Goal: Task Accomplishment & Management: Manage account settings

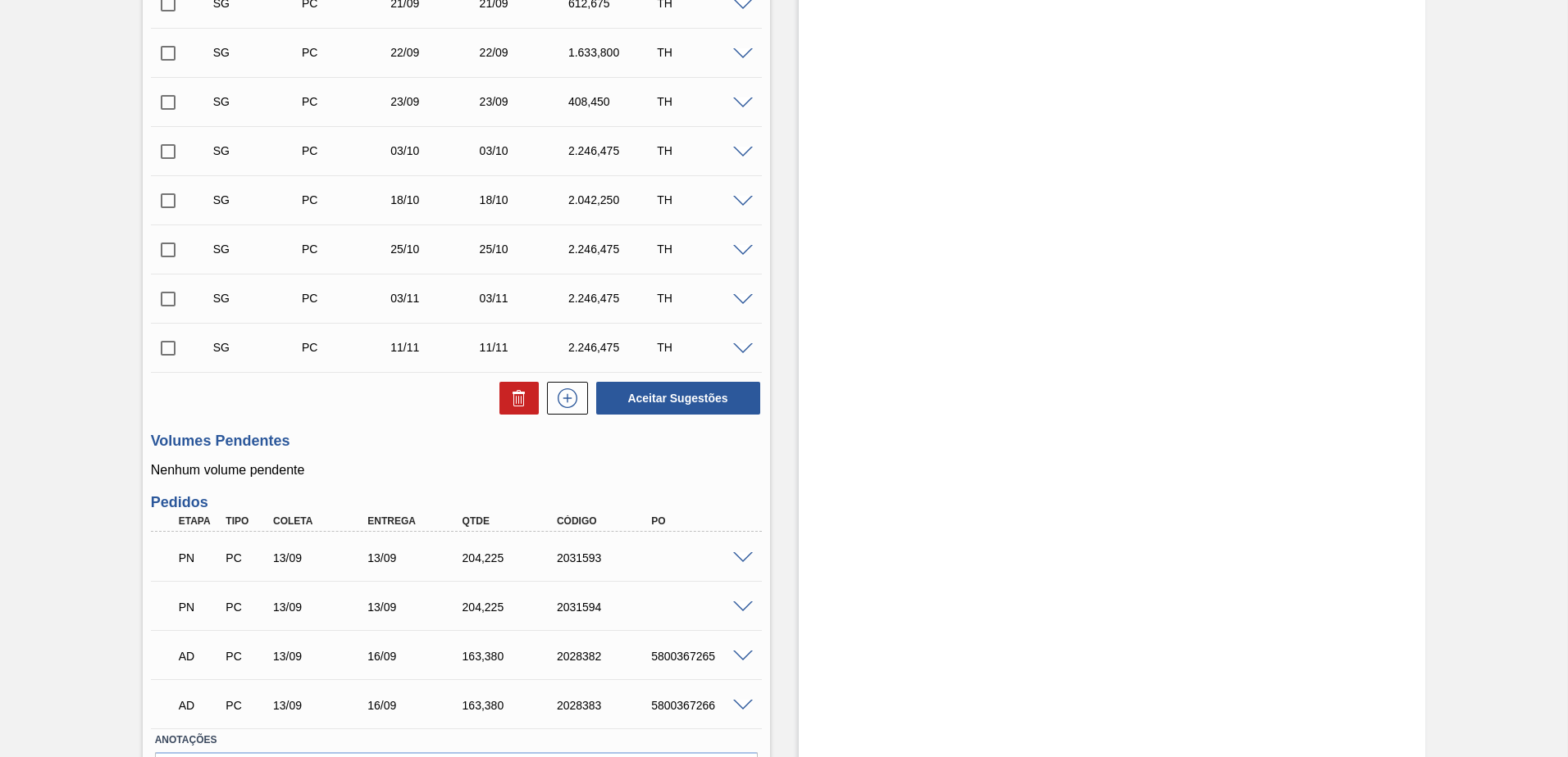
scroll to position [647, 0]
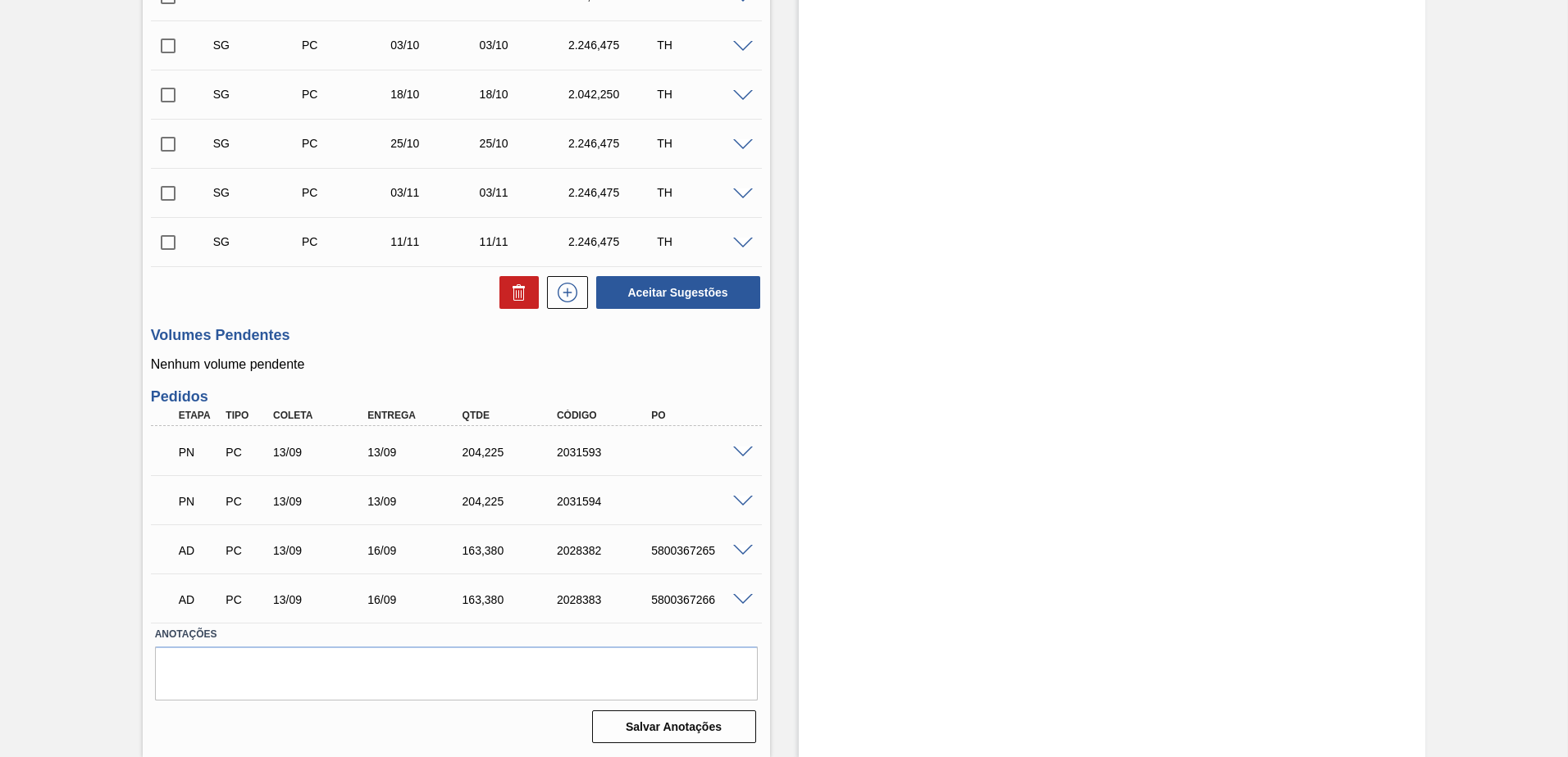
click at [737, 456] on span at bounding box center [742, 453] width 20 height 12
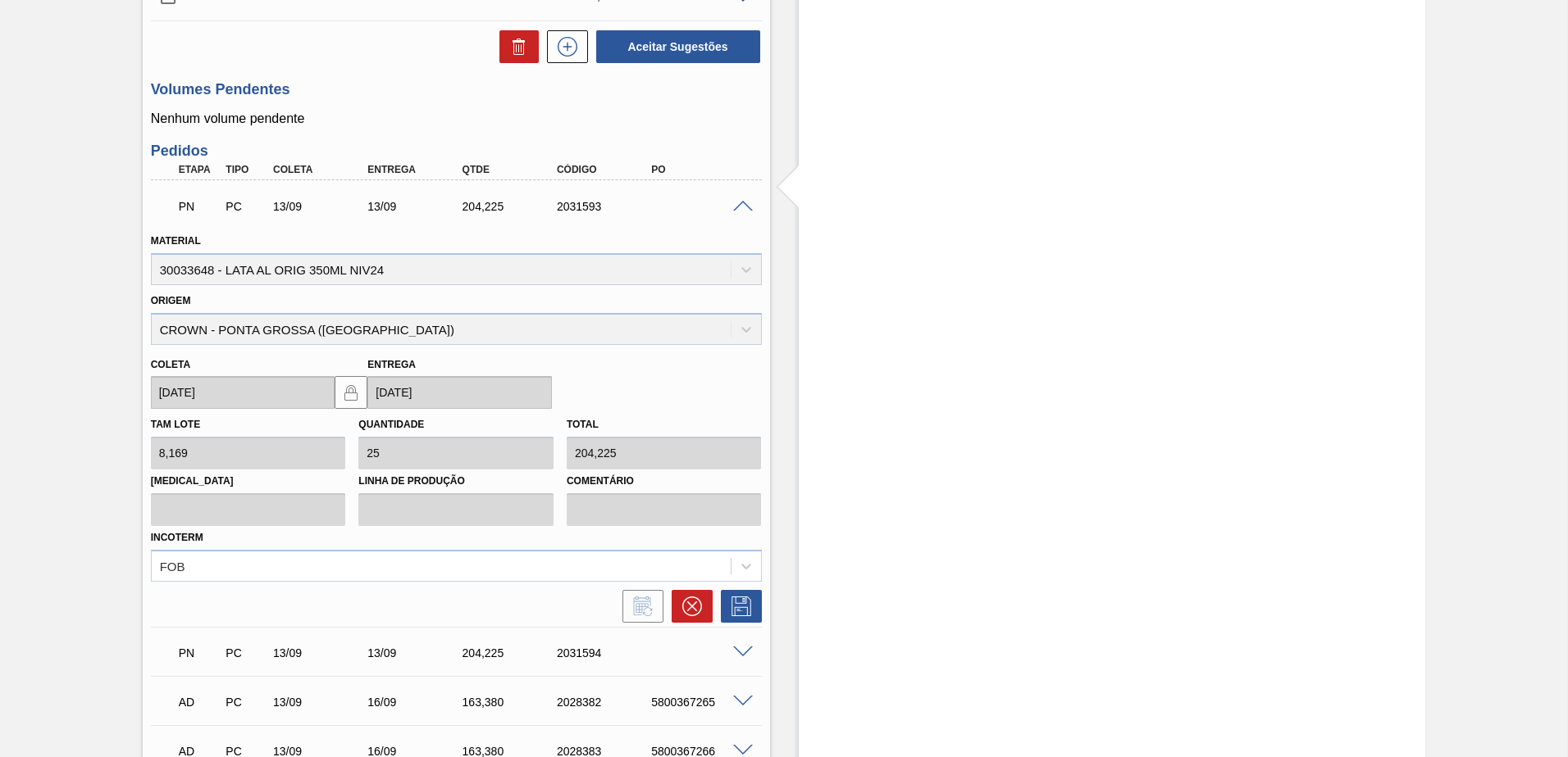
scroll to position [1045, 0]
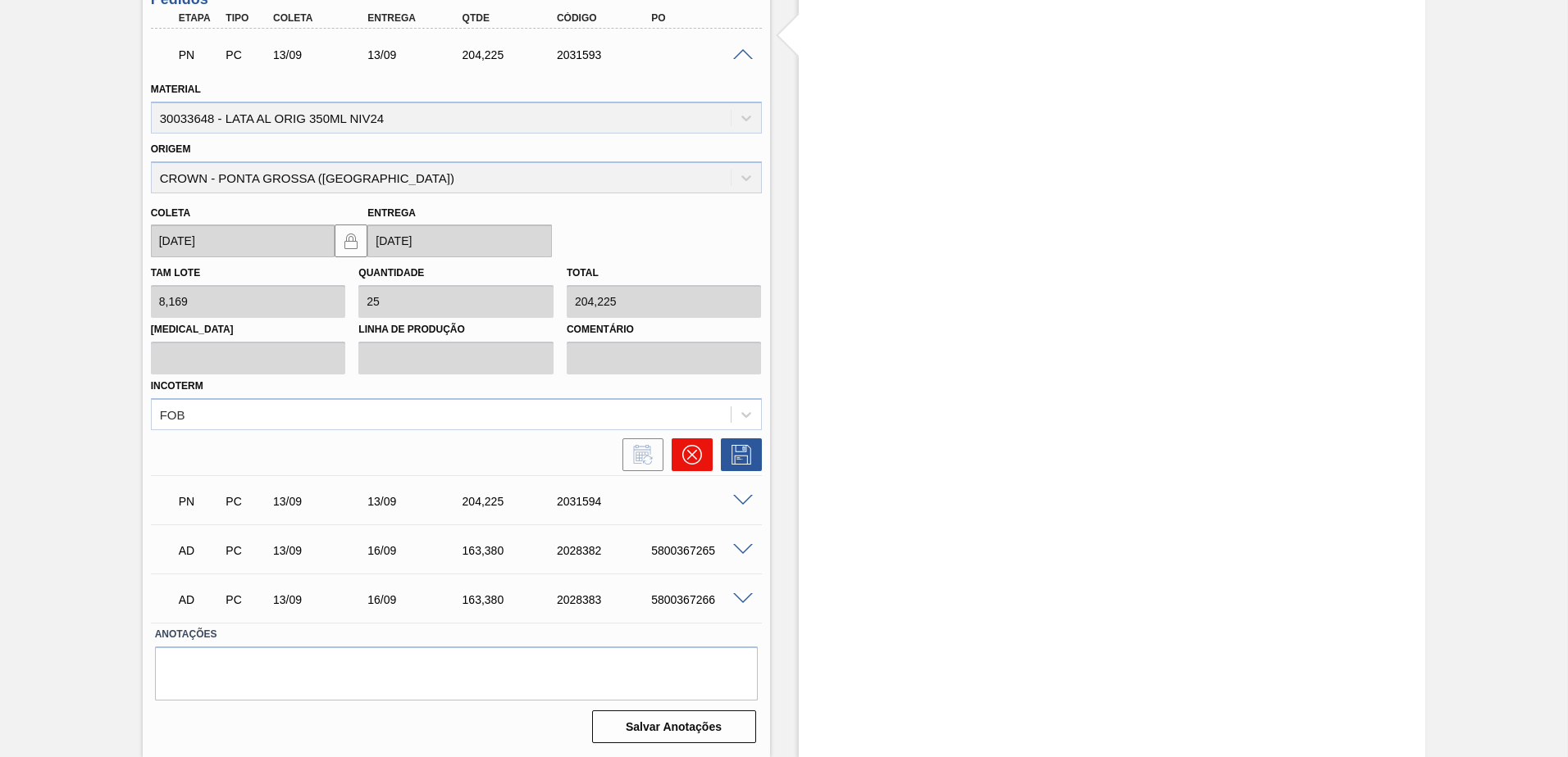
click at [686, 466] on button at bounding box center [691, 454] width 41 height 33
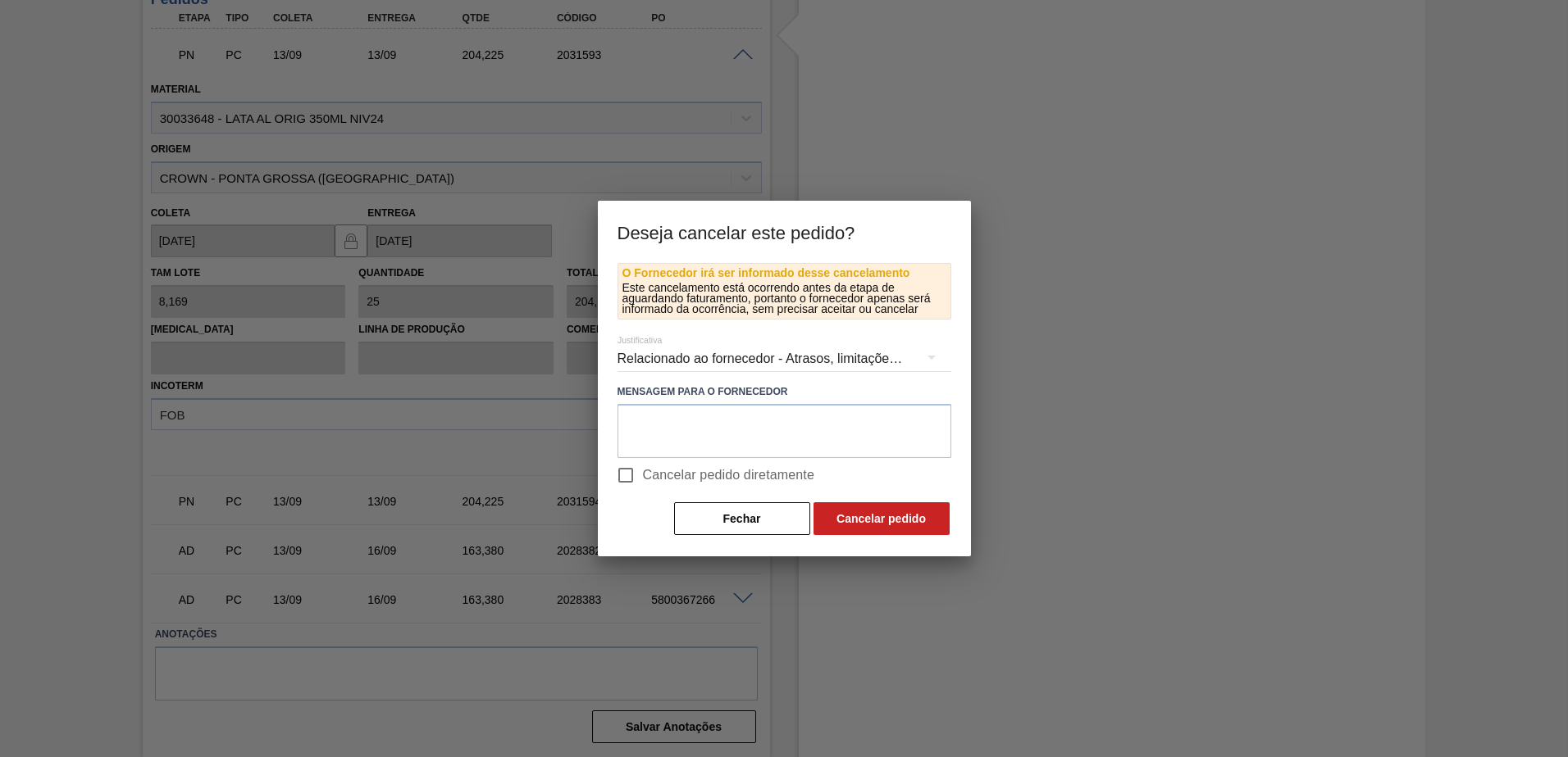
click at [715, 537] on div "O Fornecedor irá ser informado desse cancelamento Este cancelamento está ocorre…" at bounding box center [784, 409] width 373 height 293
click at [715, 532] on button "Fechar" at bounding box center [742, 518] width 136 height 33
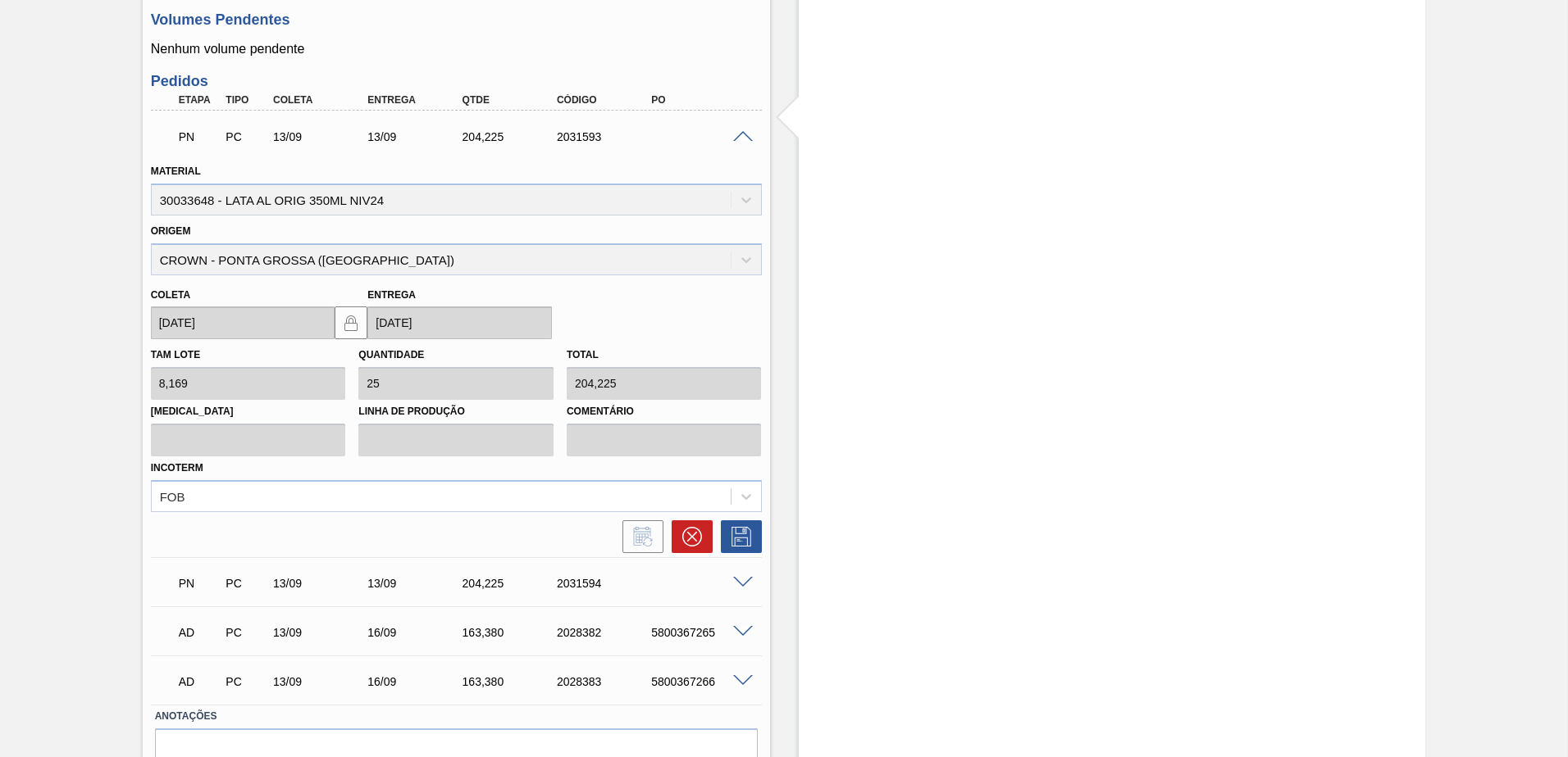
click at [740, 136] on span at bounding box center [742, 137] width 20 height 12
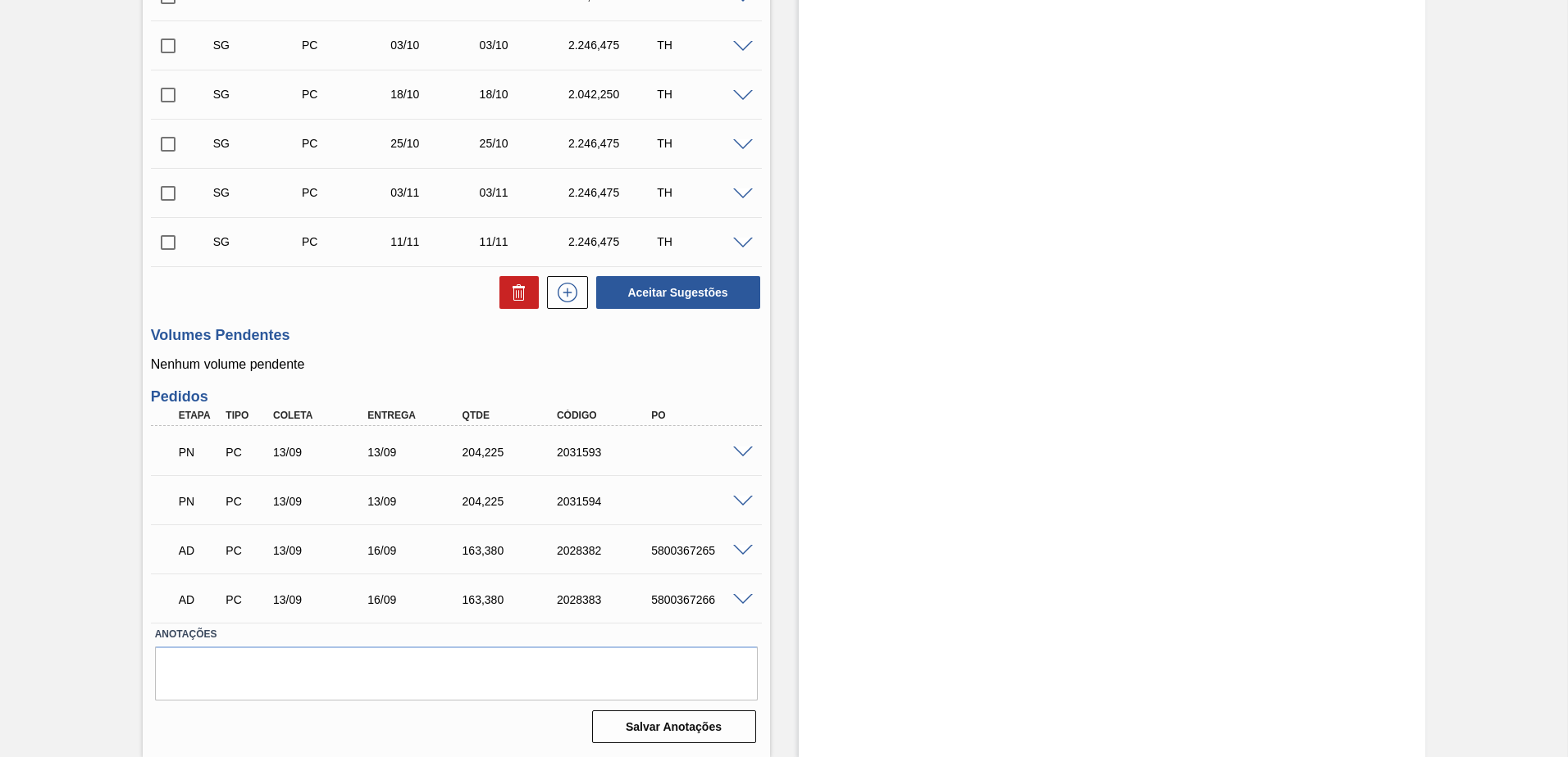
scroll to position [647, 0]
click at [741, 454] on span at bounding box center [742, 453] width 20 height 12
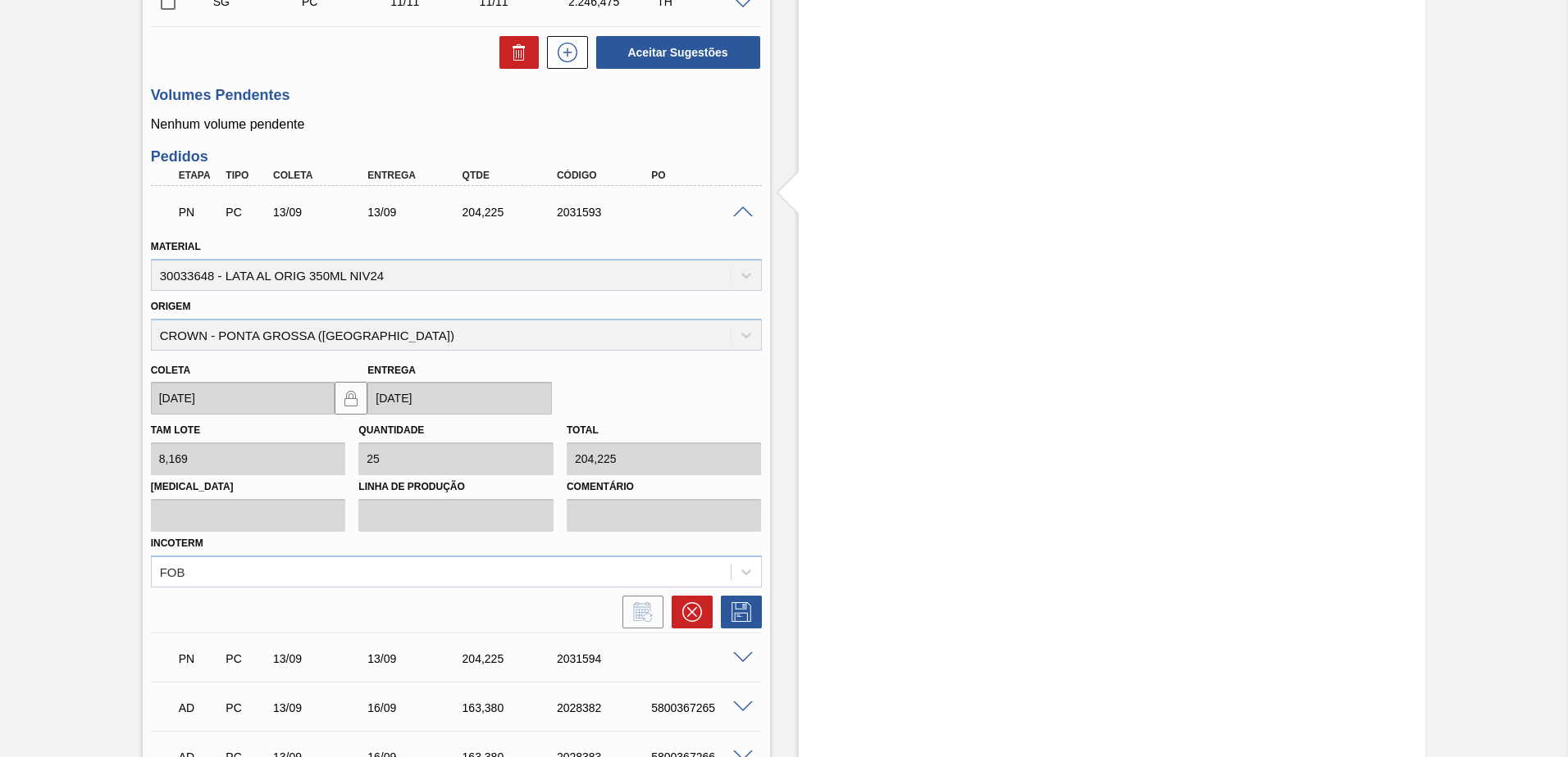
scroll to position [880, 0]
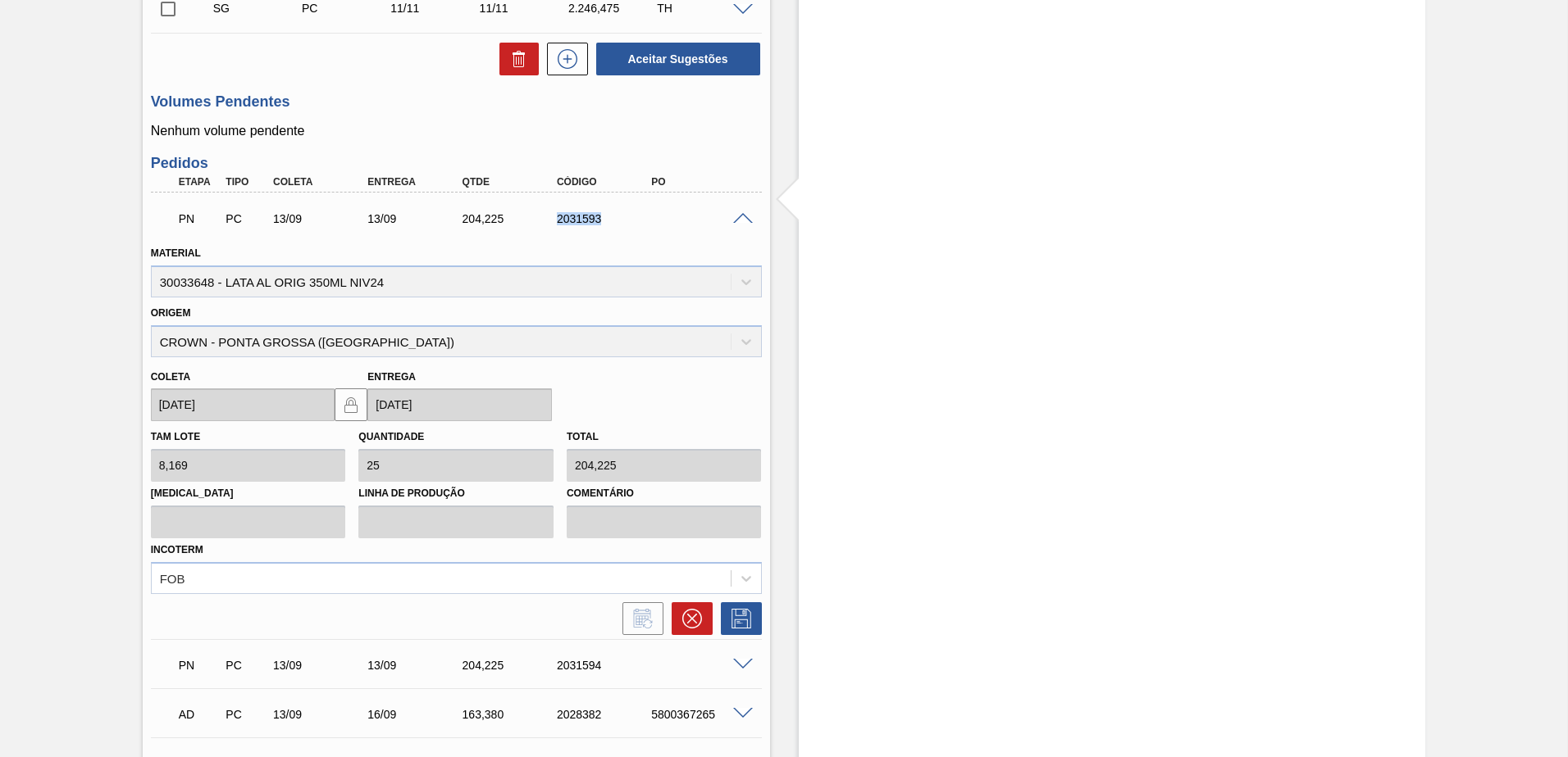
drag, startPoint x: 599, startPoint y: 213, endPoint x: 552, endPoint y: 215, distance: 47.0
click at [553, 215] on div "2031593" at bounding box center [605, 219] width 106 height 13
copy div "2031593"
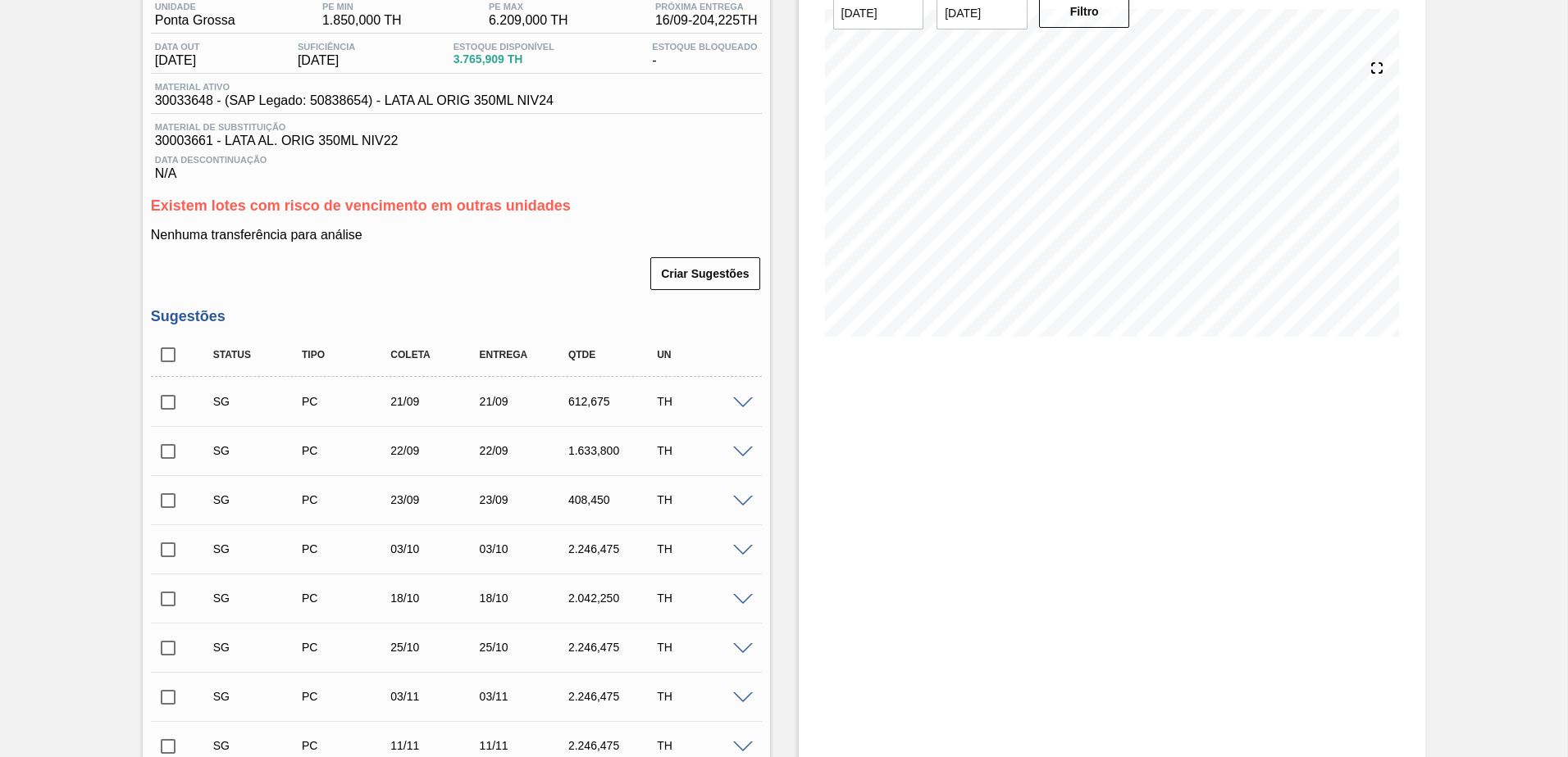
scroll to position [0, 0]
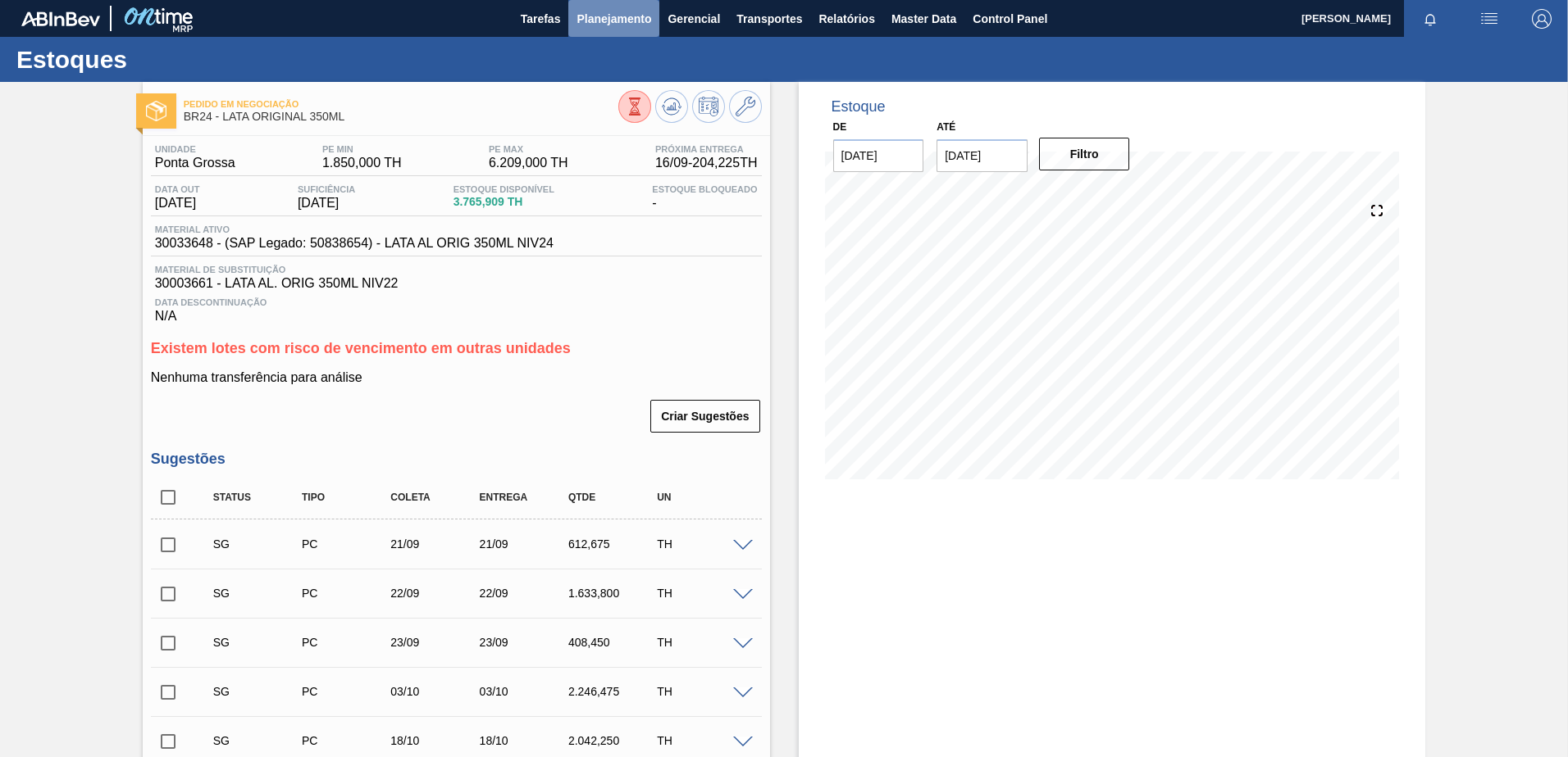
click at [635, 17] on span "Planejamento" at bounding box center [613, 19] width 74 height 20
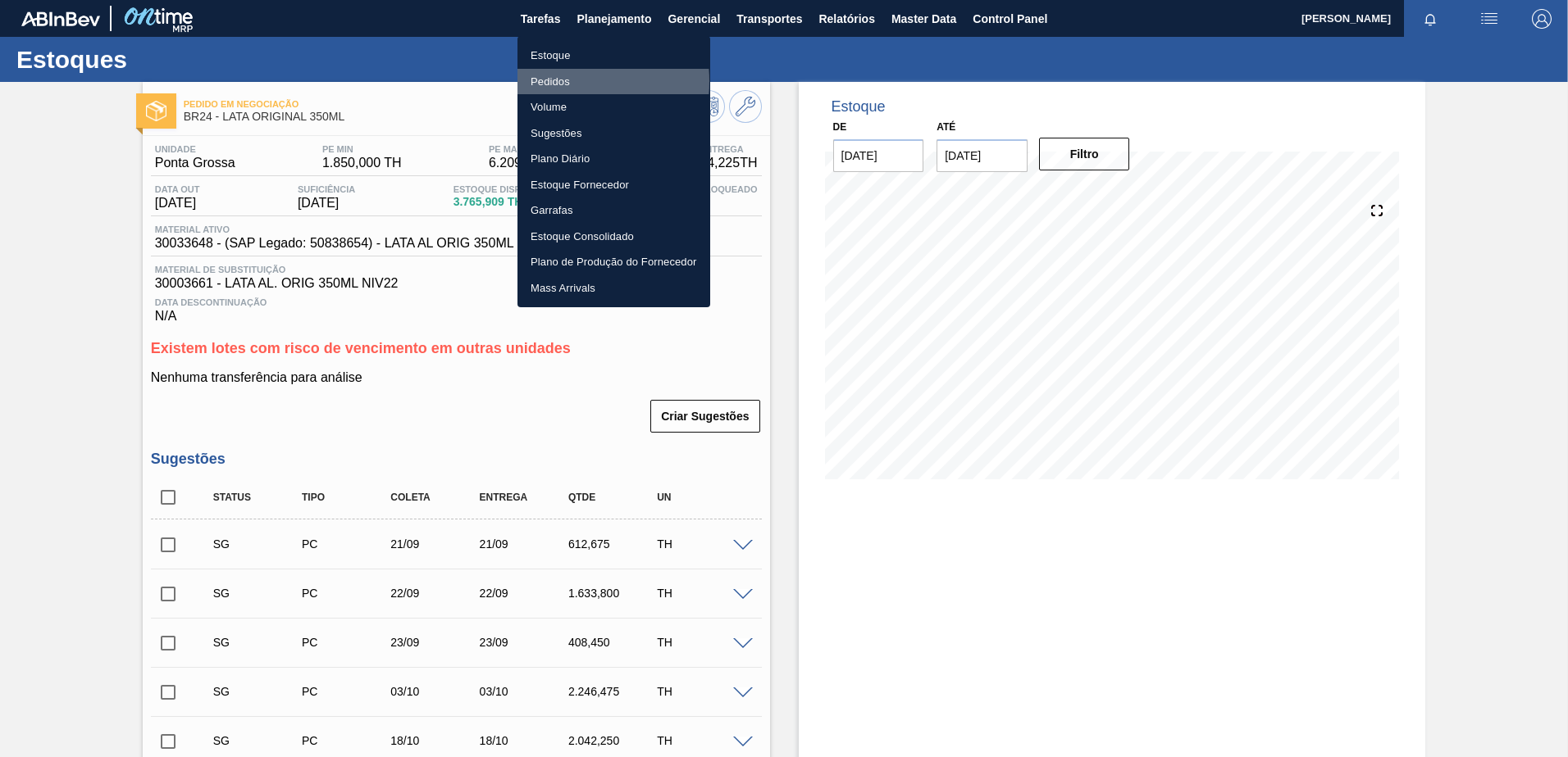
click at [553, 81] on li "Pedidos" at bounding box center [614, 82] width 192 height 26
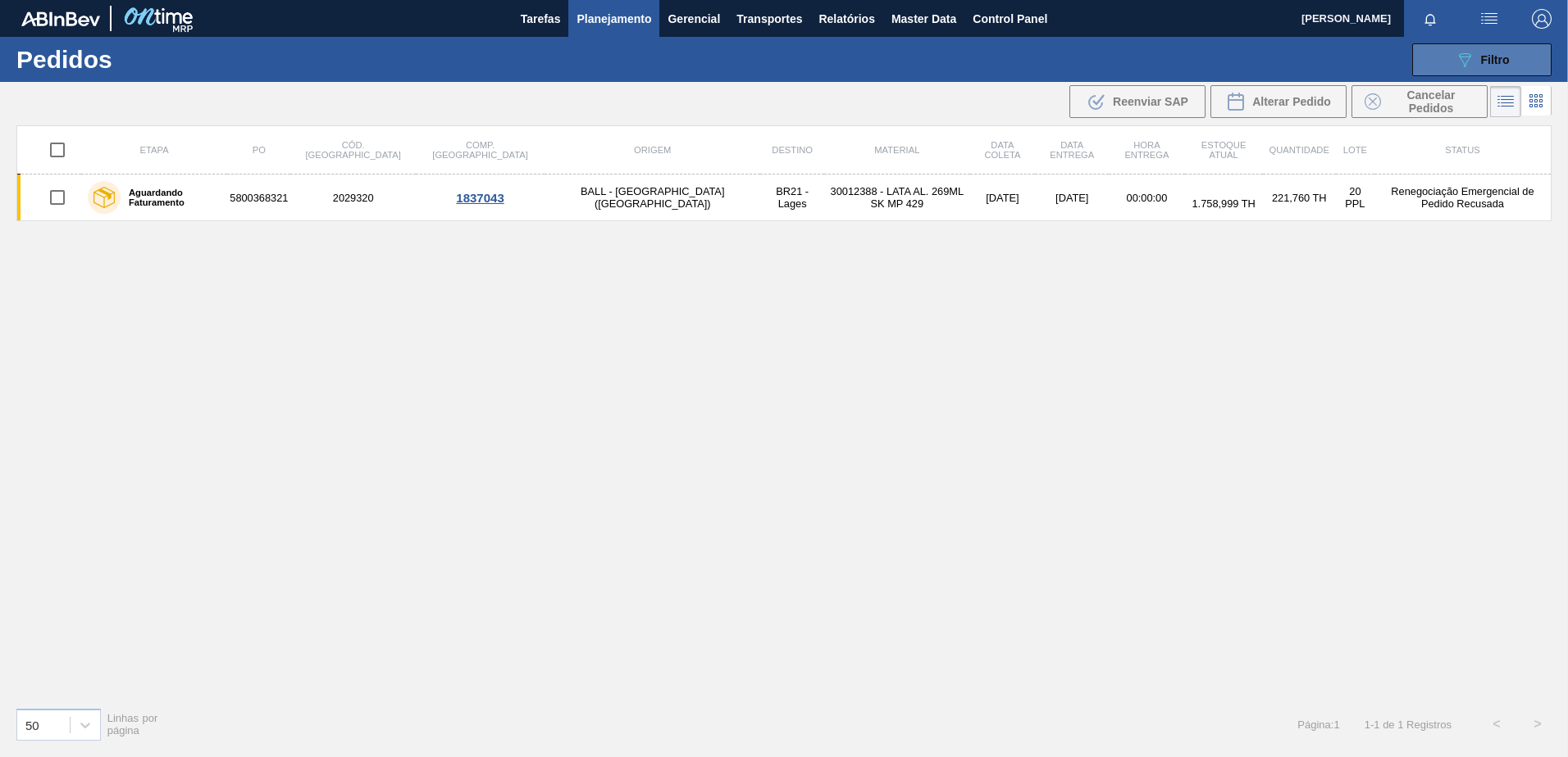
click at [1465, 61] on icon "089F7B8B-B2A5-4AFE-B5C0-19BA573D28AC" at bounding box center [1464, 59] width 20 height 20
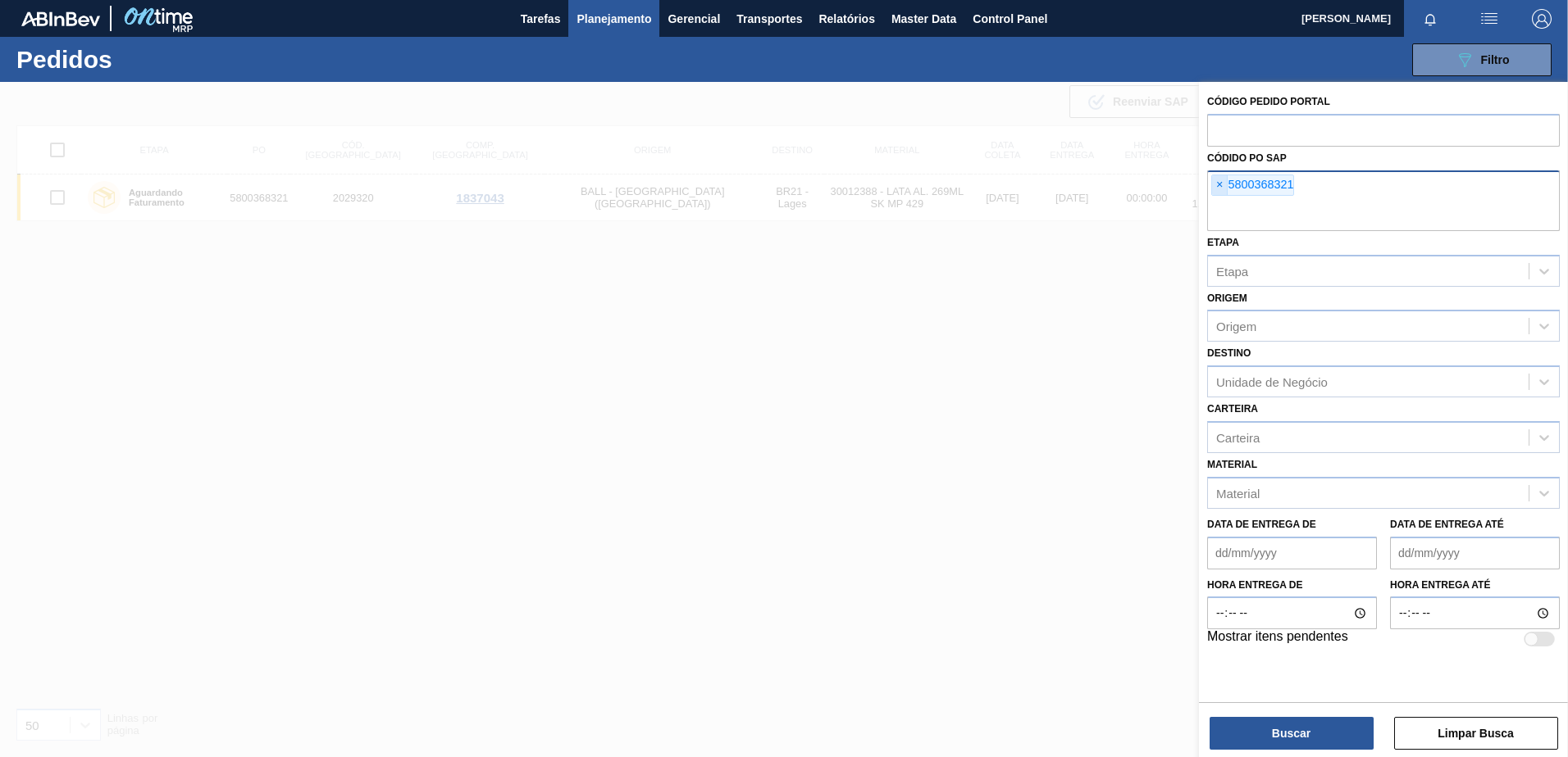
click at [1219, 185] on span "×" at bounding box center [1219, 185] width 16 height 20
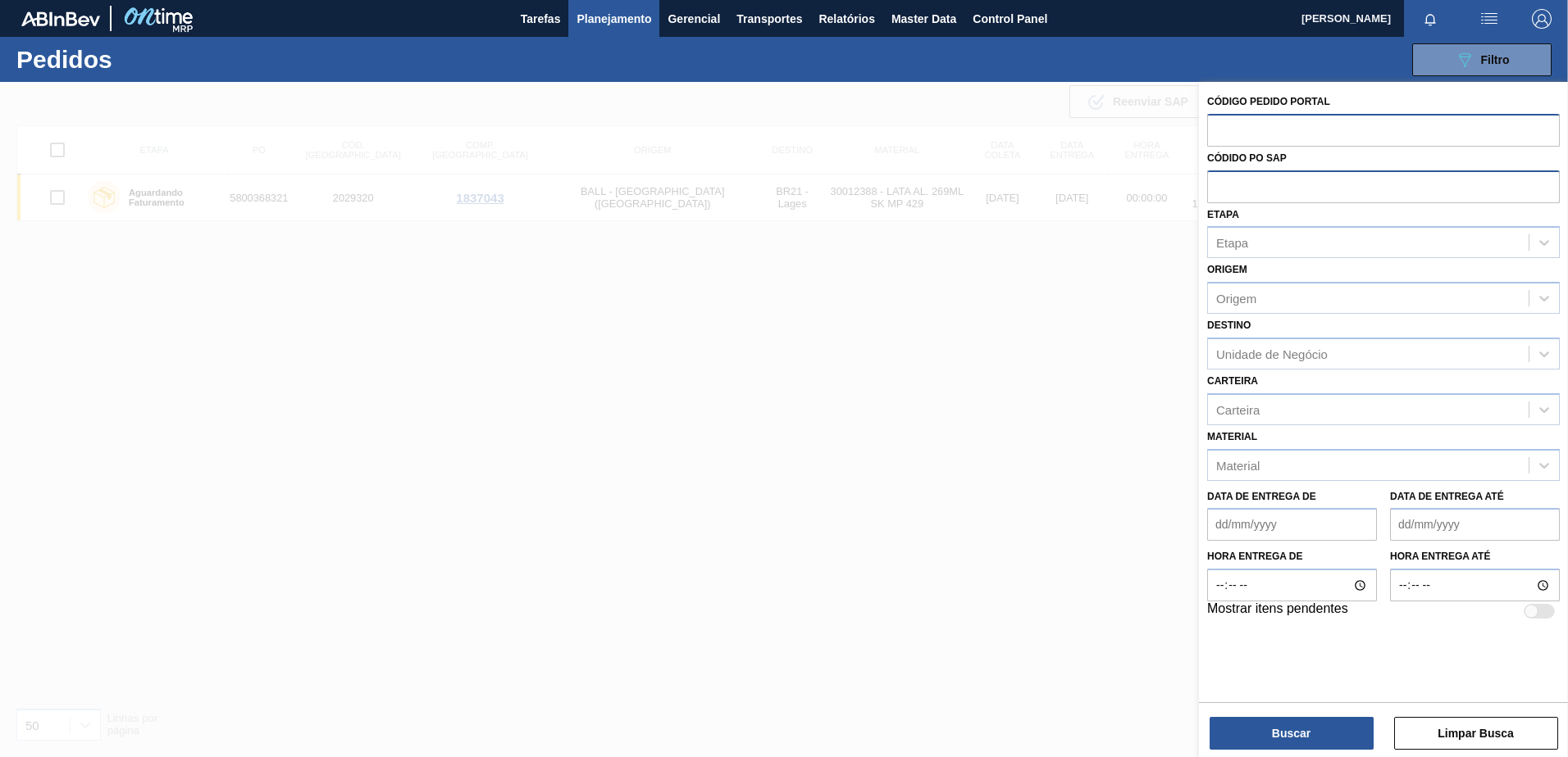
click at [1254, 120] on input "text" at bounding box center [1383, 129] width 353 height 31
paste input "2031593"
type input "2031593"
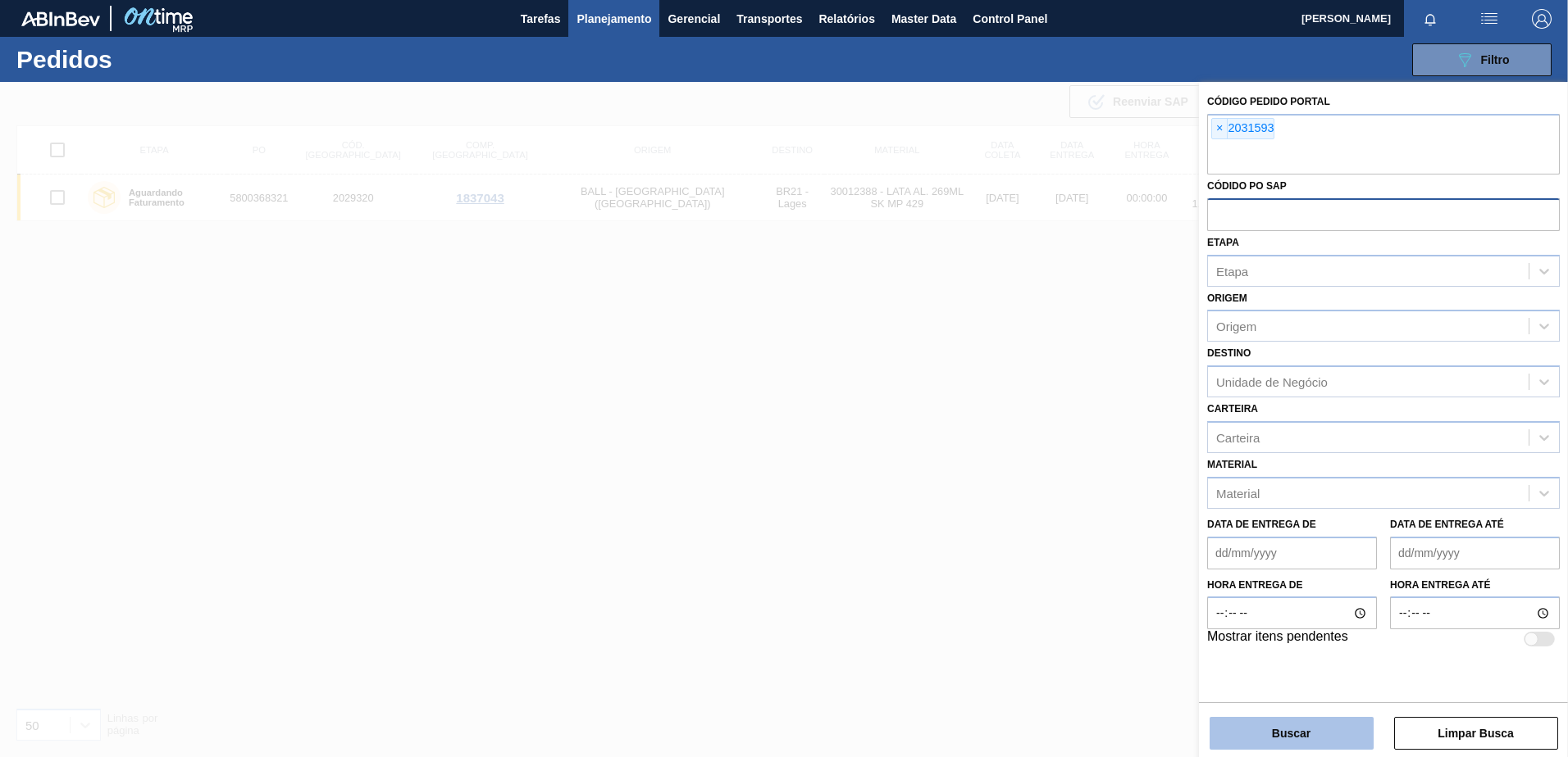
click at [1308, 719] on button "Buscar" at bounding box center [1292, 733] width 164 height 33
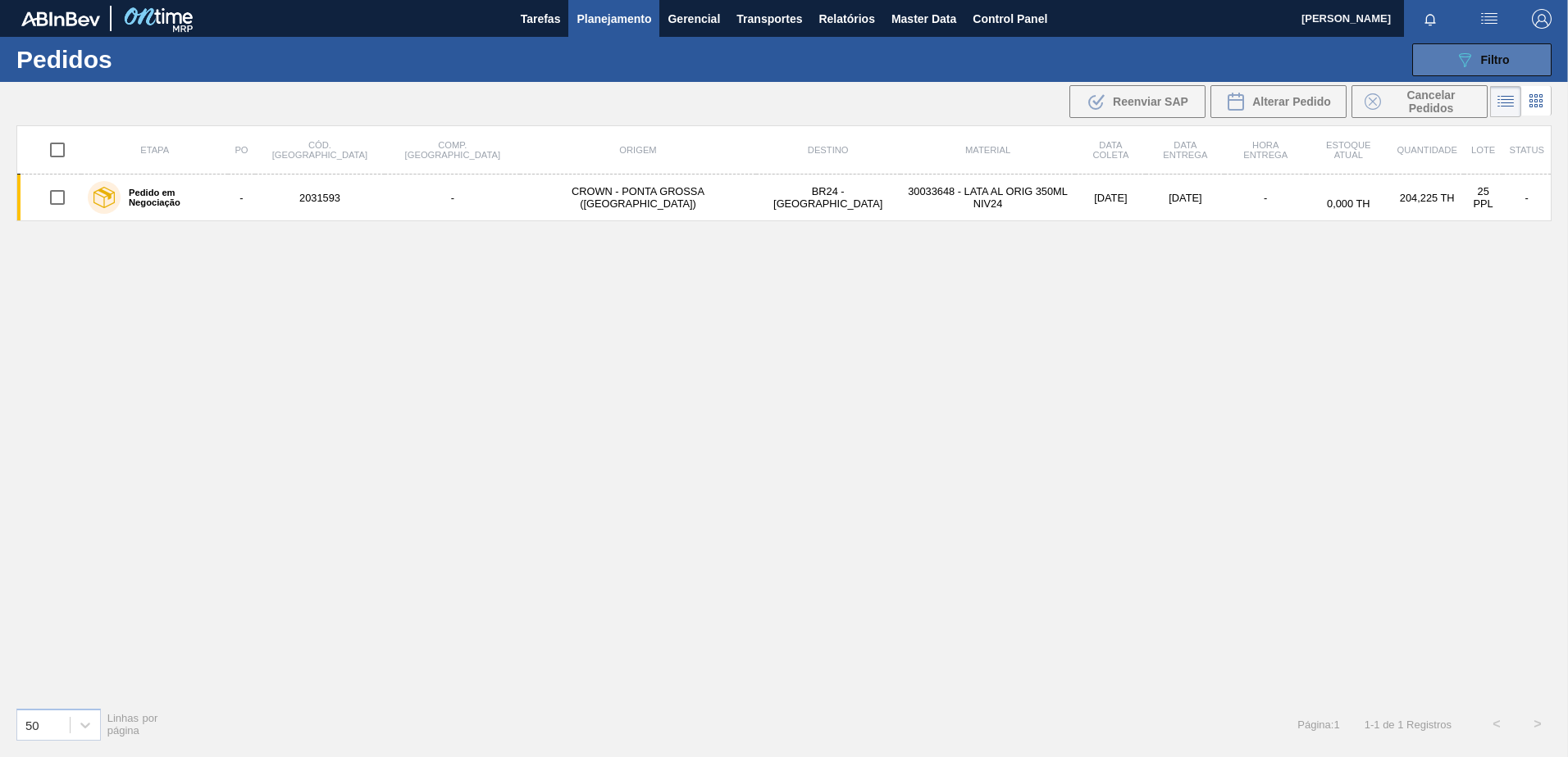
click at [1486, 55] on span "Filtro" at bounding box center [1494, 60] width 28 height 13
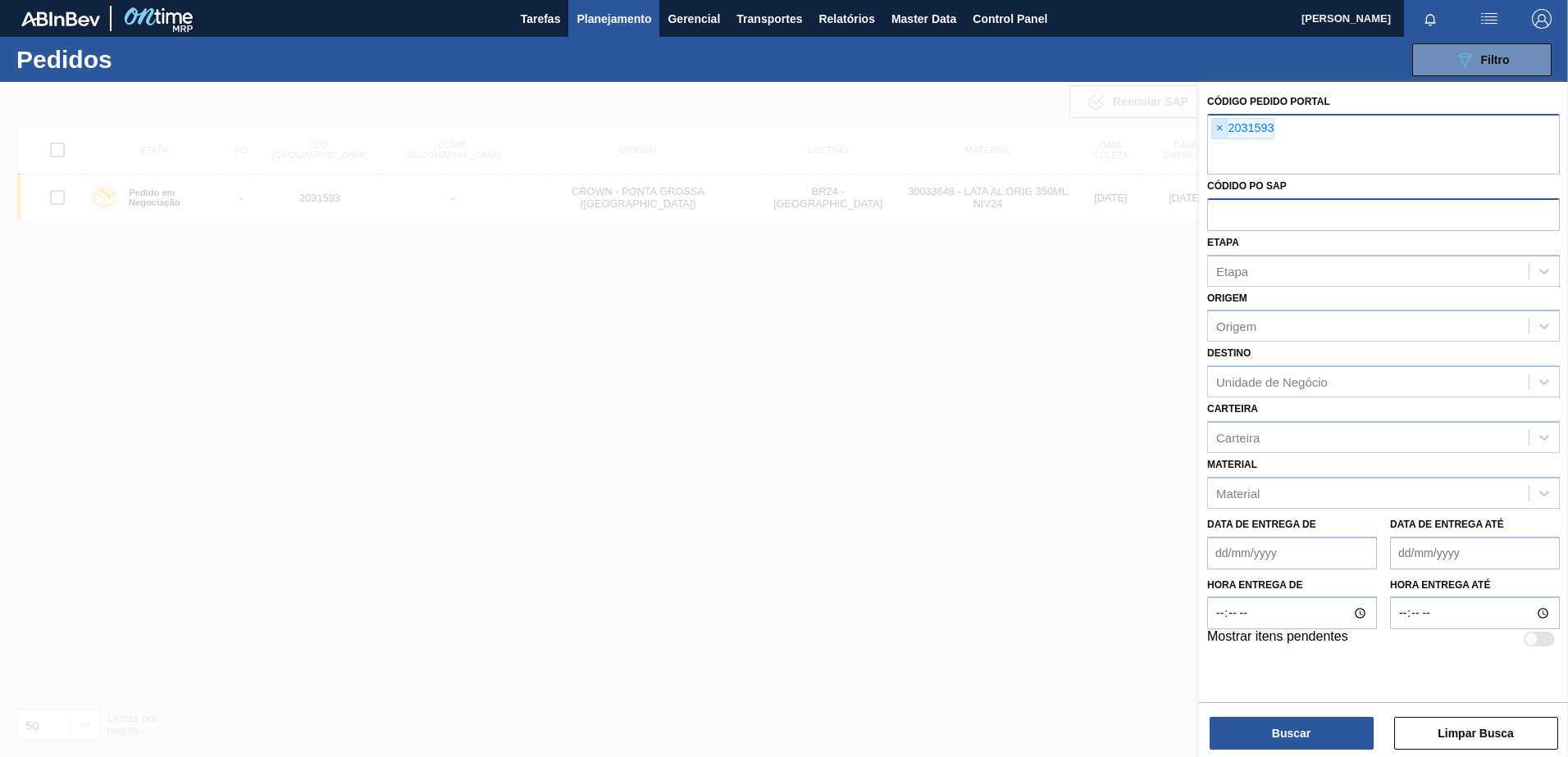
click at [1217, 127] on span "×" at bounding box center [1219, 128] width 16 height 20
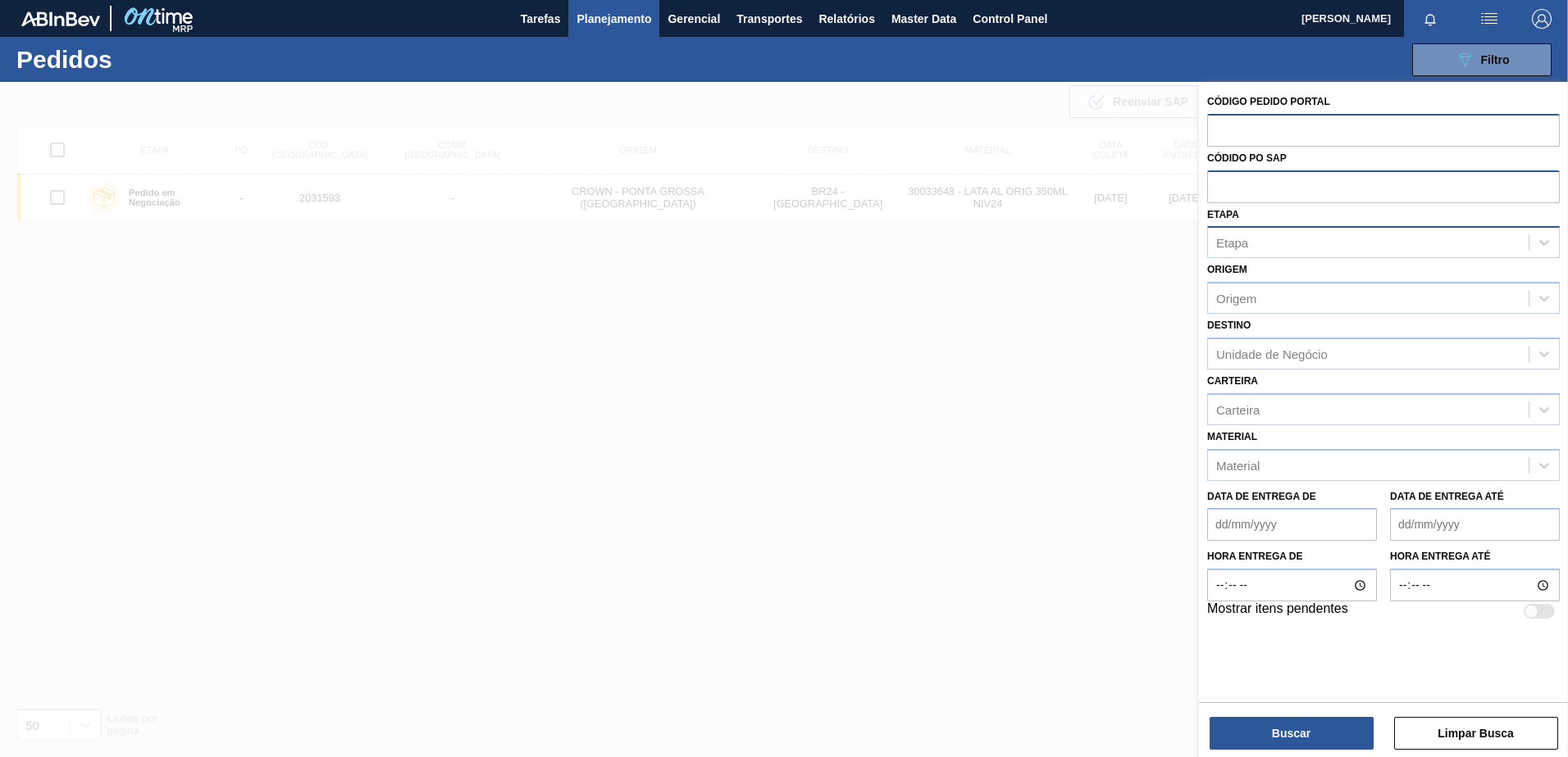
click at [1240, 244] on div "Etapa" at bounding box center [1232, 242] width 32 height 14
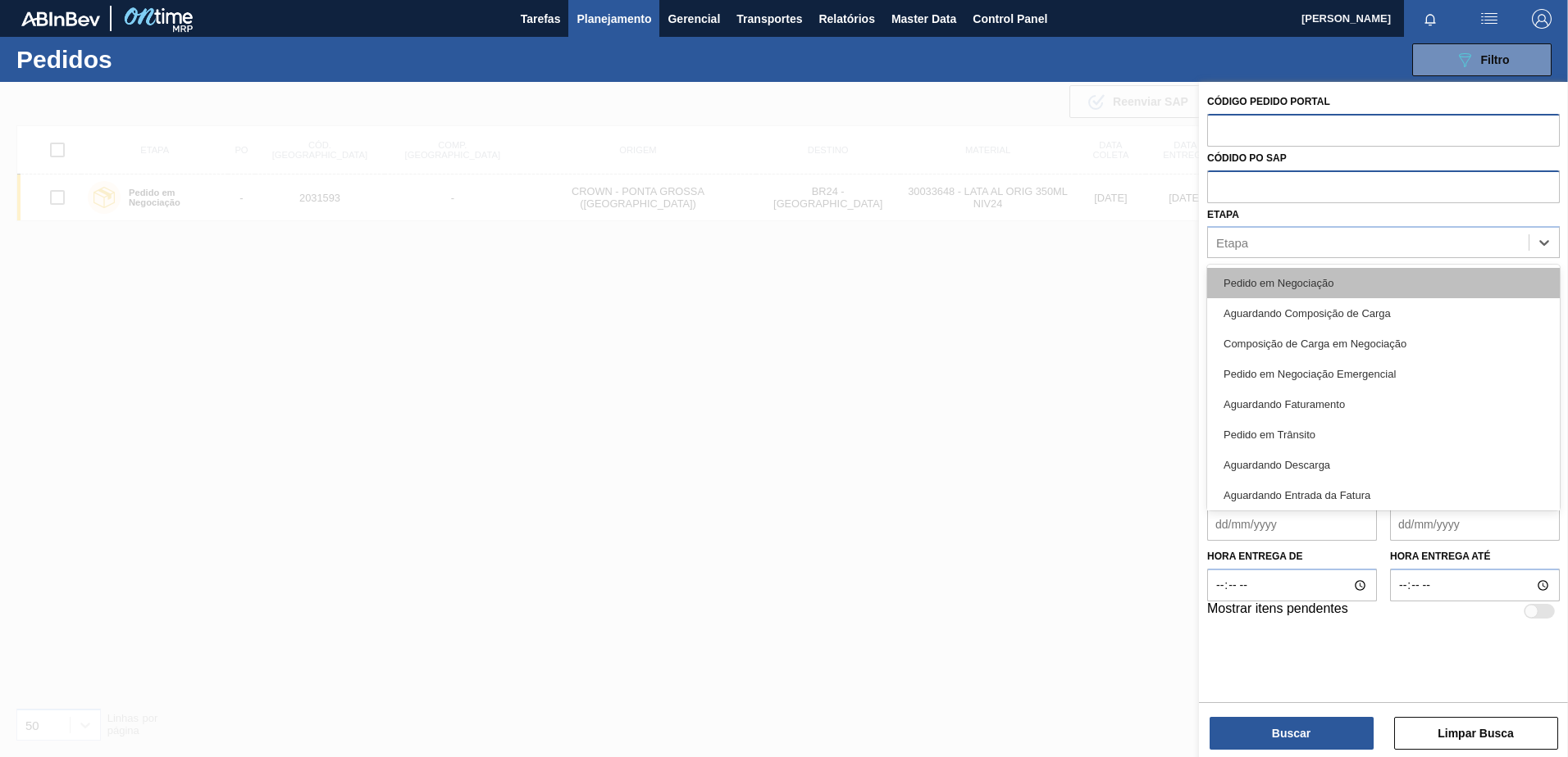
click at [1273, 278] on div "Pedido em Negociação" at bounding box center [1383, 283] width 353 height 30
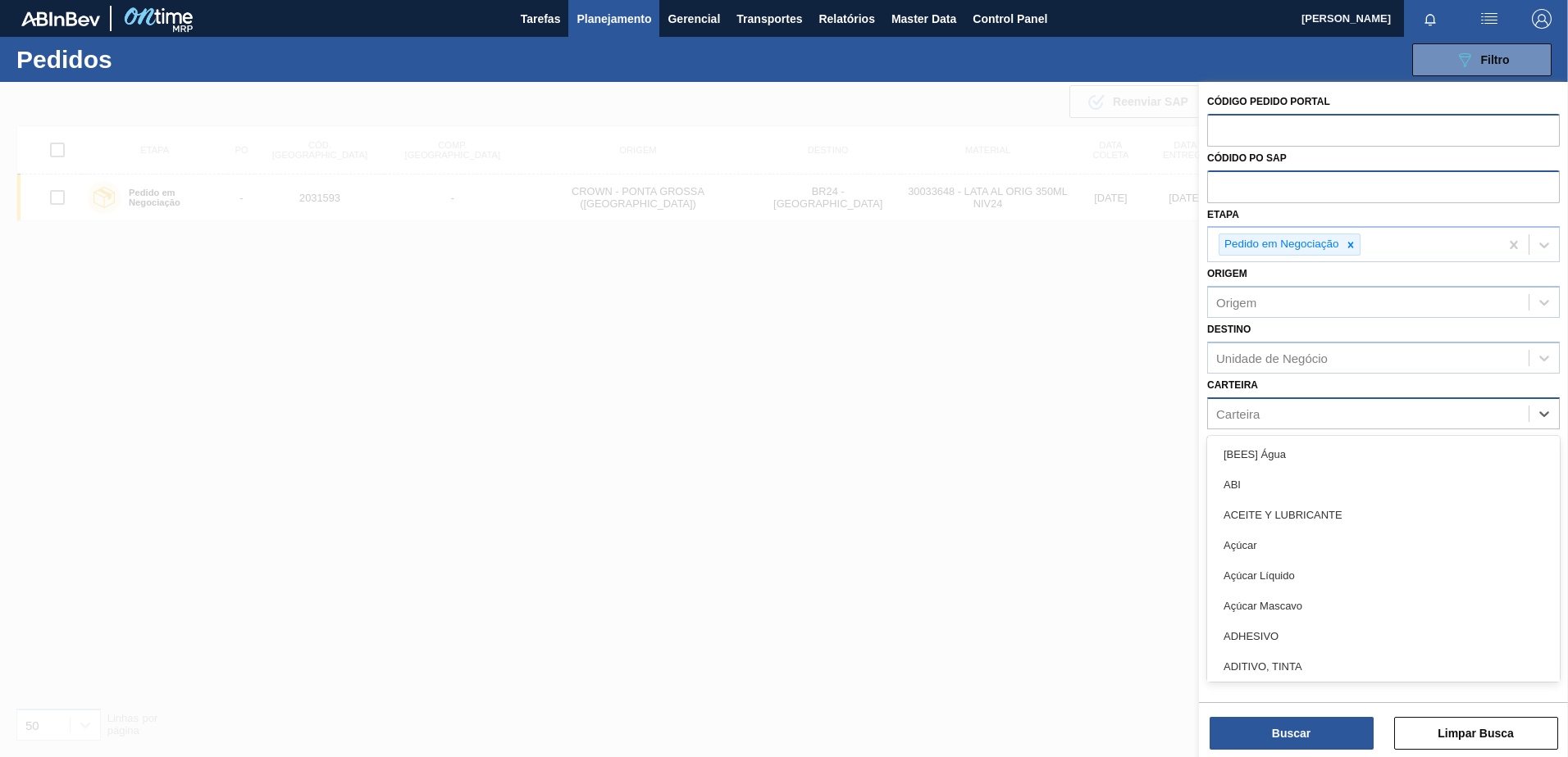
click at [1268, 427] on div "Carteira" at bounding box center [1383, 414] width 353 height 32
type input "lata"
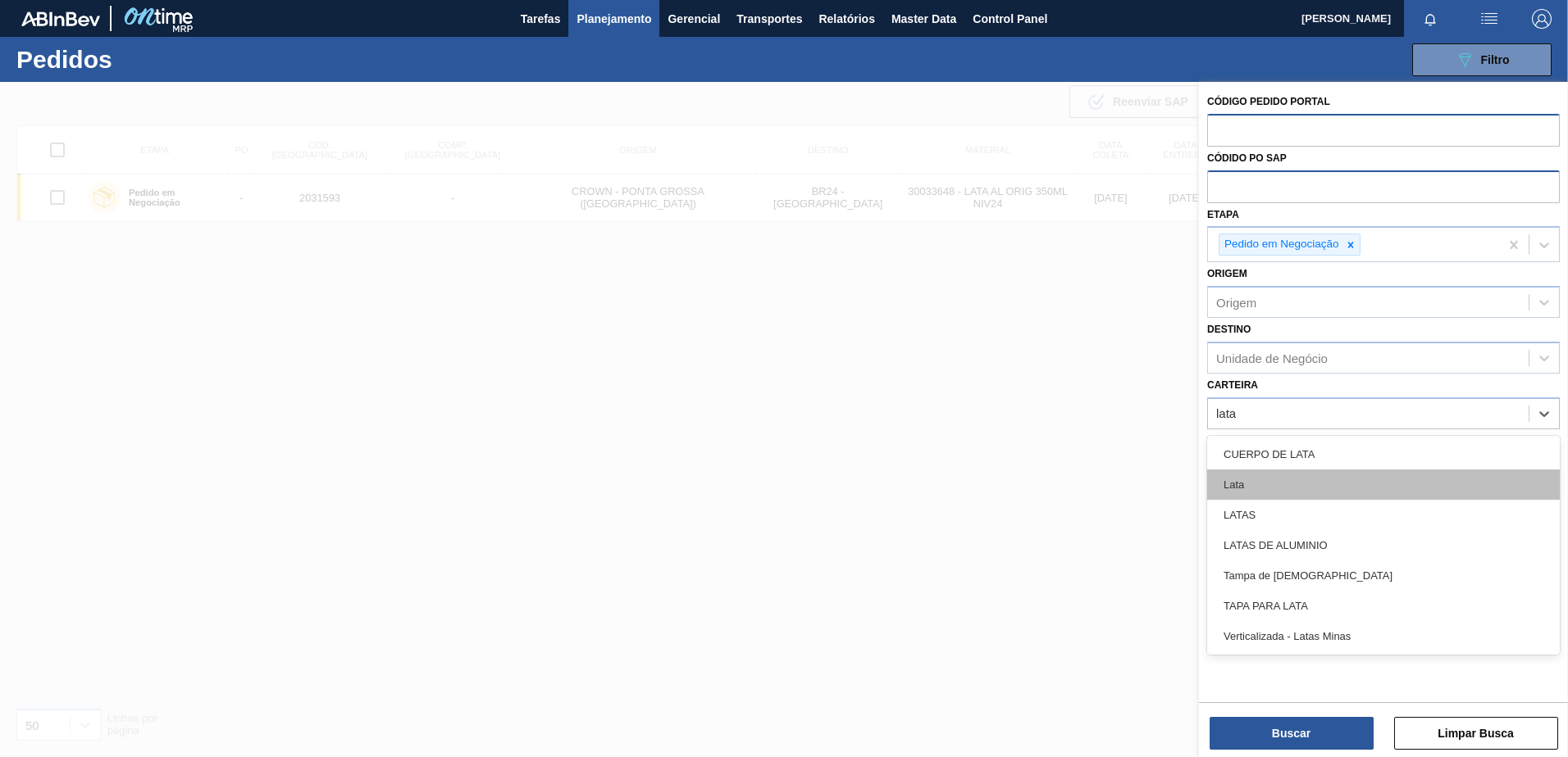
click at [1292, 485] on div "Lata" at bounding box center [1383, 485] width 353 height 30
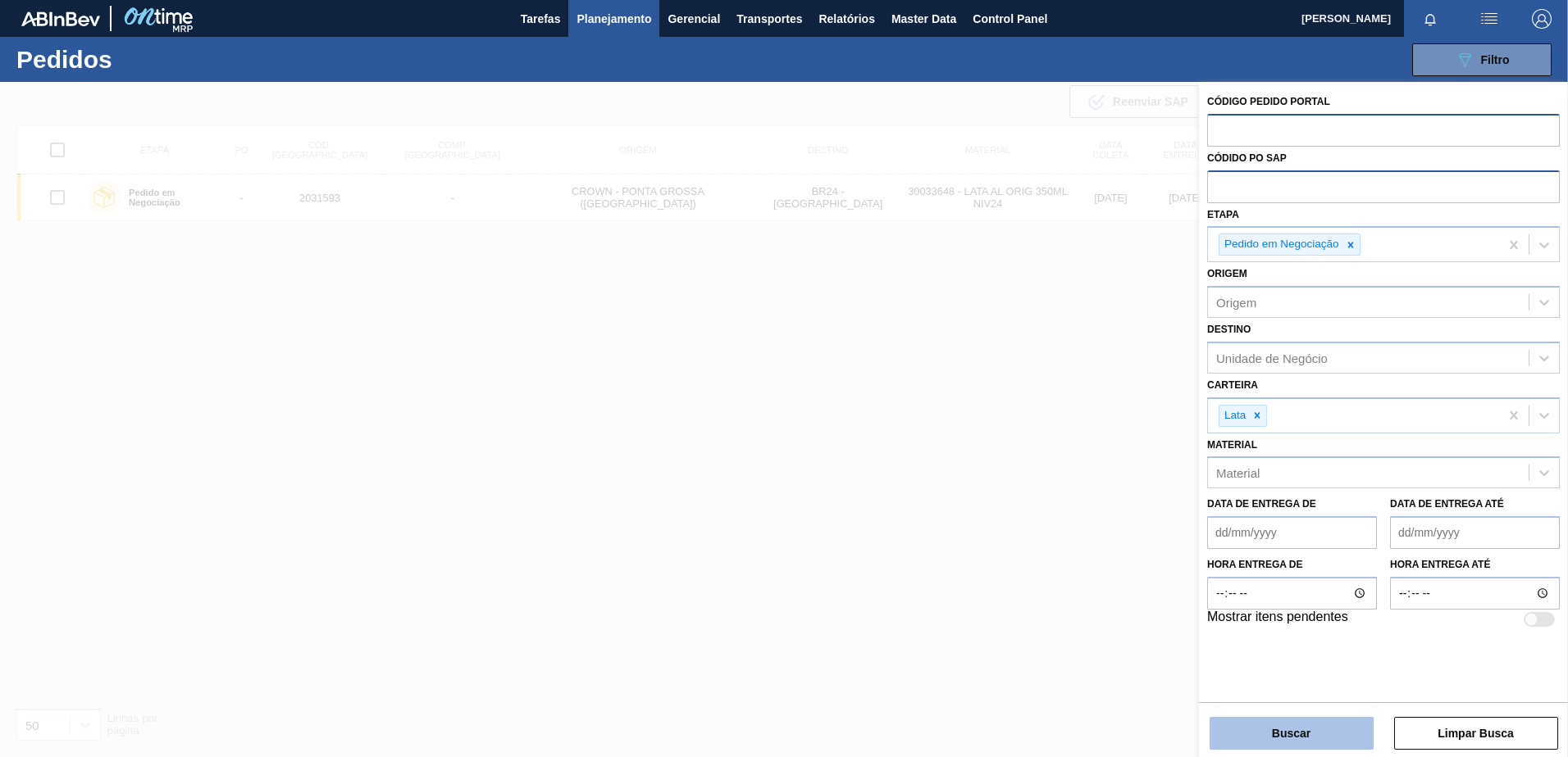
click at [1312, 732] on button "Buscar" at bounding box center [1292, 733] width 164 height 33
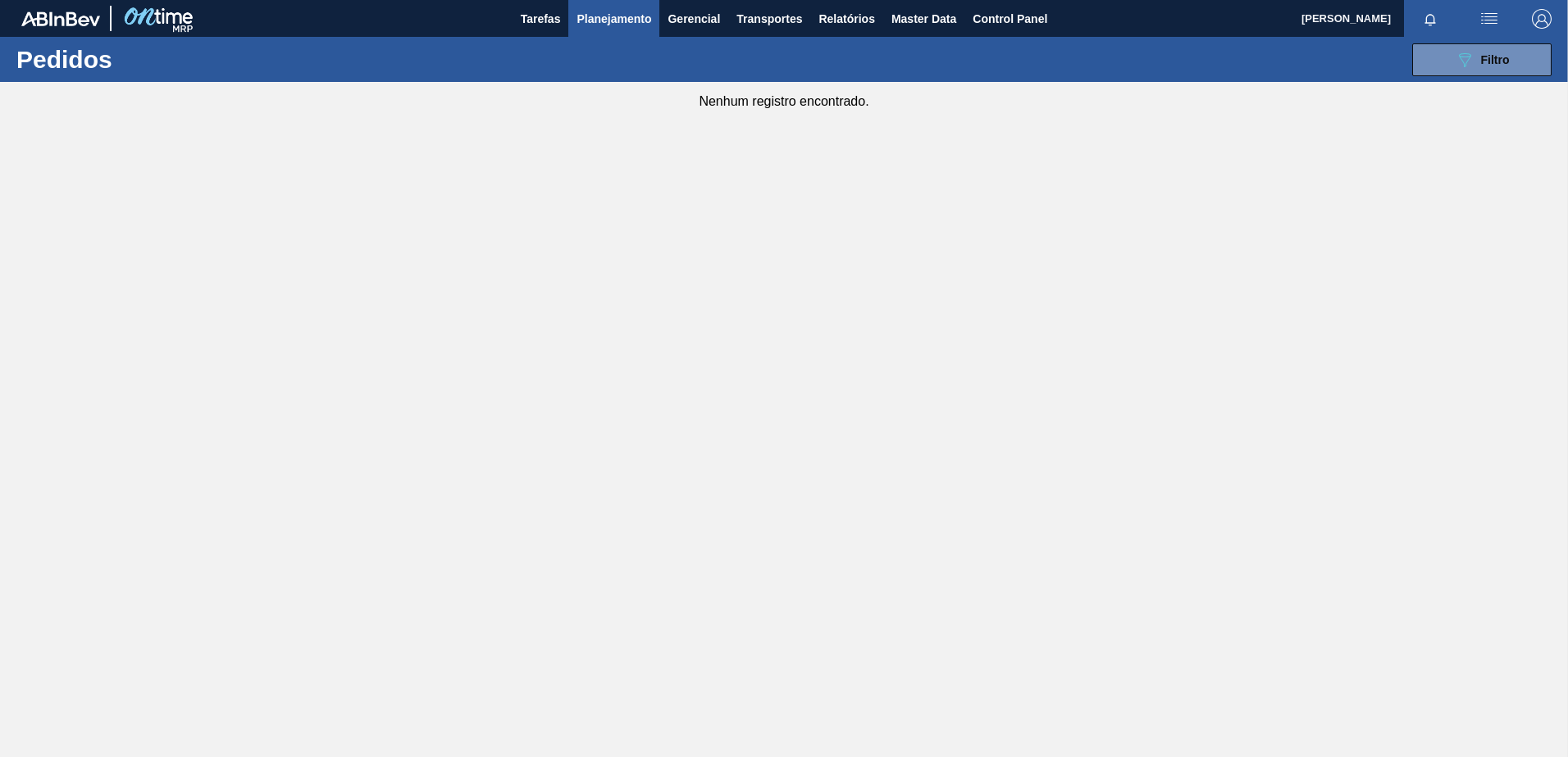
click at [1437, 41] on div "089F7B8B-B2A5-4AFE-B5C0-19BA573D28AC Filtro Código Pedido Portal Códido PO SAP …" at bounding box center [910, 59] width 1297 height 49
click at [1436, 53] on button "089F7B8B-B2A5-4AFE-B5C0-19BA573D28AC Filtro" at bounding box center [1481, 59] width 140 height 33
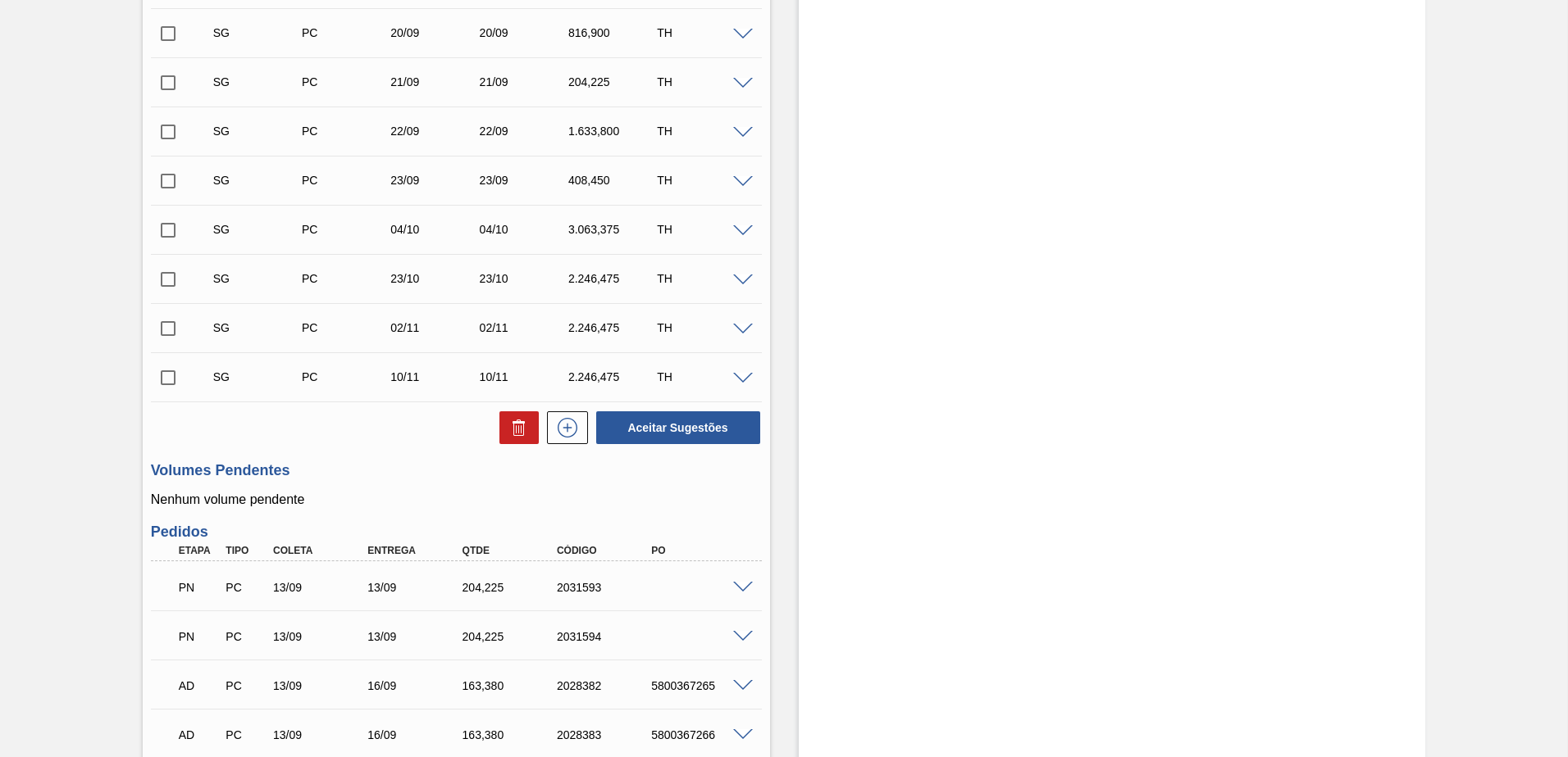
scroll to position [656, 0]
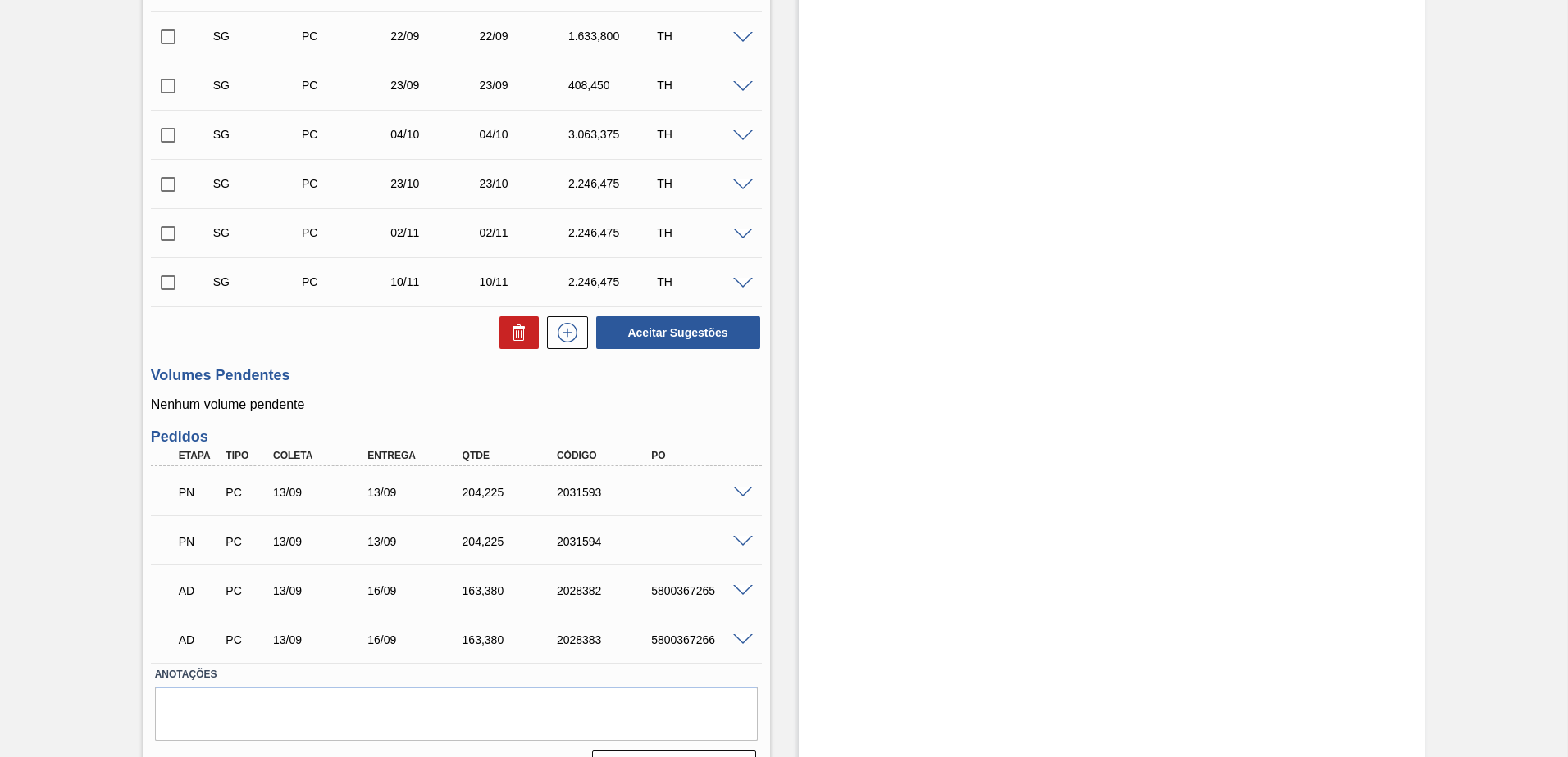
click at [743, 538] on span at bounding box center [742, 542] width 20 height 12
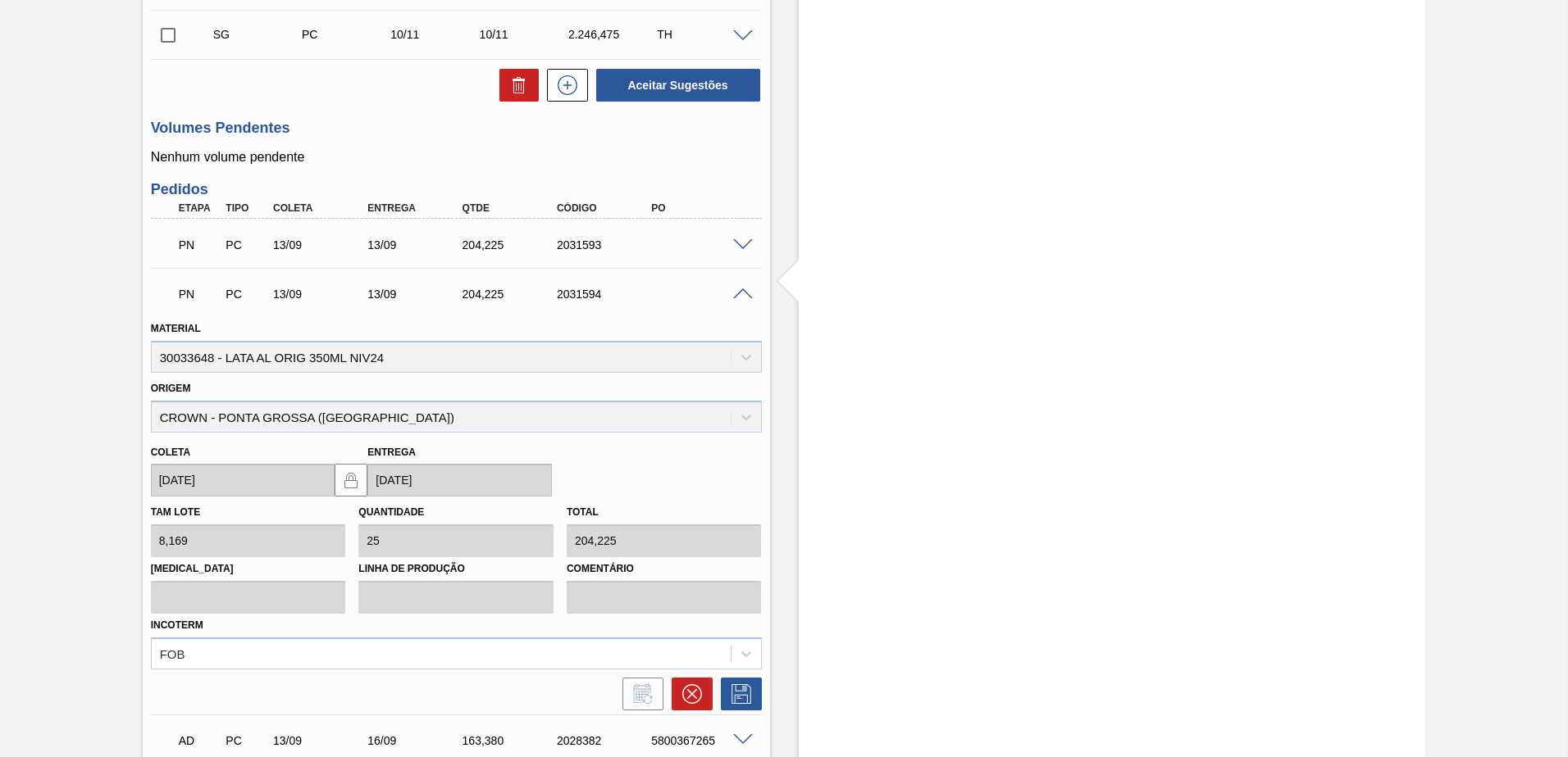
scroll to position [902, 0]
drag, startPoint x: 610, startPoint y: 298, endPoint x: 553, endPoint y: 286, distance: 58.2
click at [553, 286] on div "PN PC 13/09 13/09 204,225 2031594" at bounding box center [452, 294] width 568 height 33
copy div "2031594"
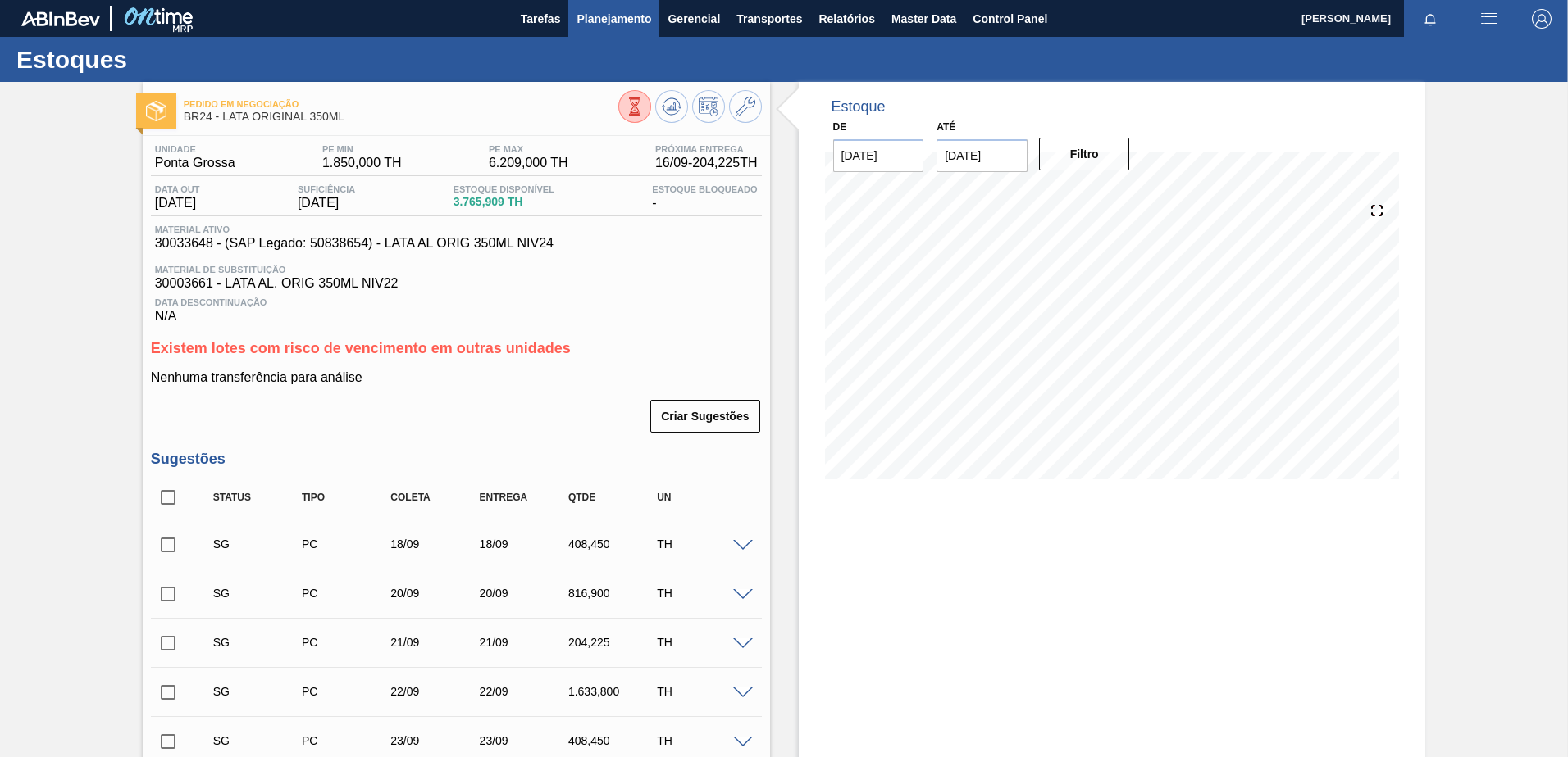
click at [634, 19] on span "Planejamento" at bounding box center [613, 19] width 74 height 20
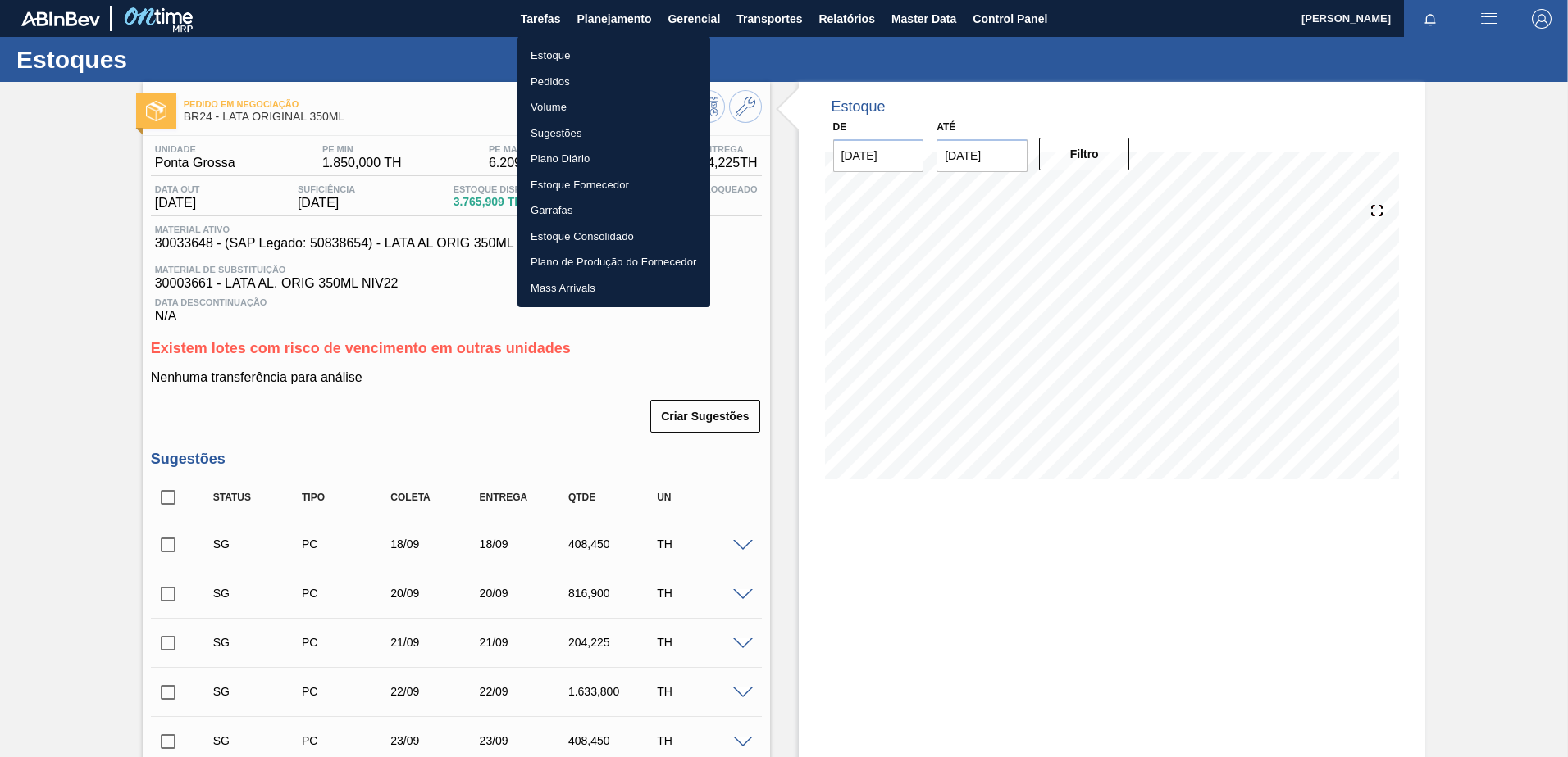
click at [550, 81] on li "Pedidos" at bounding box center [614, 82] width 192 height 26
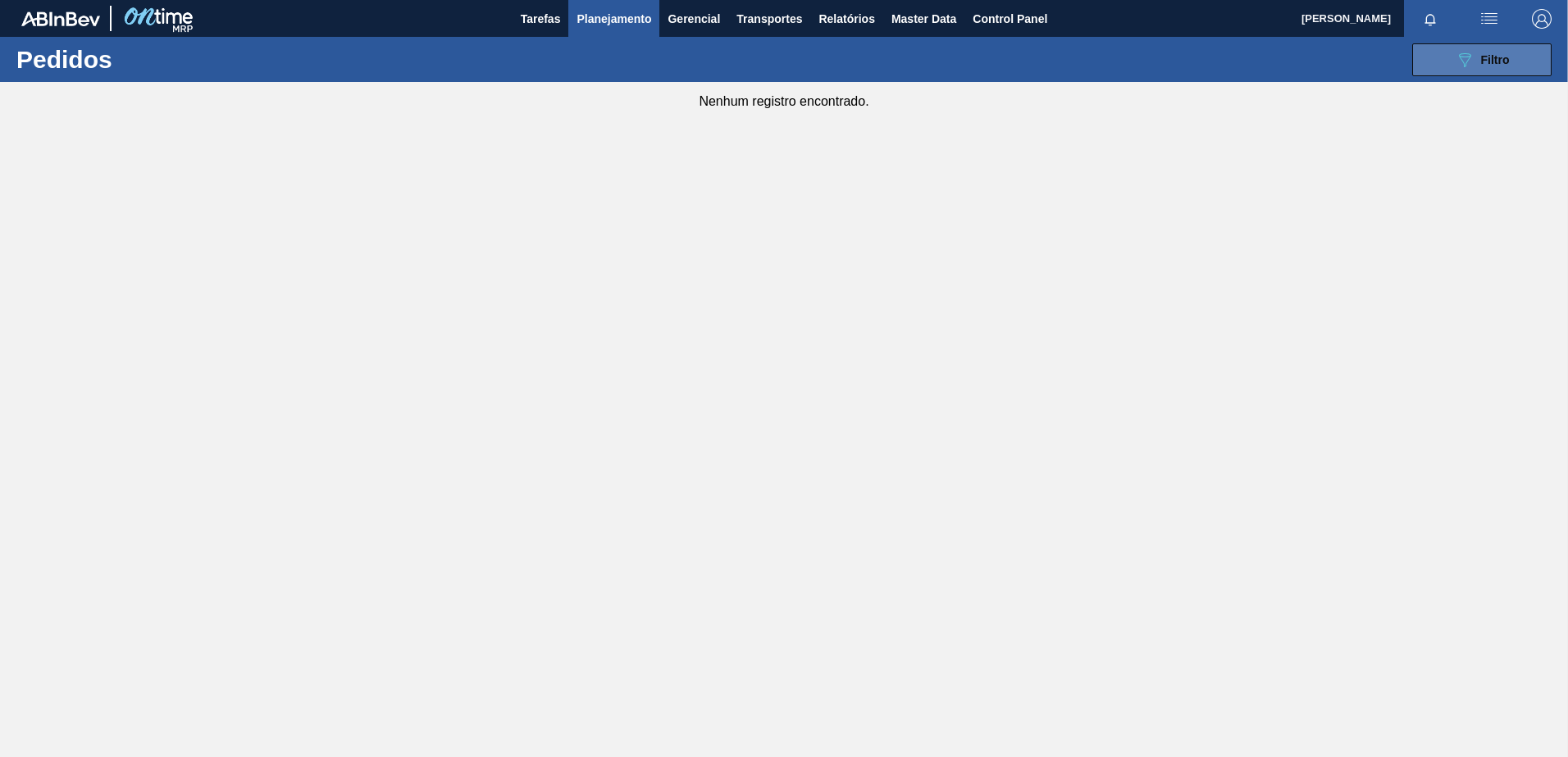
click at [1483, 57] on span "Filtro" at bounding box center [1494, 60] width 28 height 13
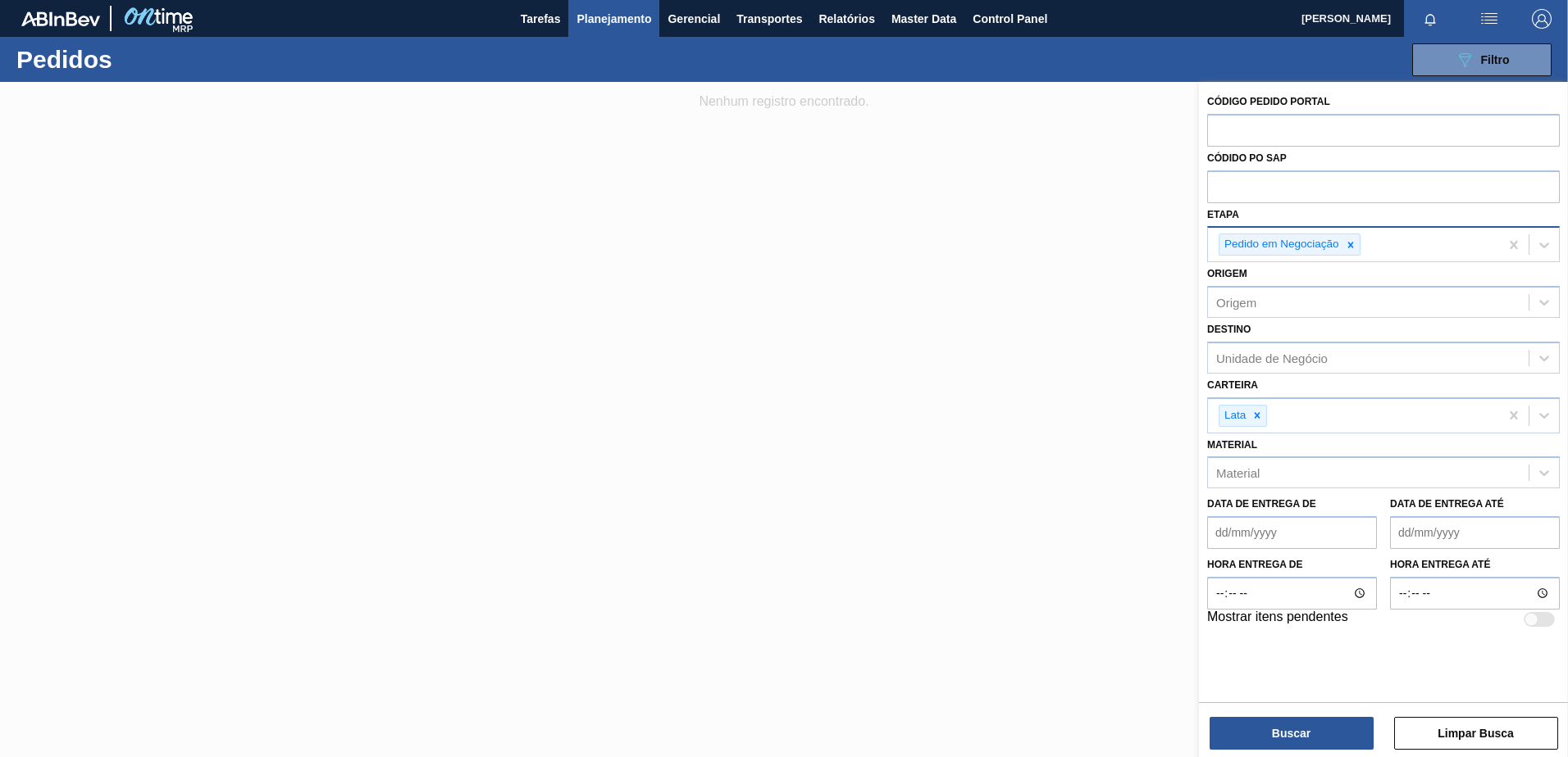
click at [1345, 248] on icon at bounding box center [1350, 245] width 11 height 11
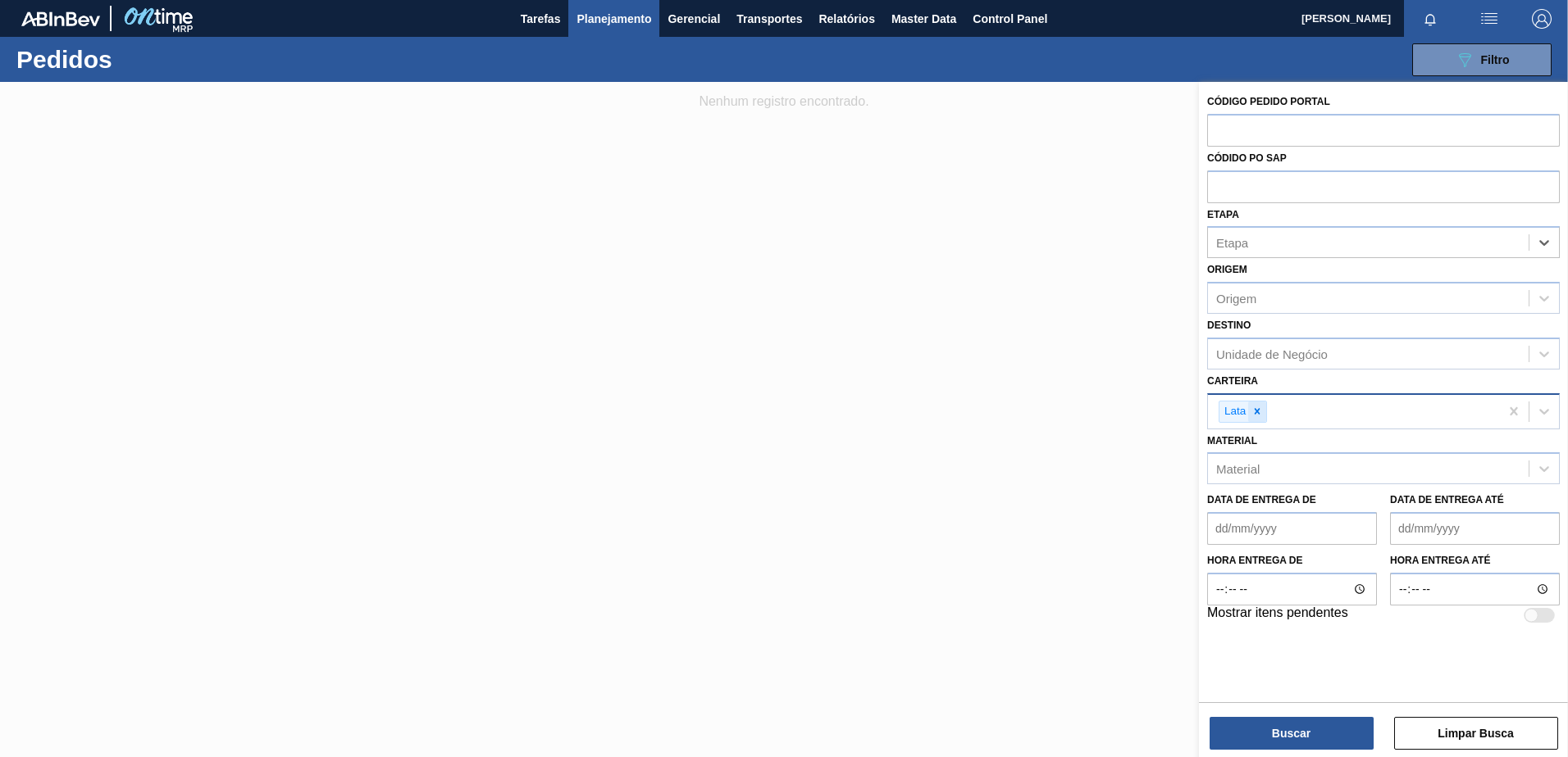
click at [1257, 413] on icon at bounding box center [1257, 411] width 11 height 11
click at [1260, 129] on input "text" at bounding box center [1383, 129] width 353 height 31
paste input "2031594"
type input "2031594"
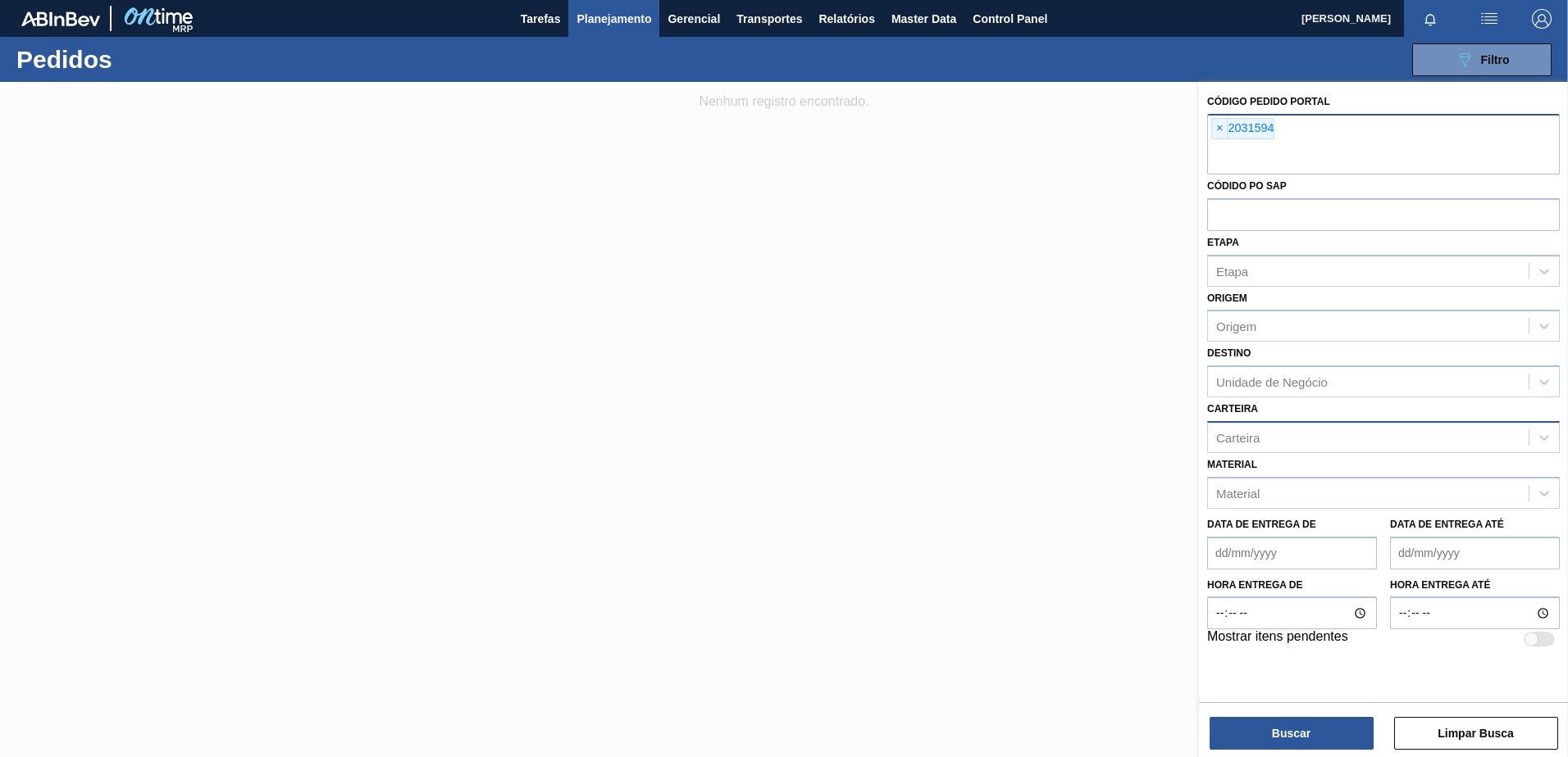
paste input "2031594"
type input "2031593"
click at [1260, 743] on button "Buscar" at bounding box center [1292, 733] width 164 height 33
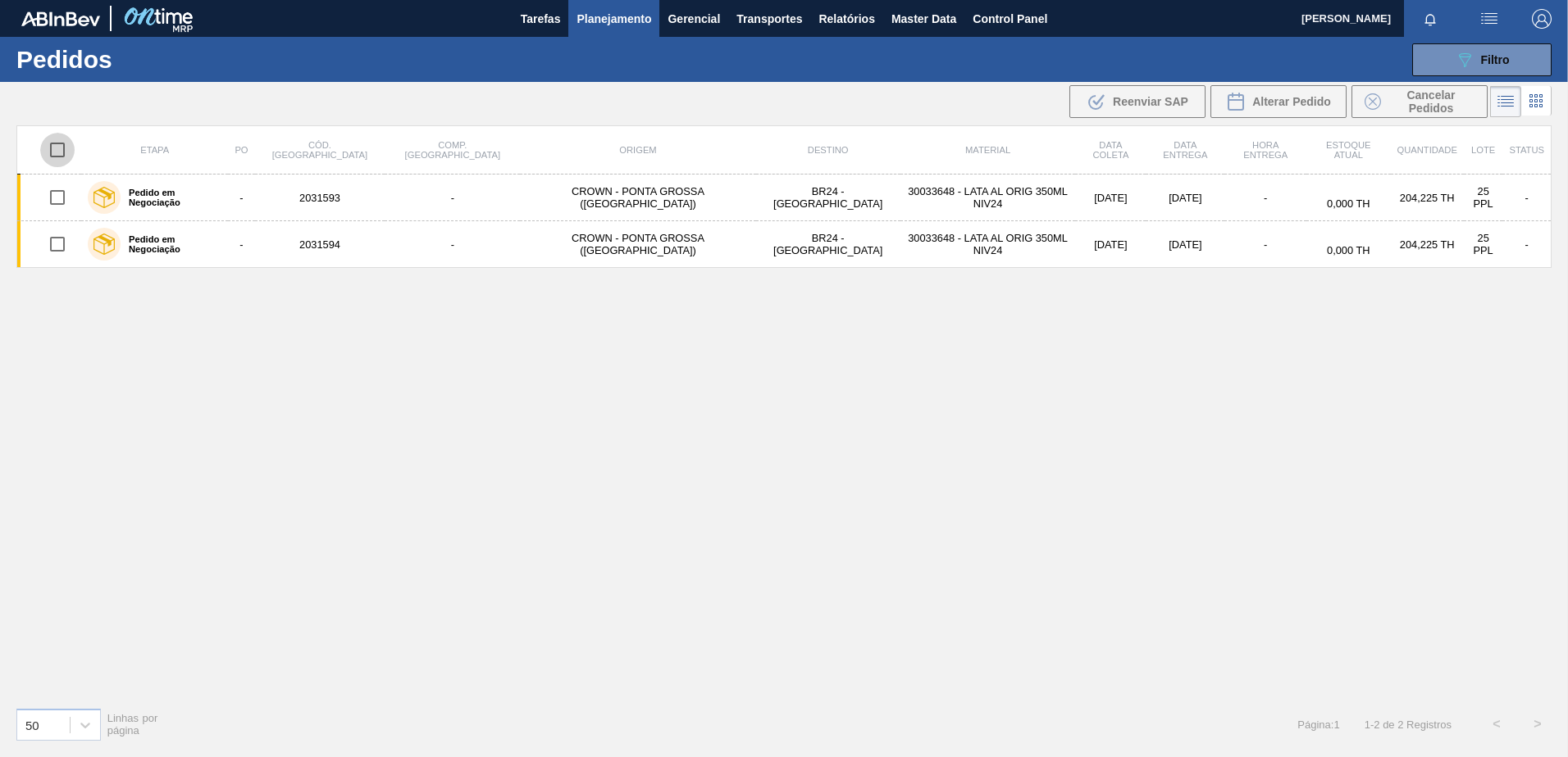
click at [61, 156] on input "checkbox" at bounding box center [58, 150] width 35 height 35
checkbox input "true"
click at [1465, 59] on icon "089F7B8B-B2A5-4AFE-B5C0-19BA573D28AC" at bounding box center [1464, 59] width 20 height 20
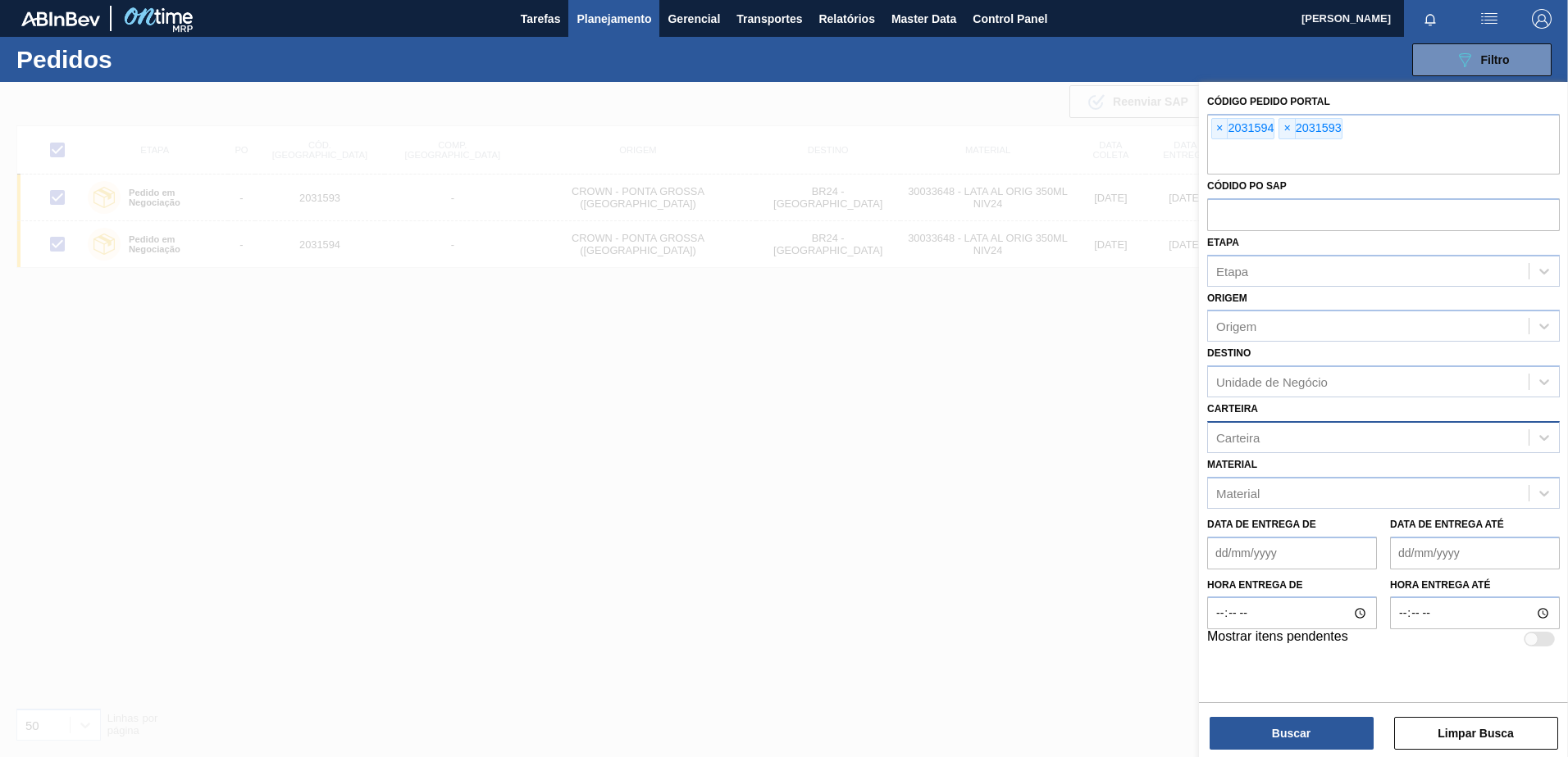
click at [718, 388] on div at bounding box center [784, 460] width 1568 height 757
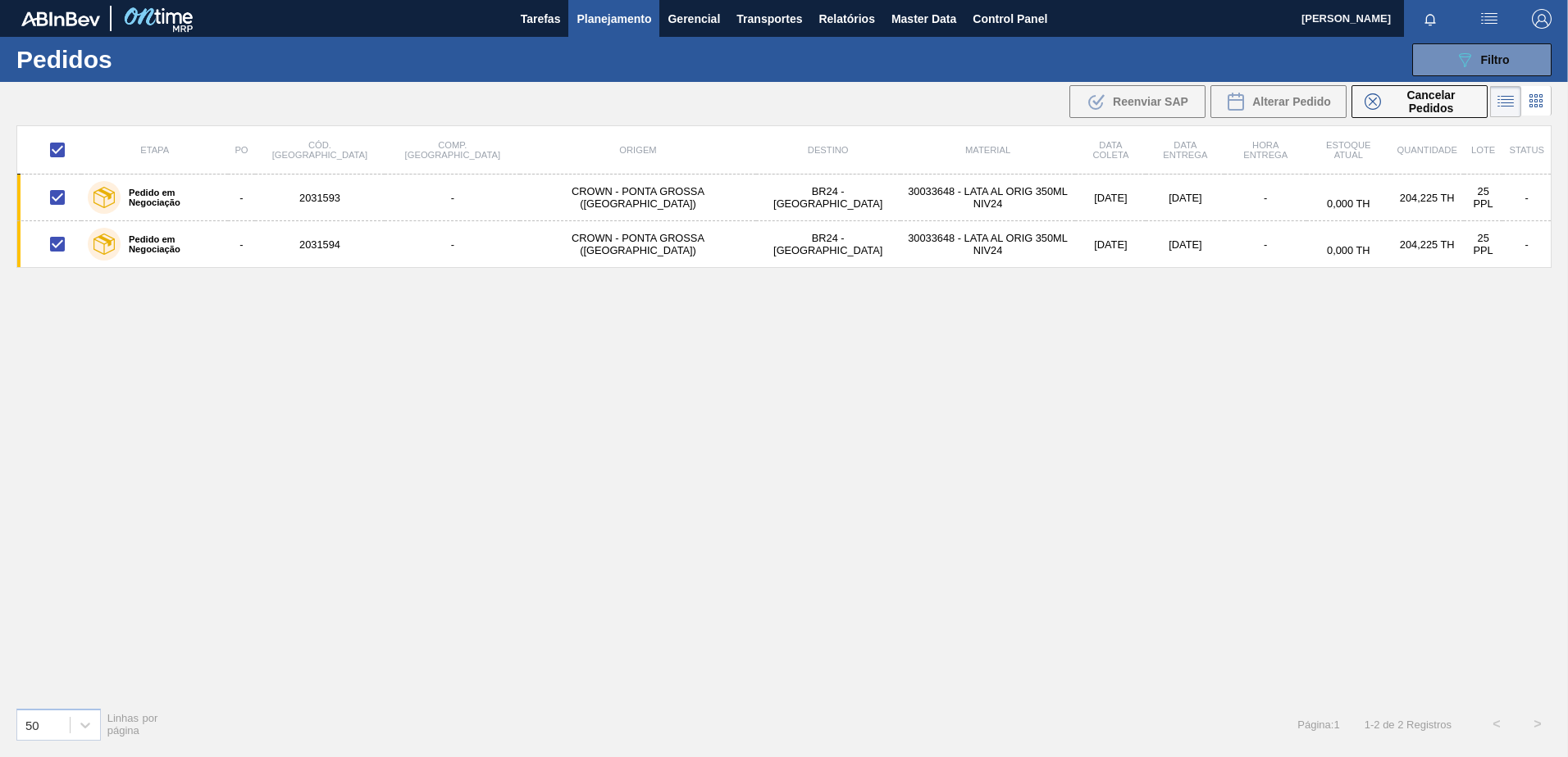
click at [801, 393] on div "Etapa PO Cód. Pedido Comp. Carga Origem Destino Material Data coleta Data entre…" at bounding box center [784, 409] width 1535 height 568
click at [1413, 102] on span "Cancelar Pedidos" at bounding box center [1430, 102] width 87 height 26
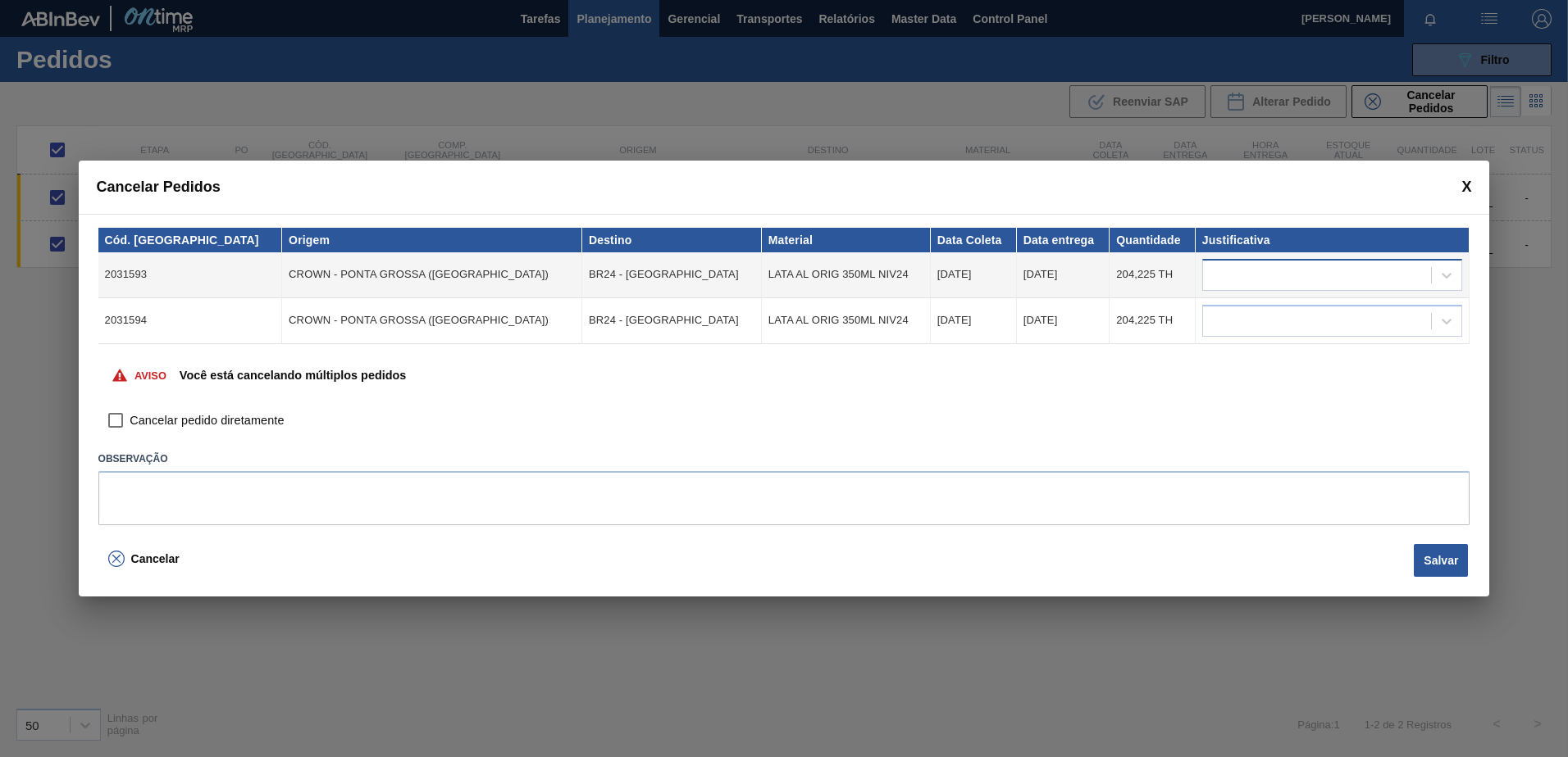
click at [1267, 288] on div at bounding box center [1332, 275] width 261 height 32
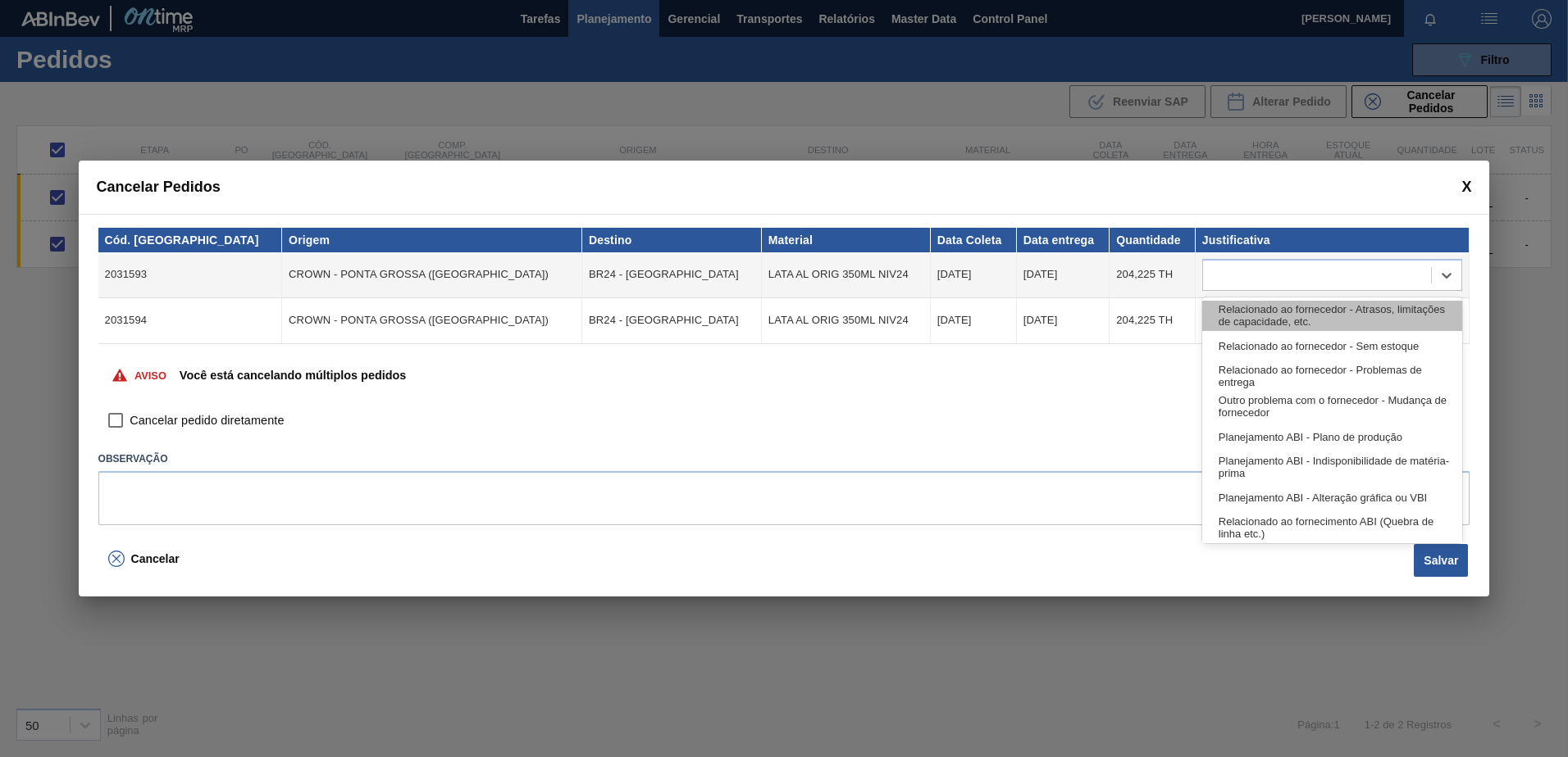
click at [1256, 325] on div "Relacionado ao fornecedor - Atrasos, limitações de capacidade, etc." at bounding box center [1332, 316] width 261 height 30
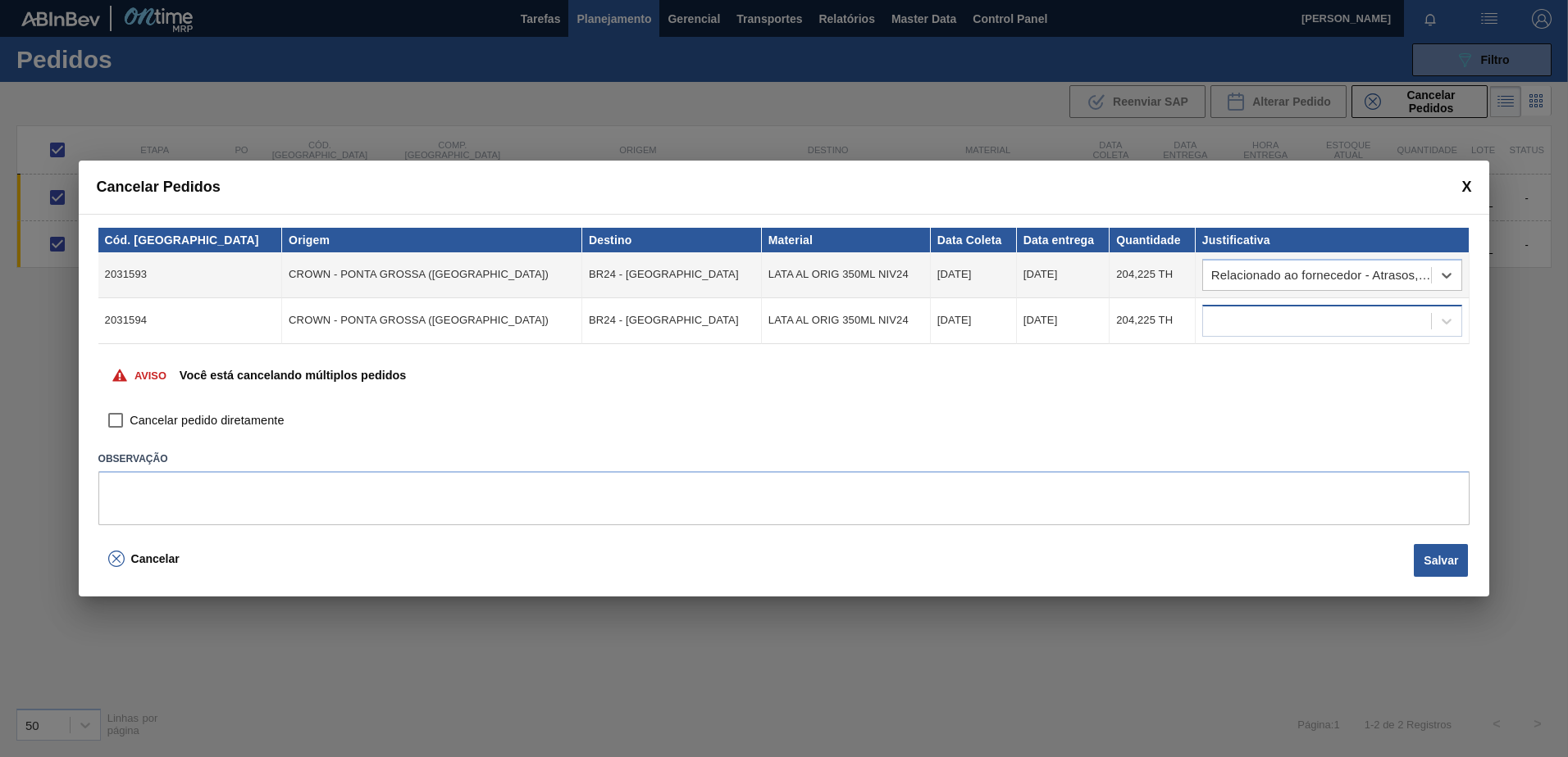
click at [1251, 322] on div at bounding box center [1317, 321] width 229 height 24
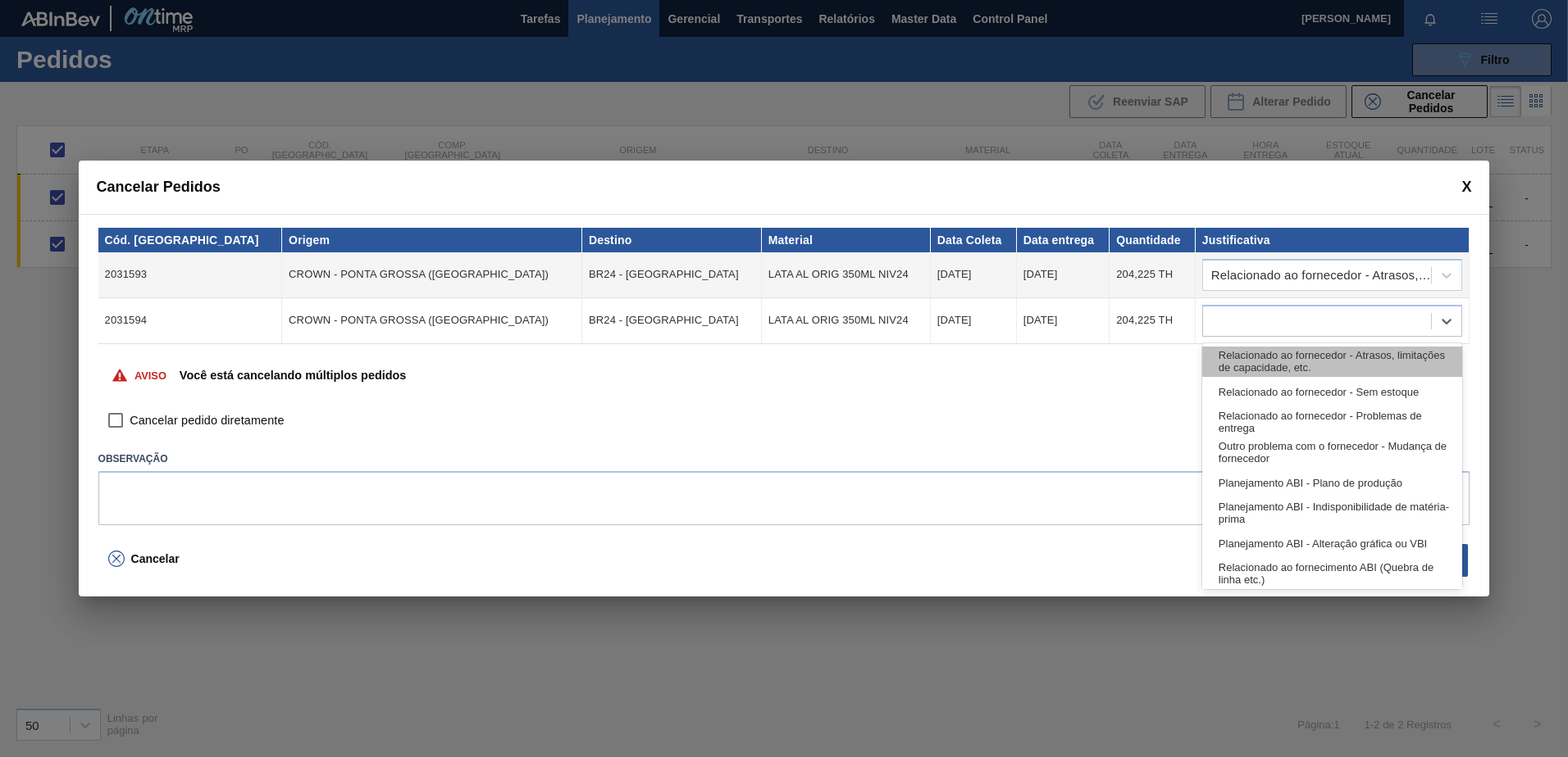
click at [1258, 366] on div "Relacionado ao fornecedor - Atrasos, limitações de capacidade, etc." at bounding box center [1332, 362] width 261 height 30
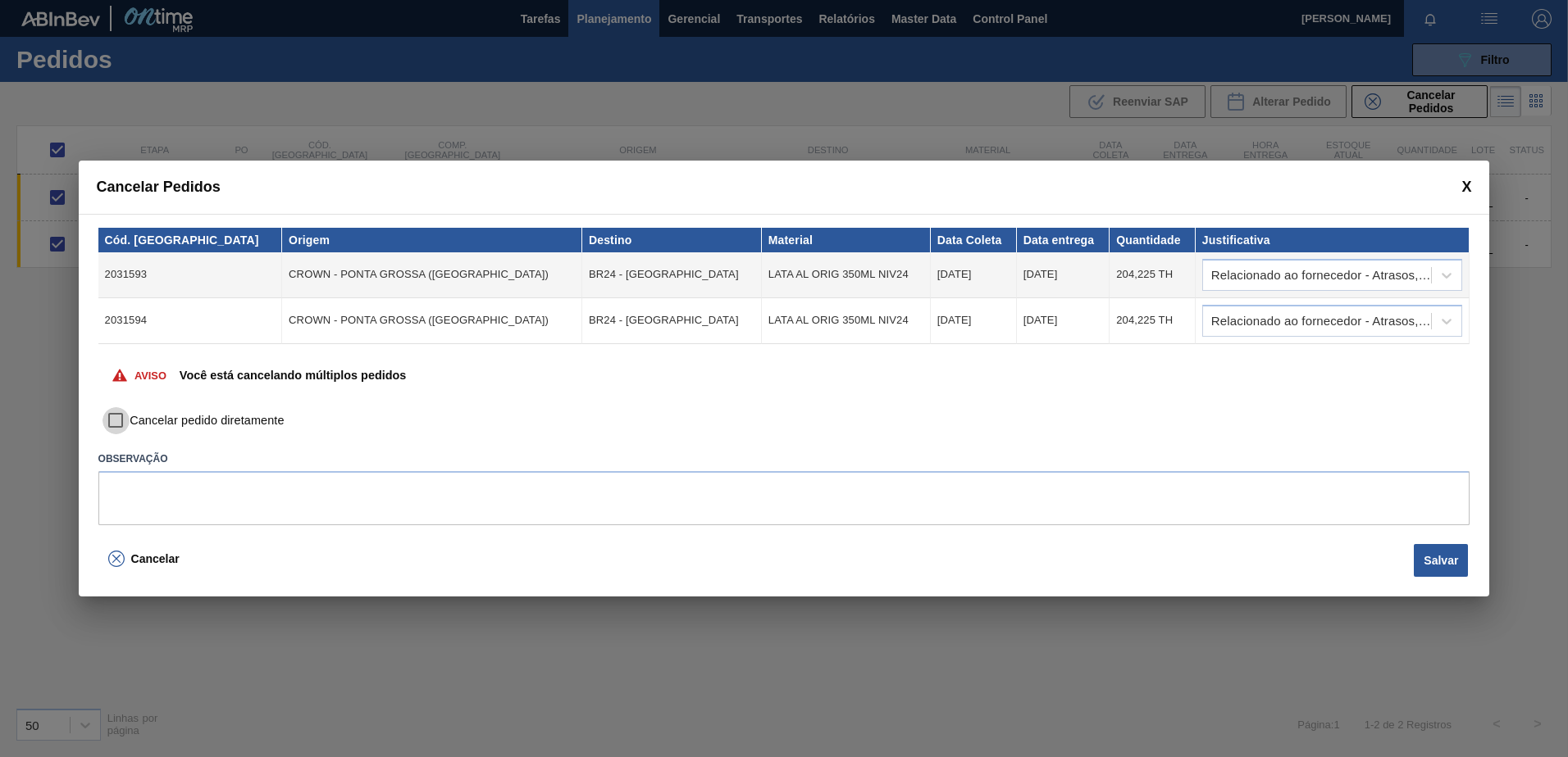
click at [116, 421] on input "Cancelar pedido diretamente" at bounding box center [117, 421] width 28 height 28
checkbox input "true"
click at [1431, 562] on button "Salvar" at bounding box center [1440, 560] width 54 height 33
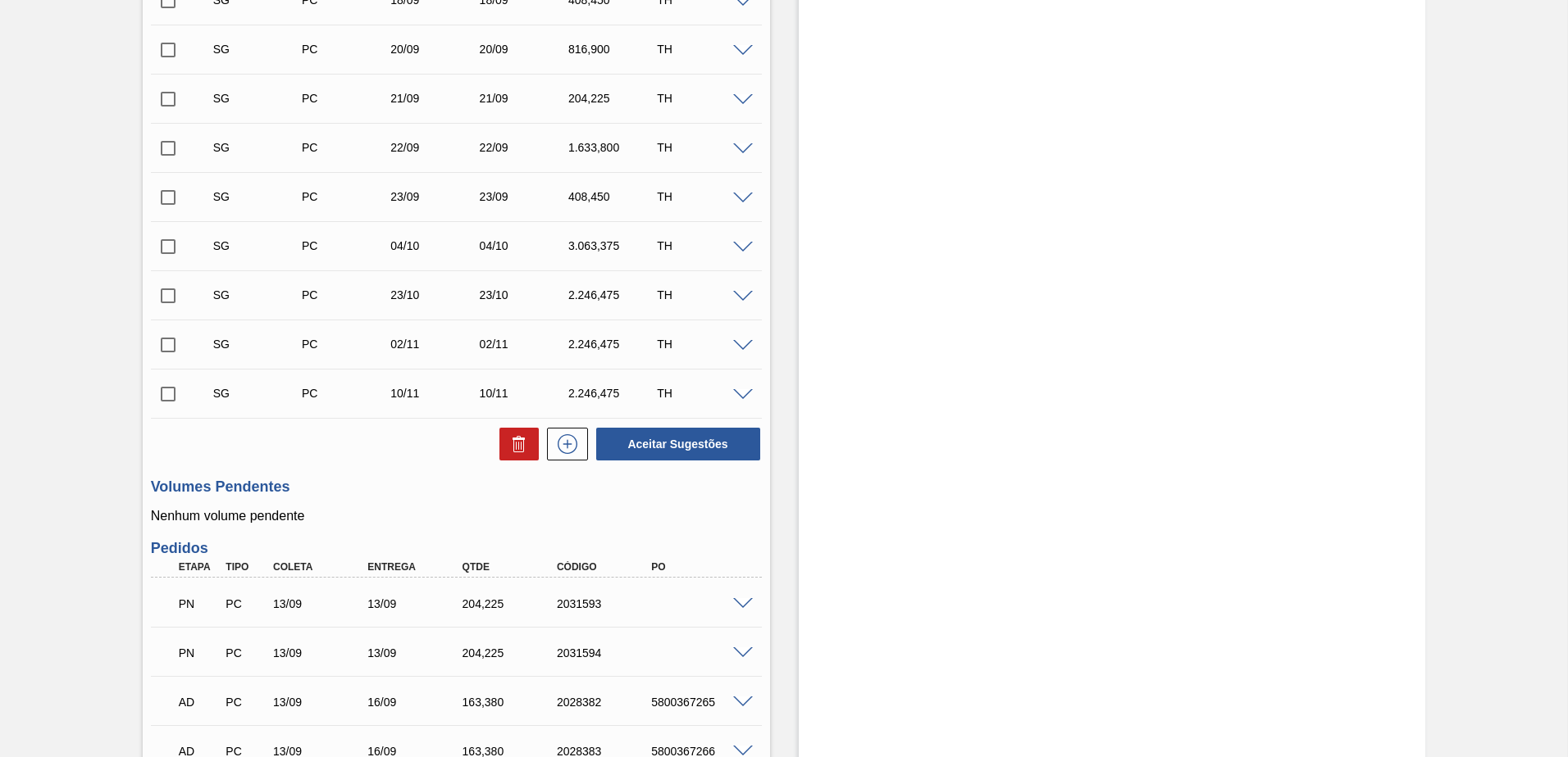
scroll to position [696, 0]
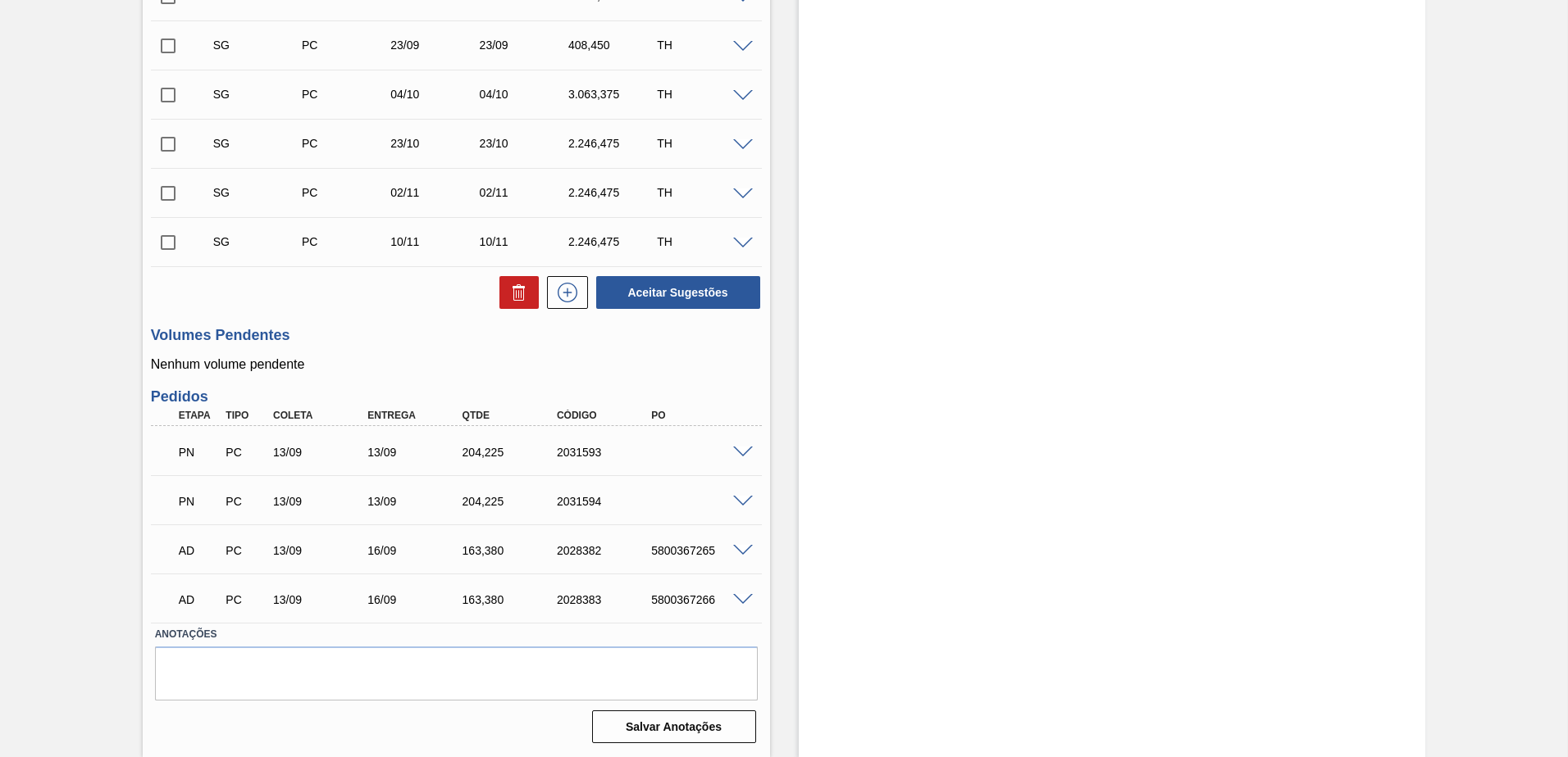
click at [743, 496] on span at bounding box center [742, 502] width 20 height 12
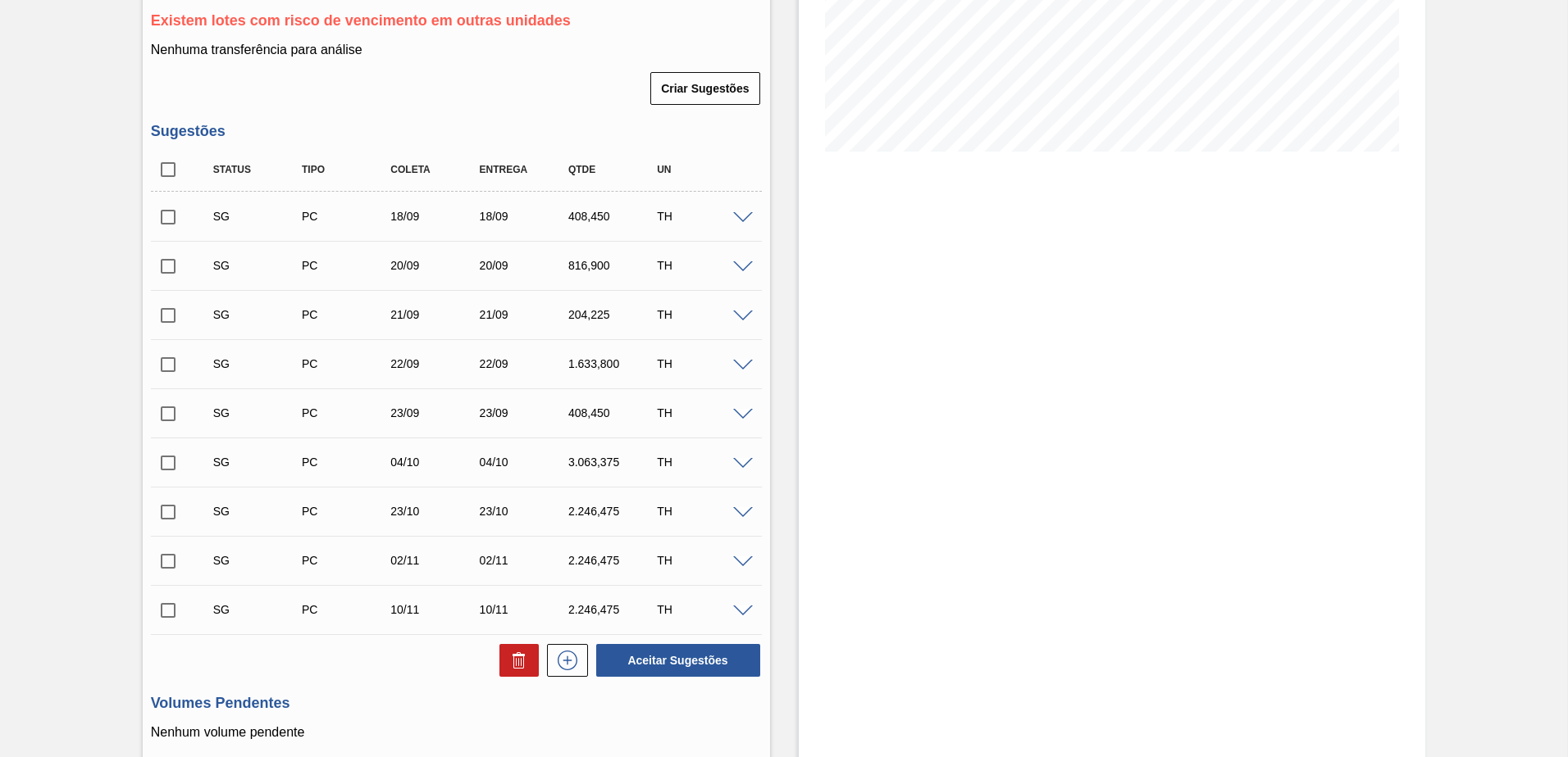
scroll to position [738, 0]
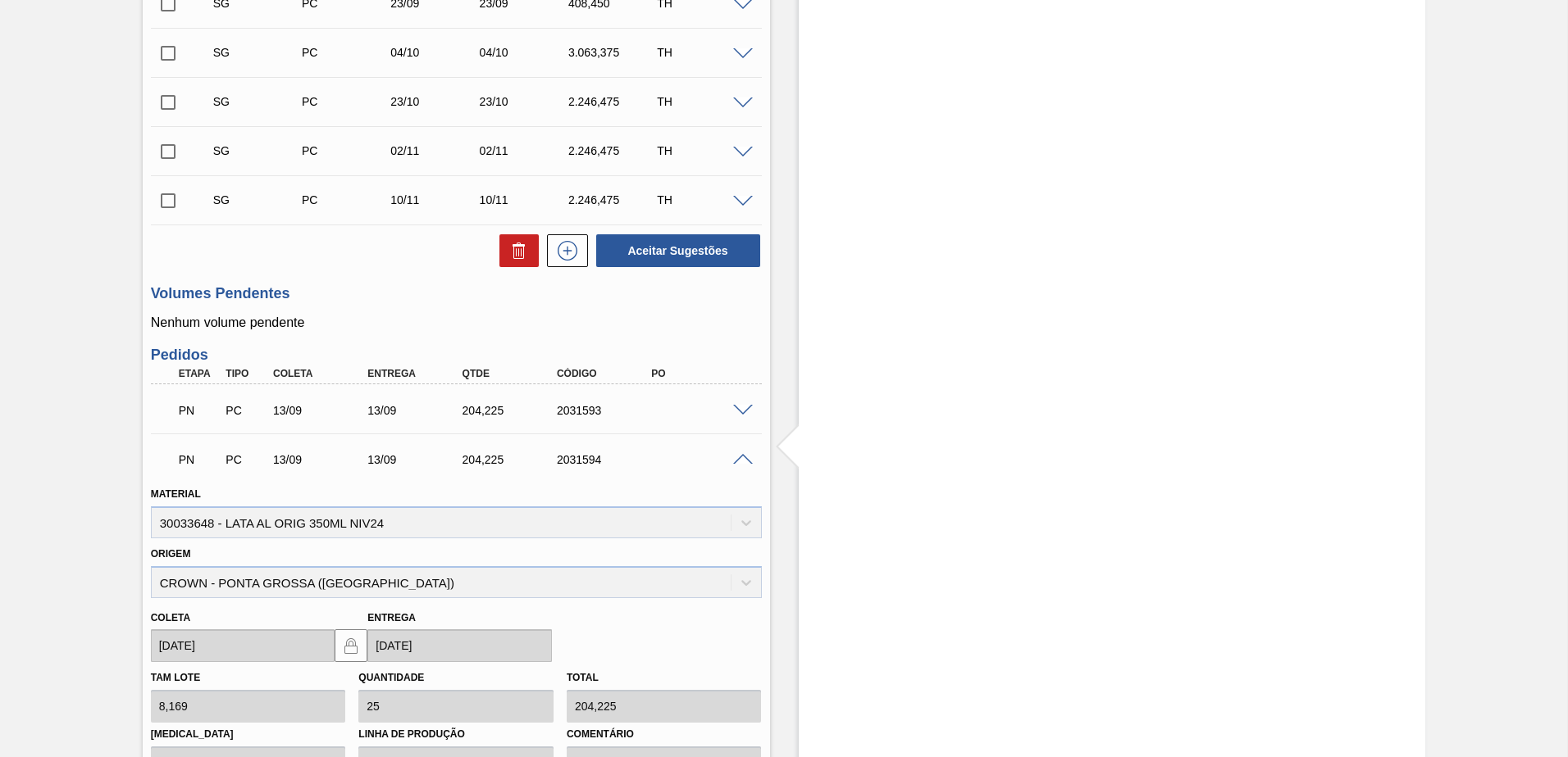
click at [742, 455] on span at bounding box center [742, 460] width 20 height 12
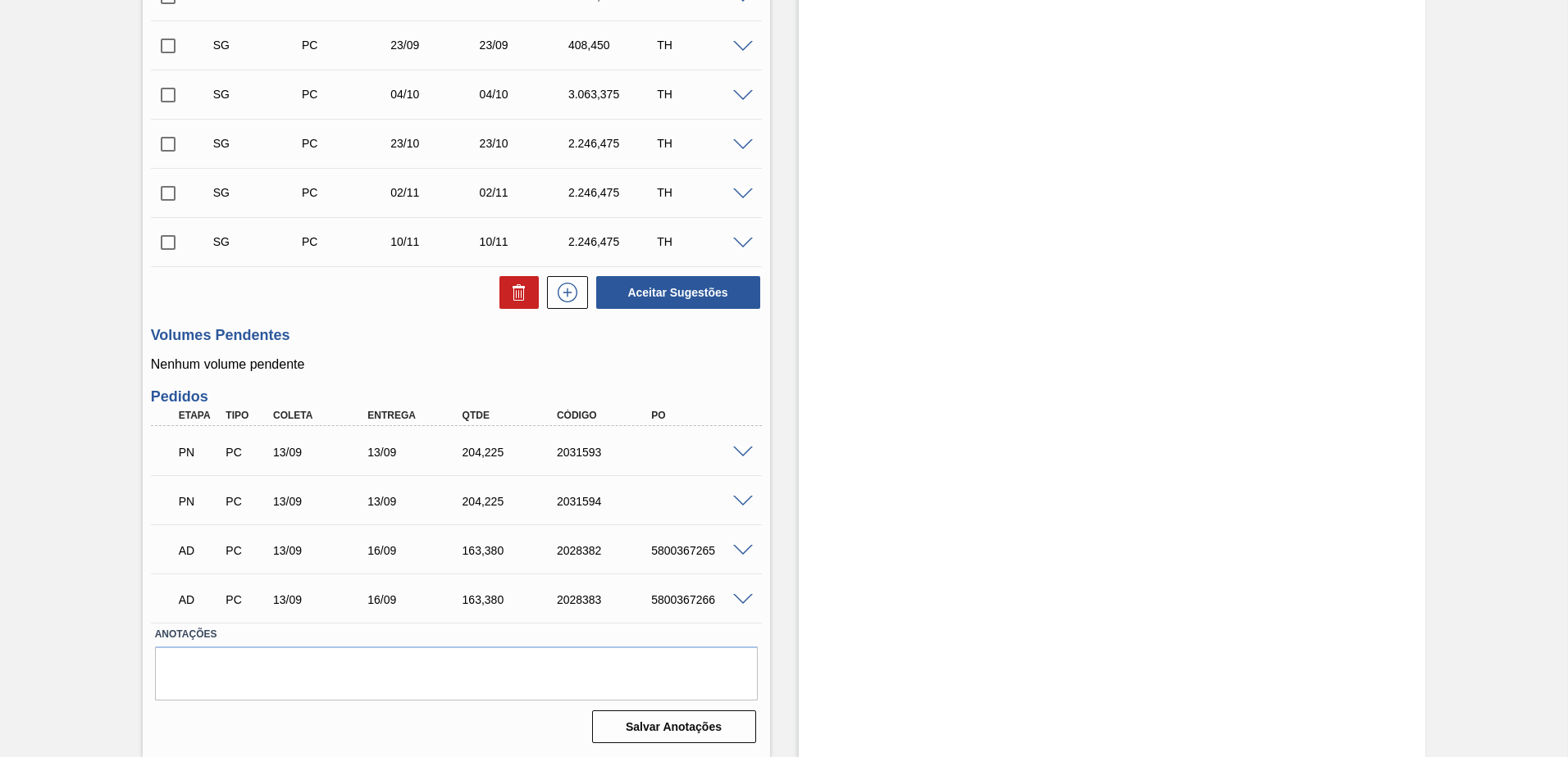
click at [739, 450] on span at bounding box center [742, 453] width 20 height 12
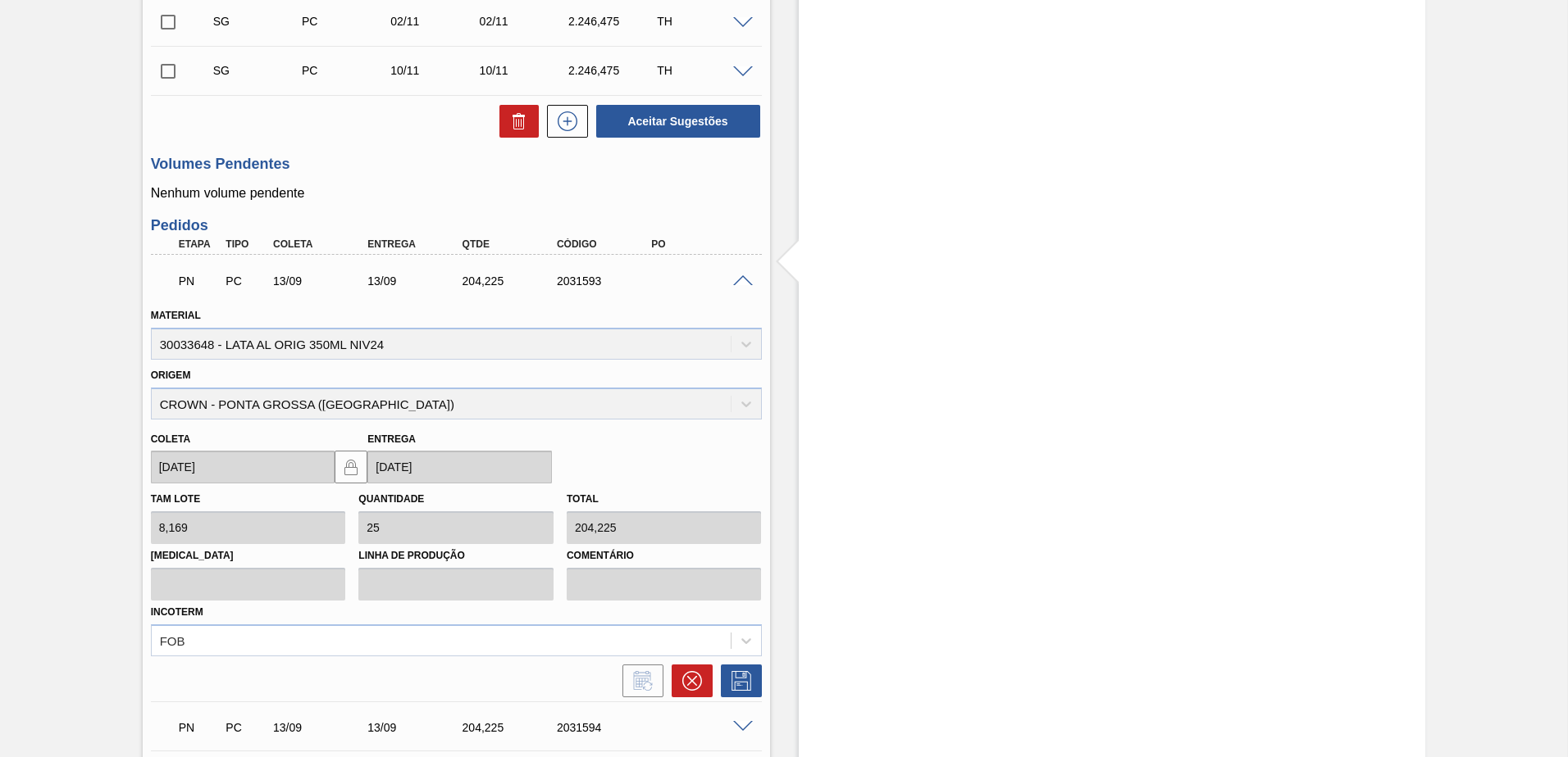
scroll to position [1065, 0]
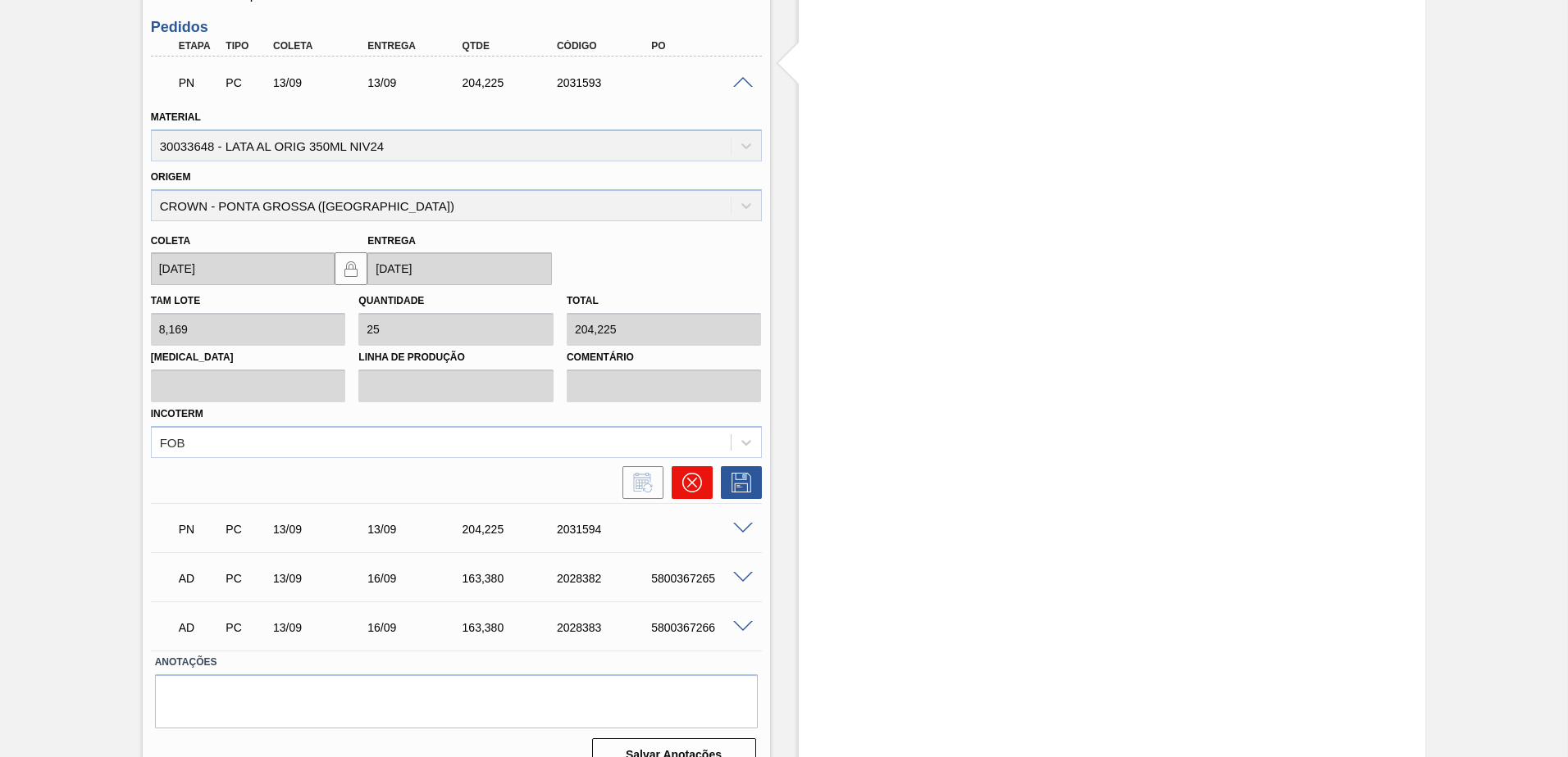
click at [703, 472] on button at bounding box center [691, 483] width 41 height 33
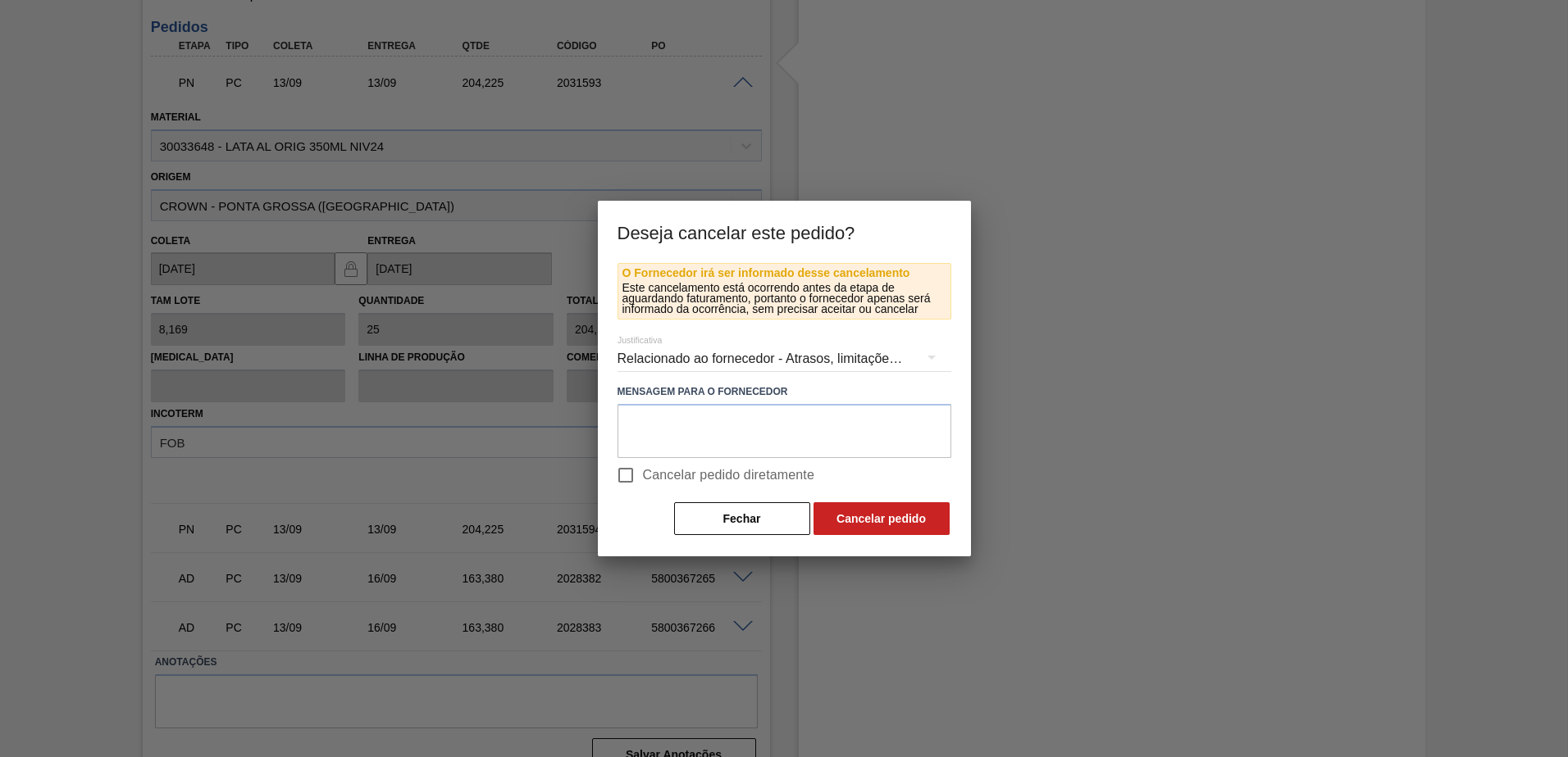
click at [658, 474] on span "Cancelar pedido diretamente" at bounding box center [729, 475] width 173 height 20
click at [643, 474] on input "Cancelar pedido diretamente" at bounding box center [625, 475] width 35 height 35
checkbox input "true"
click at [848, 518] on button "Cancelar pedido" at bounding box center [882, 518] width 136 height 33
click at [767, 518] on button "Fechar" at bounding box center [742, 518] width 136 height 33
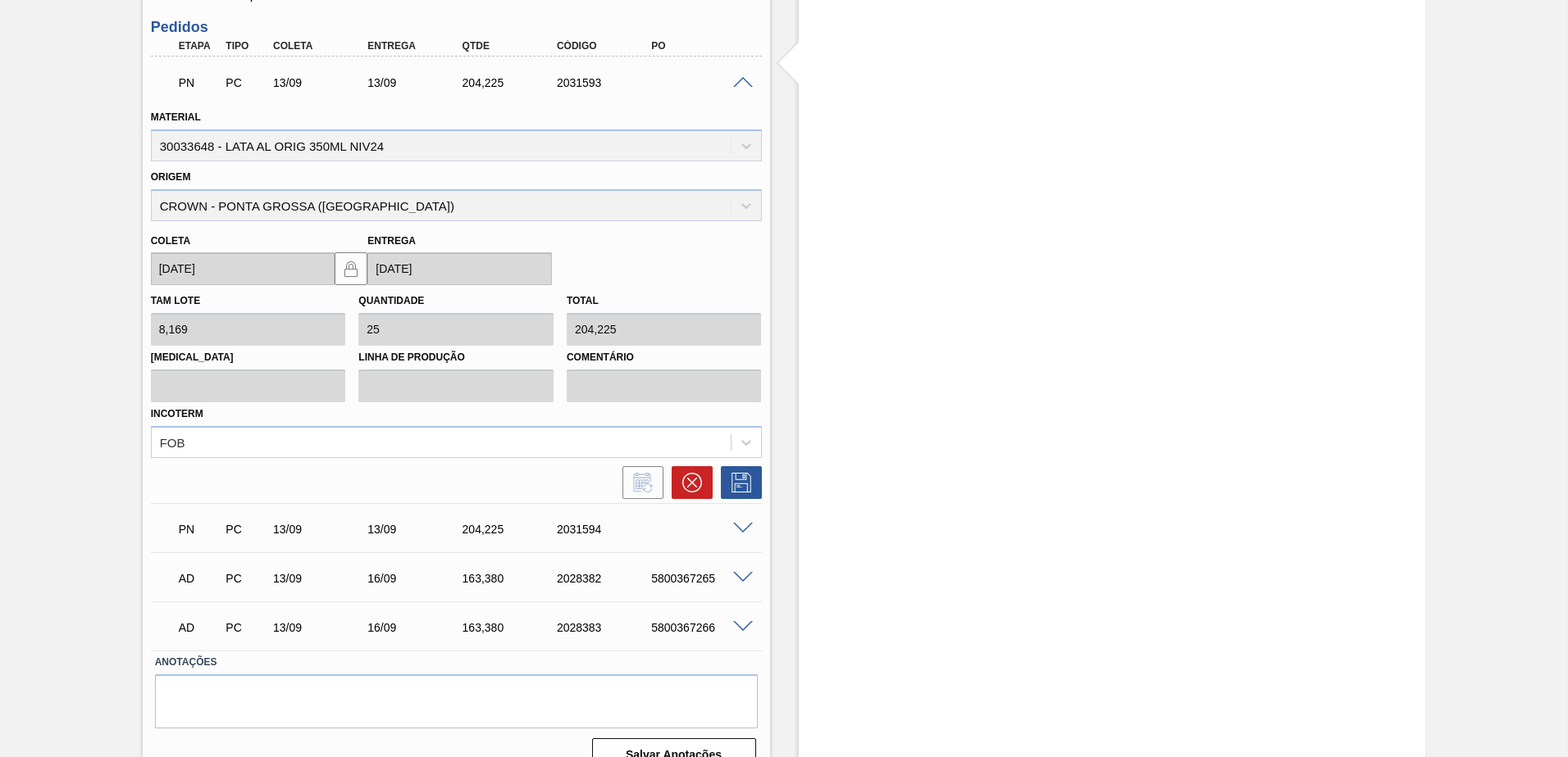
click at [736, 80] on span at bounding box center [742, 83] width 20 height 12
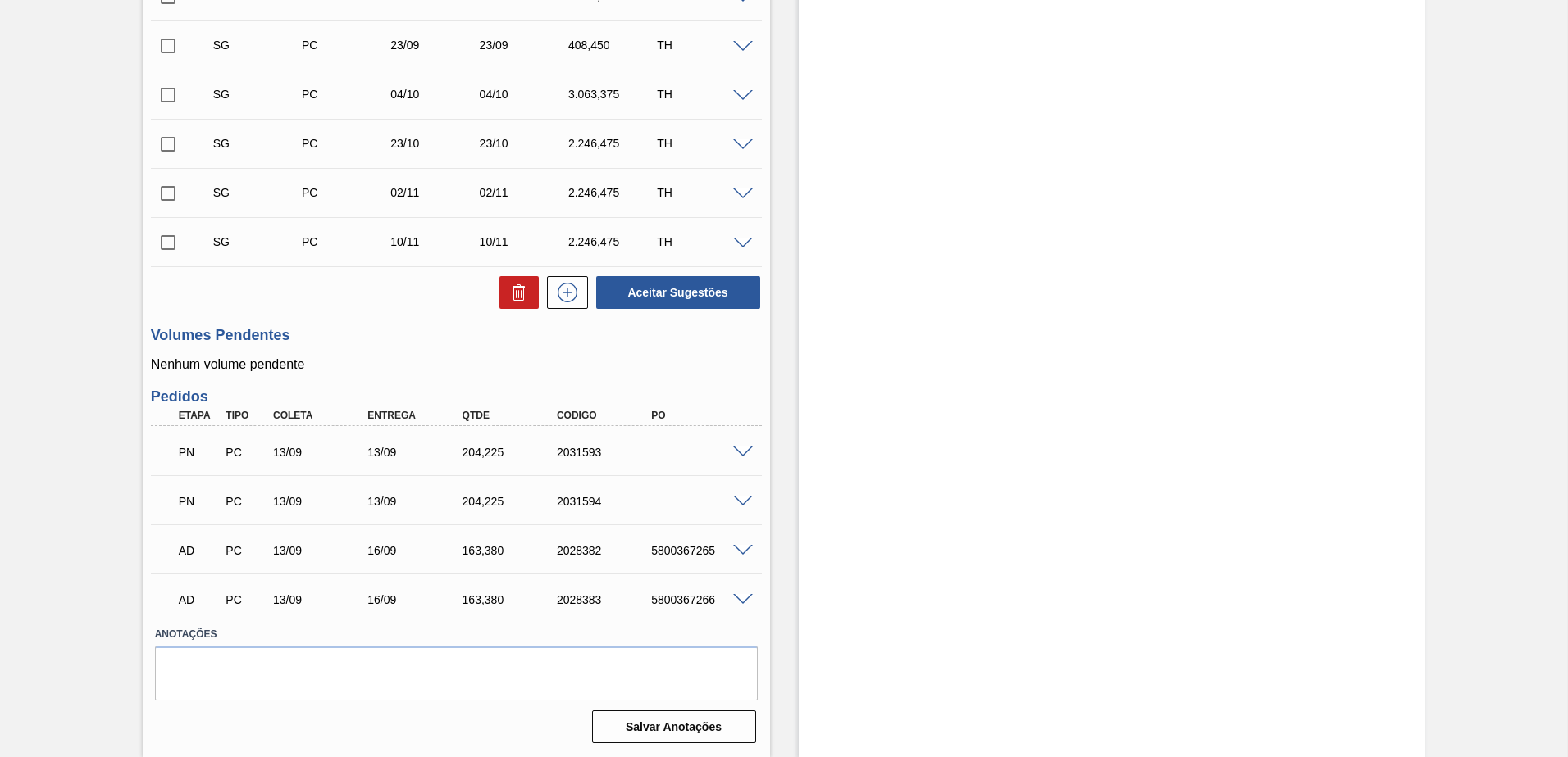
click at [736, 458] on div "PN PC 13/09 13/09 204,225 2031593" at bounding box center [456, 451] width 611 height 41
click at [743, 450] on span at bounding box center [742, 453] width 20 height 12
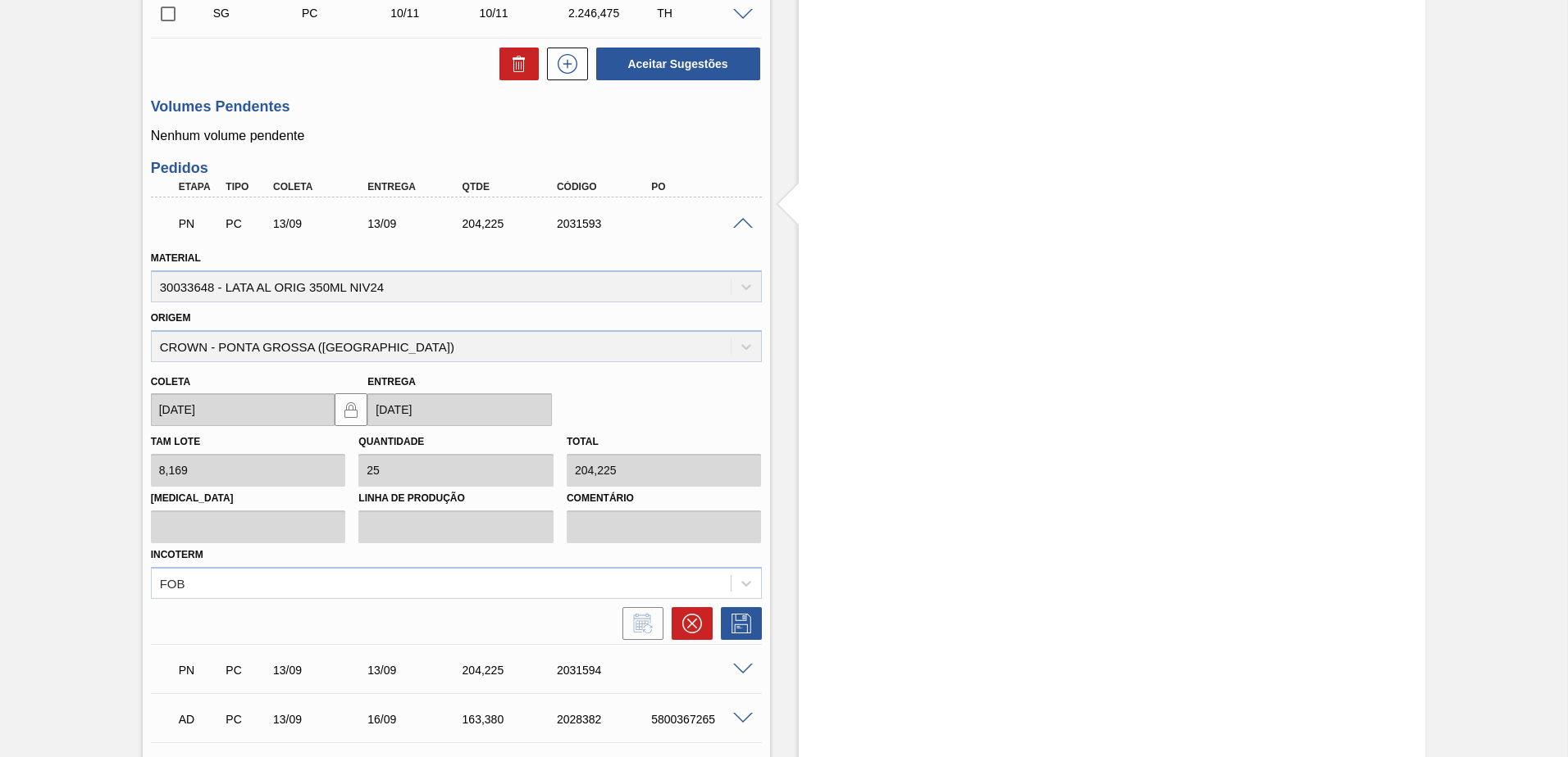
scroll to position [902, 0]
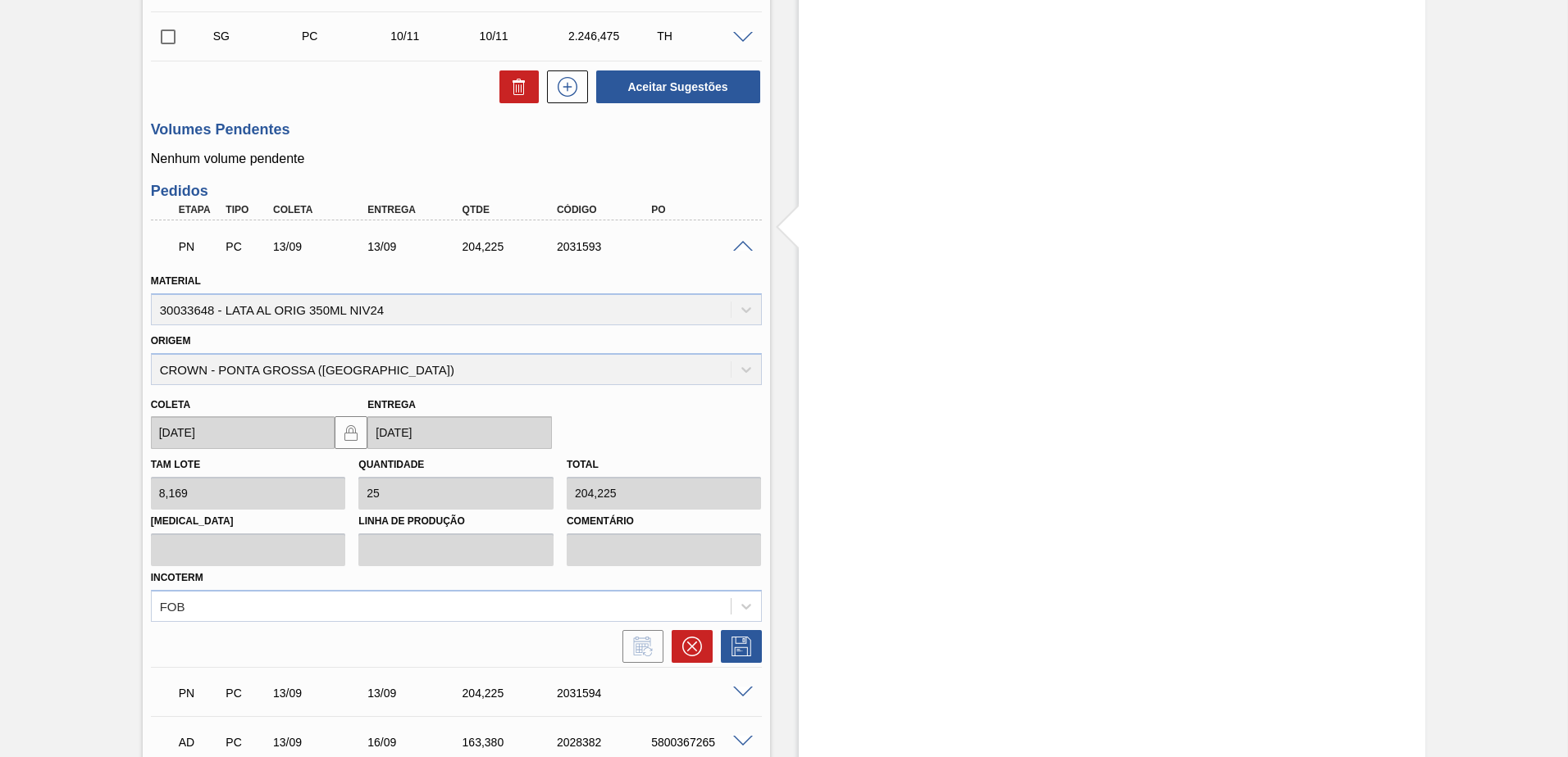
click at [735, 253] on div "PN PC 13/09 13/09 204,225 2031593" at bounding box center [456, 244] width 611 height 41
click at [737, 250] on span at bounding box center [742, 247] width 20 height 12
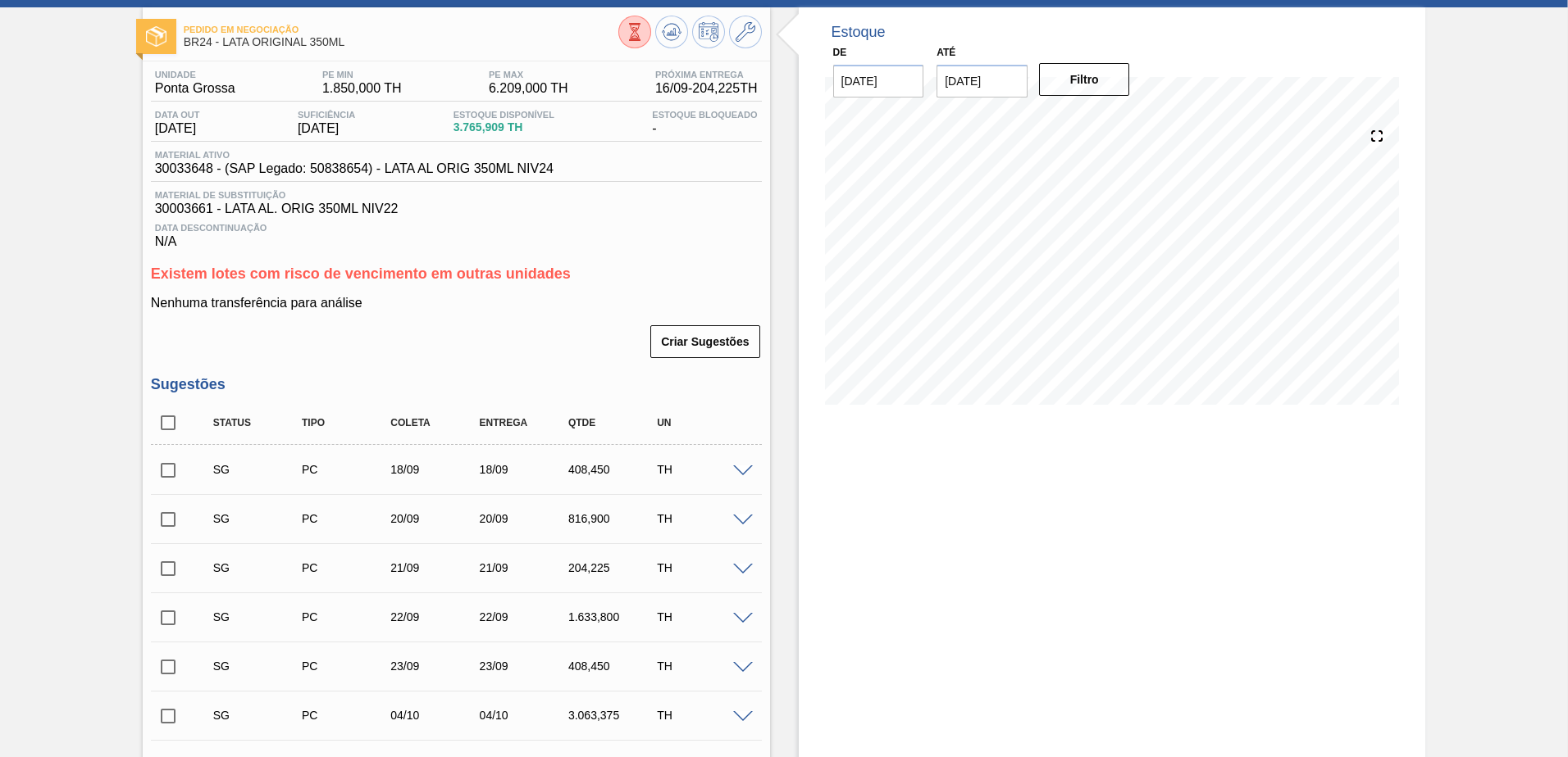
scroll to position [0, 0]
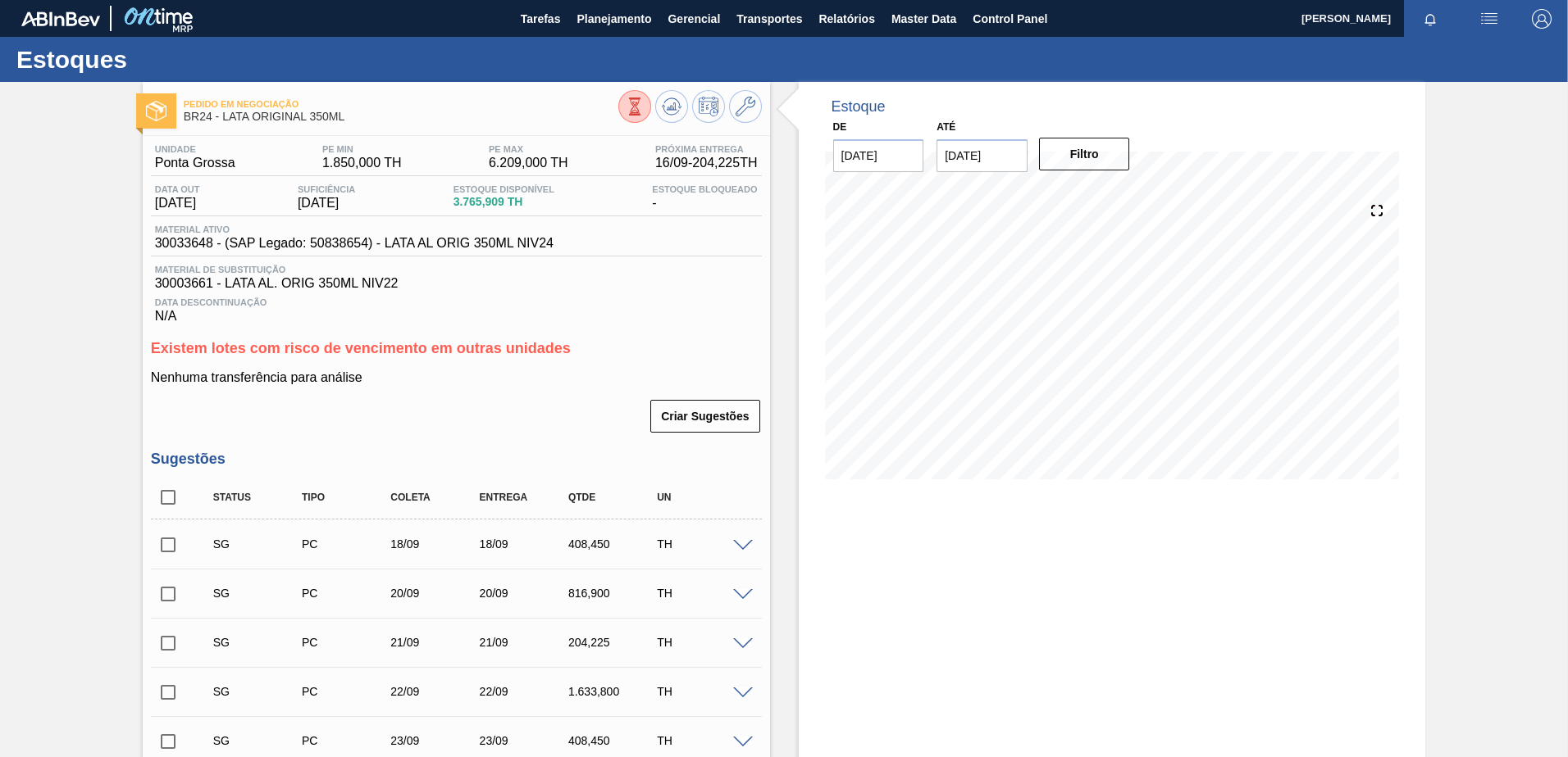
click at [1471, 25] on span "button" at bounding box center [1489, 19] width 40 height 20
click at [1445, 54] on li "Pedido Contingência" at bounding box center [1479, 58] width 150 height 29
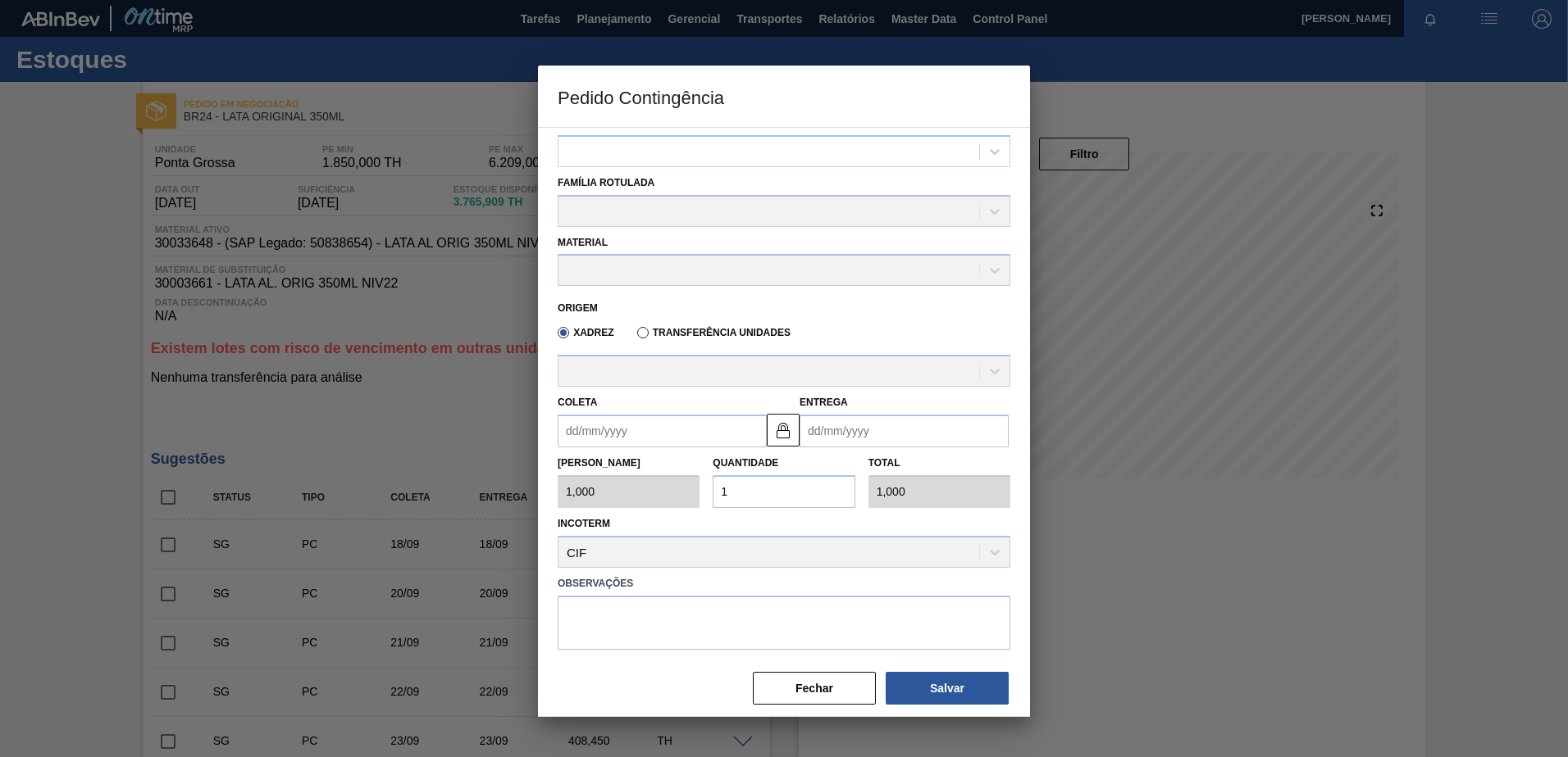
scroll to position [47, 0]
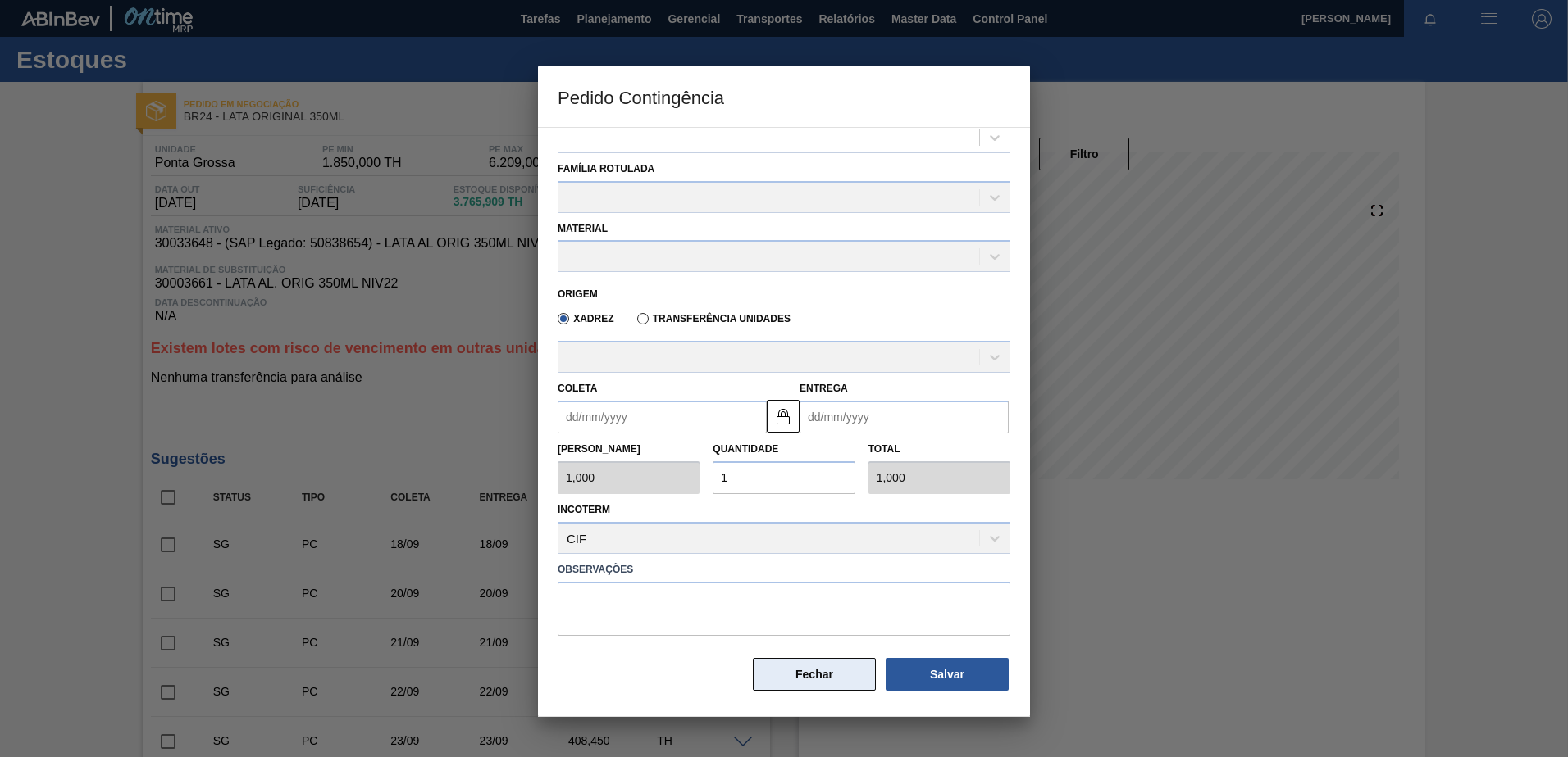
click at [812, 688] on button "Fechar" at bounding box center [814, 674] width 123 height 33
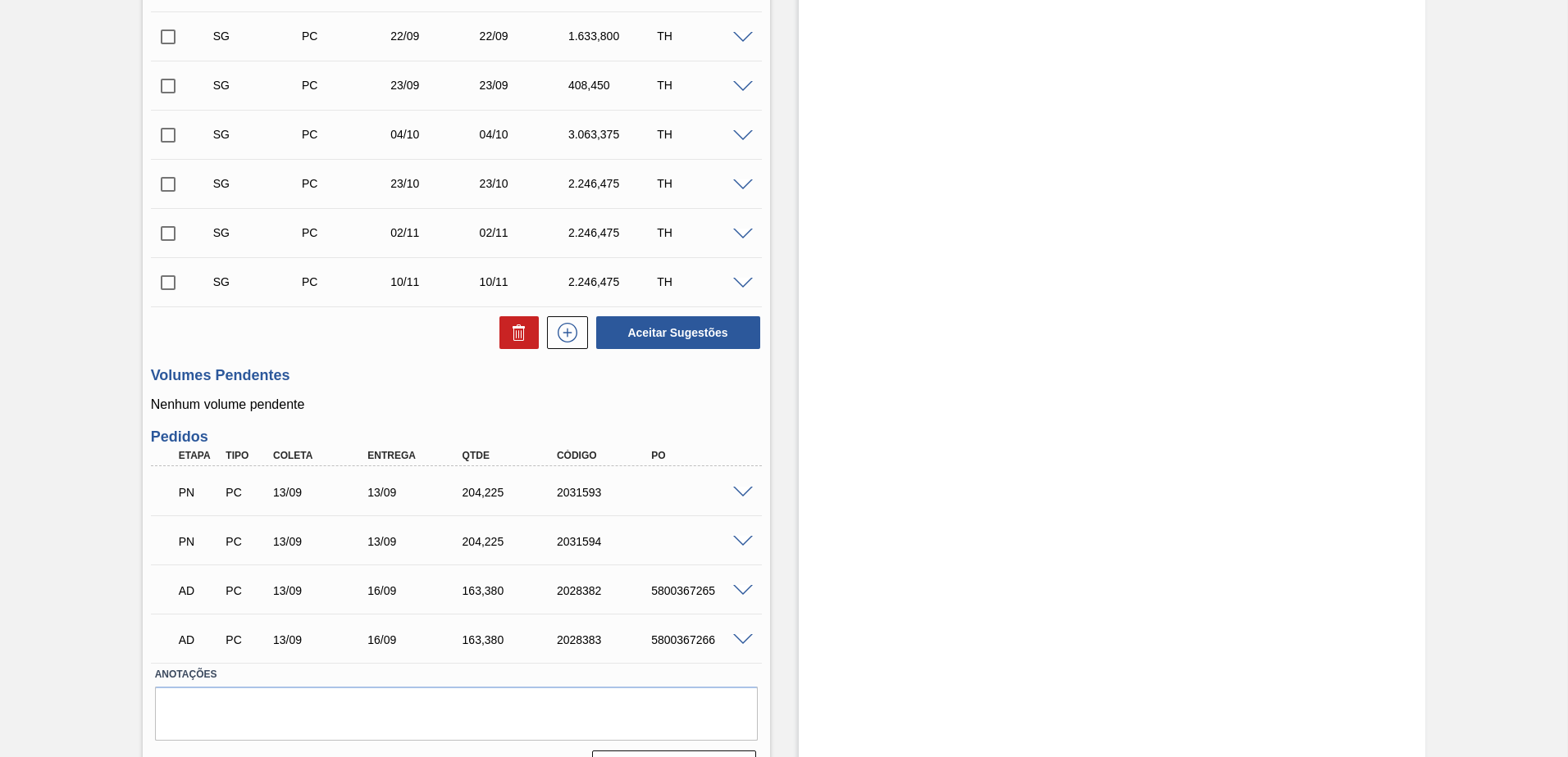
scroll to position [696, 0]
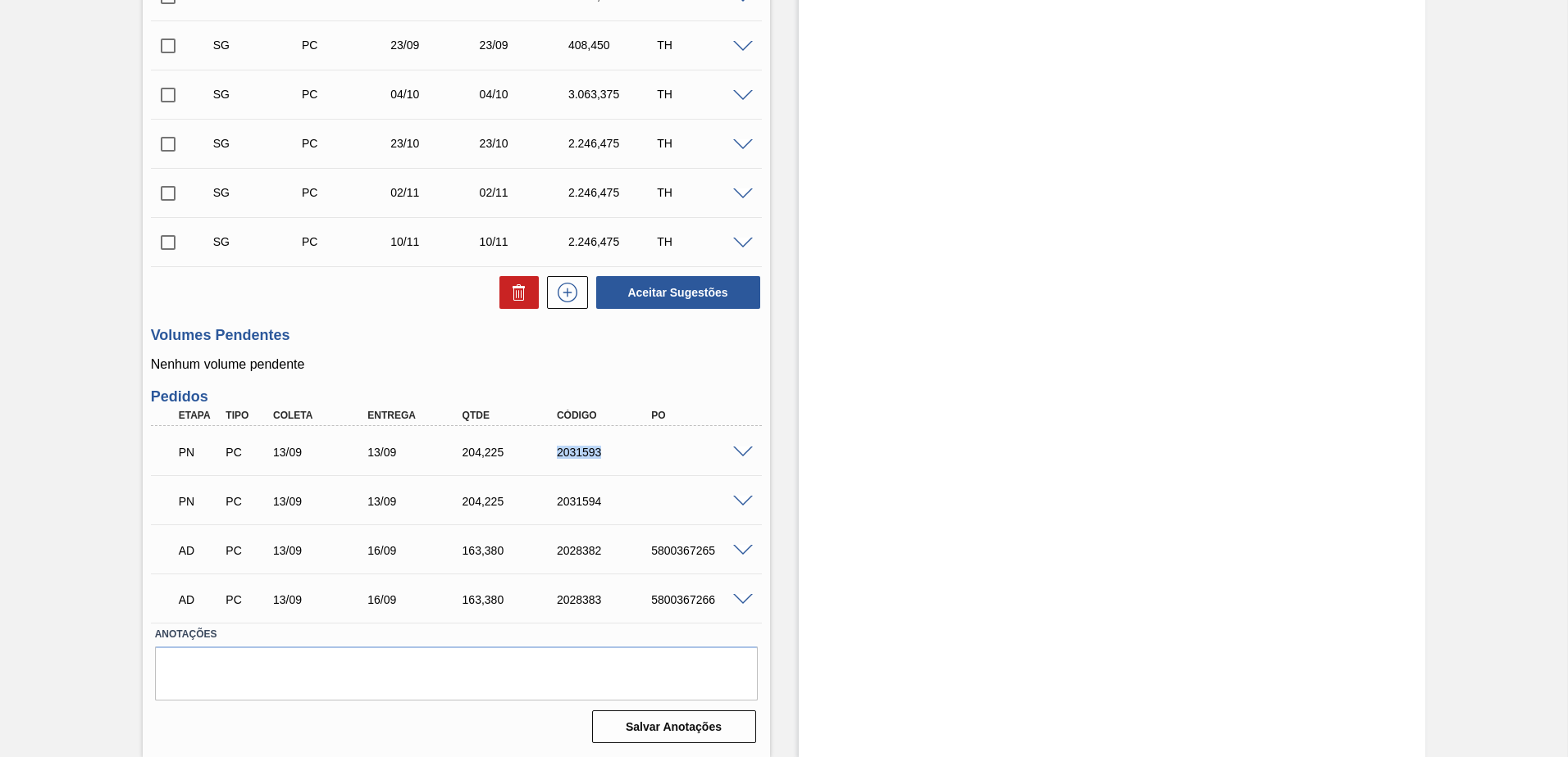
drag, startPoint x: 602, startPoint y: 451, endPoint x: 553, endPoint y: 450, distance: 49.0
click at [553, 450] on div "2031593" at bounding box center [605, 453] width 106 height 13
copy div "2031593"
drag, startPoint x: 595, startPoint y: 501, endPoint x: 558, endPoint y: 492, distance: 38.1
click at [558, 492] on div "PN PC 13/09 13/09 204,225 2031594" at bounding box center [452, 500] width 568 height 33
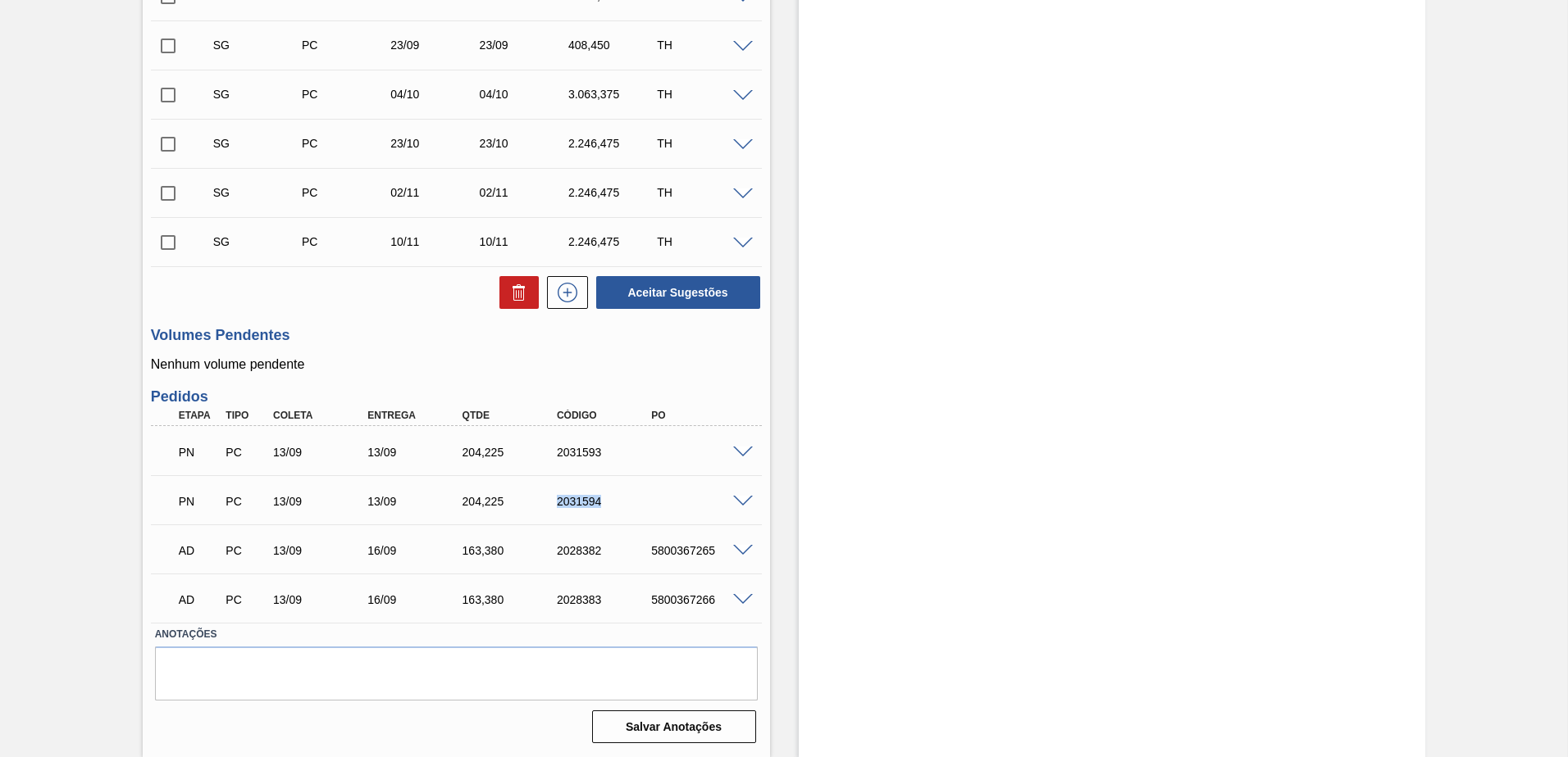
drag, startPoint x: 558, startPoint y: 492, endPoint x: 550, endPoint y: 500, distance: 11.3
click at [550, 500] on div "2031594" at bounding box center [593, 502] width 94 height 13
copy div "2031594"
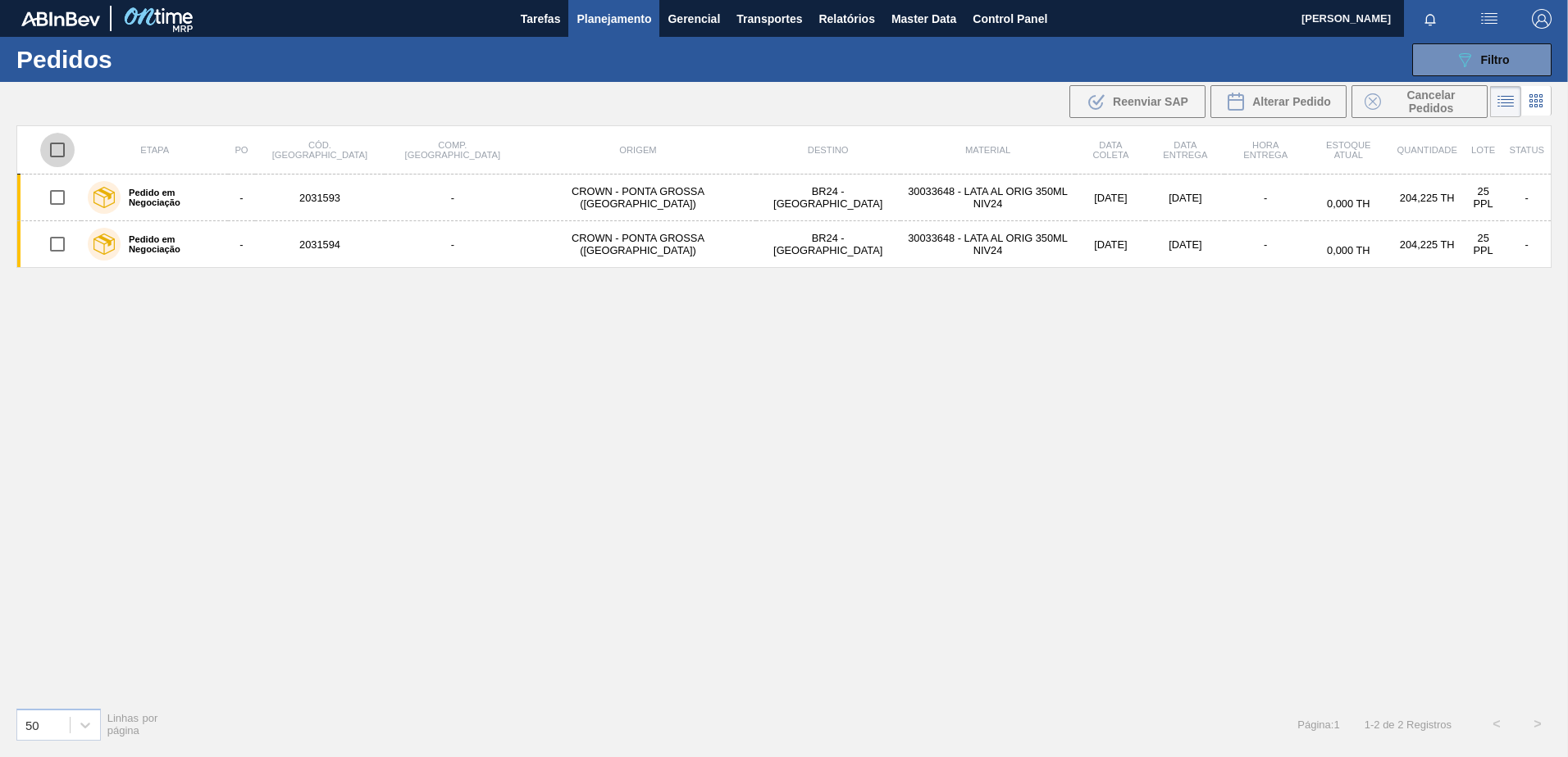
click at [66, 151] on input "checkbox" at bounding box center [58, 150] width 35 height 35
checkbox input "true"
click at [1390, 102] on span "Cancelar Pedidos" at bounding box center [1430, 102] width 87 height 26
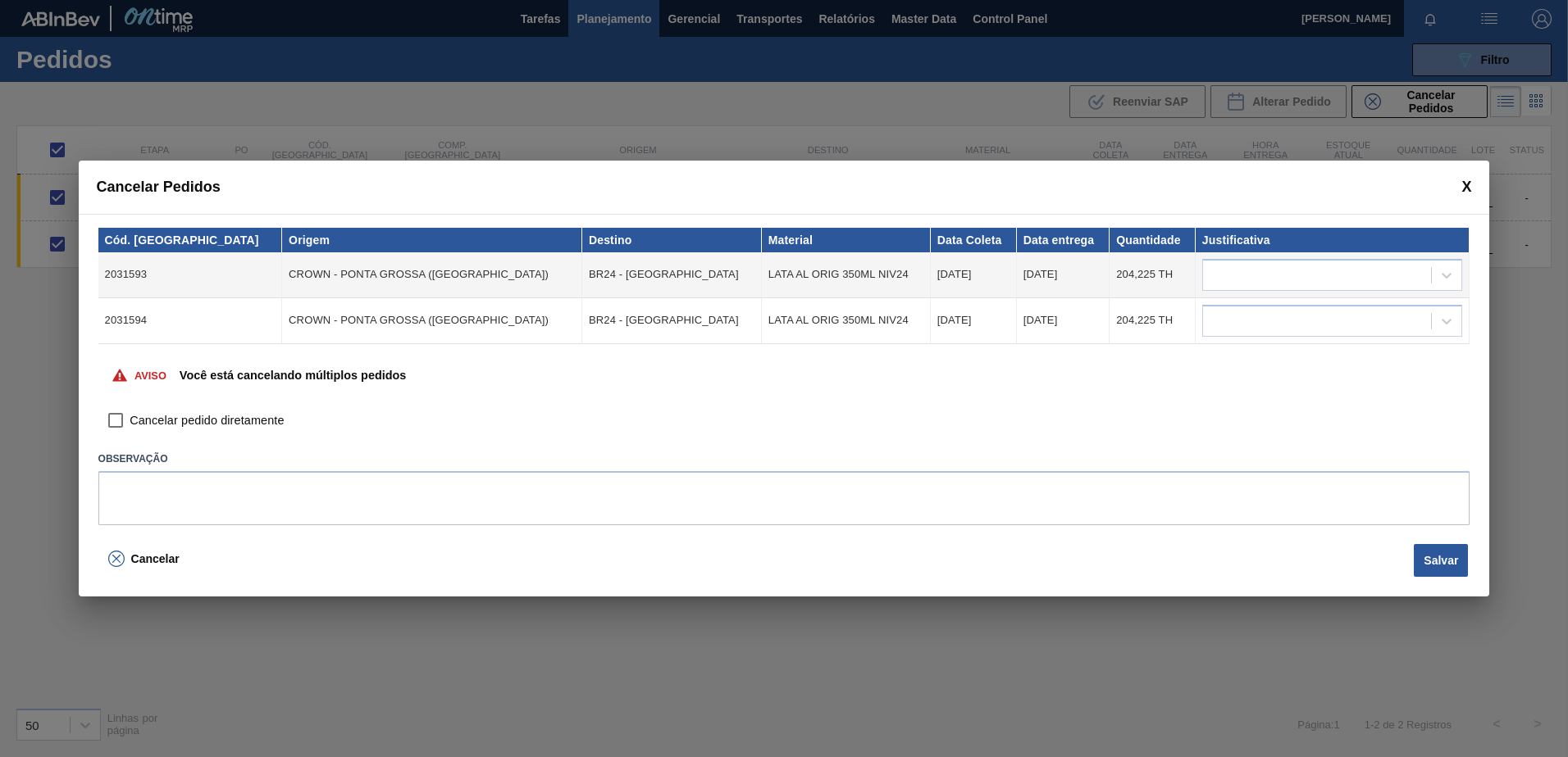
click at [1292, 248] on th "Justificativa" at bounding box center [1332, 240] width 274 height 25
click at [1288, 274] on div at bounding box center [1317, 274] width 229 height 24
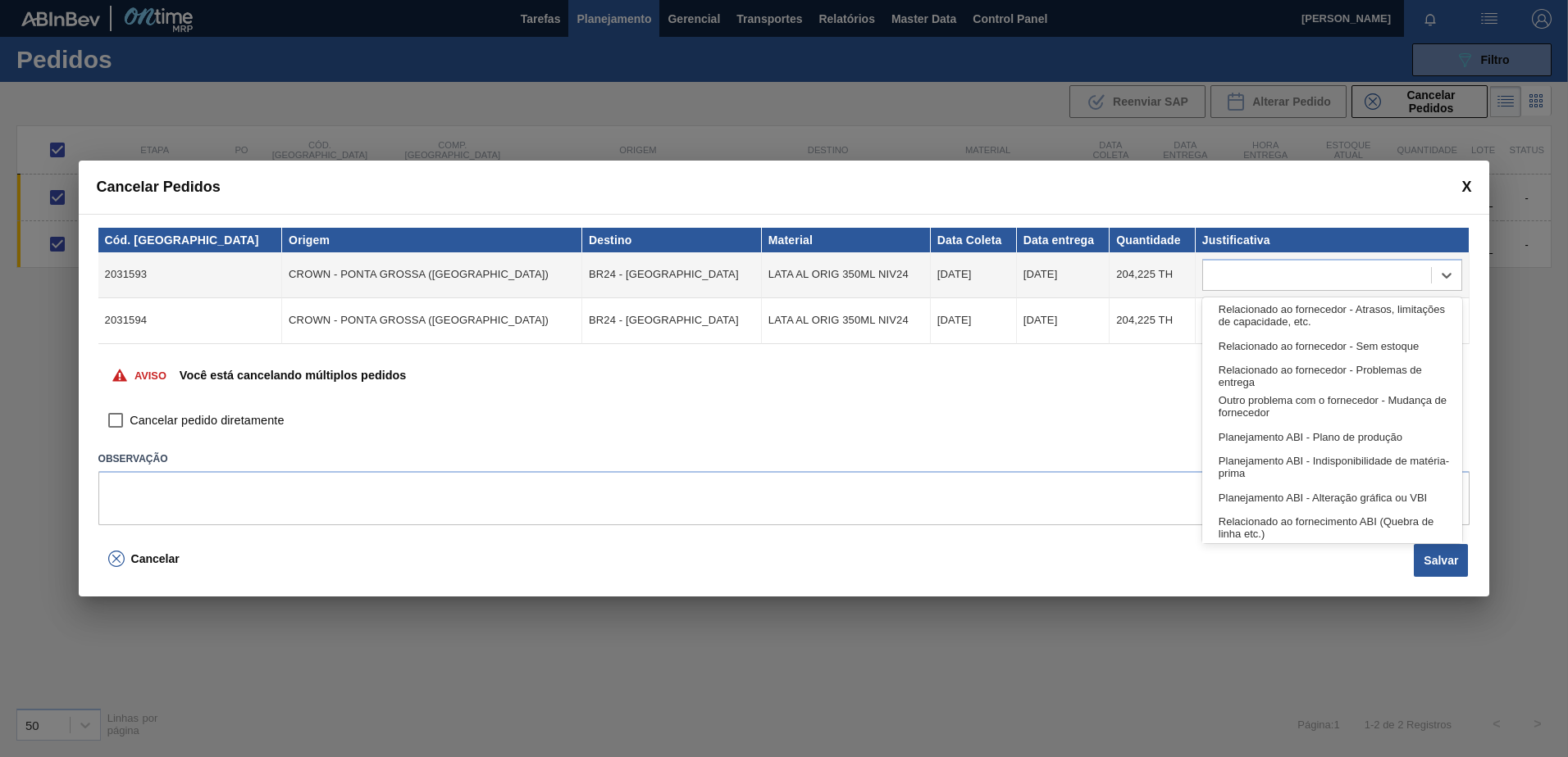
click at [1276, 316] on div "Relacionado ao fornecedor - Atrasos, limitações de capacidade, etc." at bounding box center [1332, 316] width 261 height 30
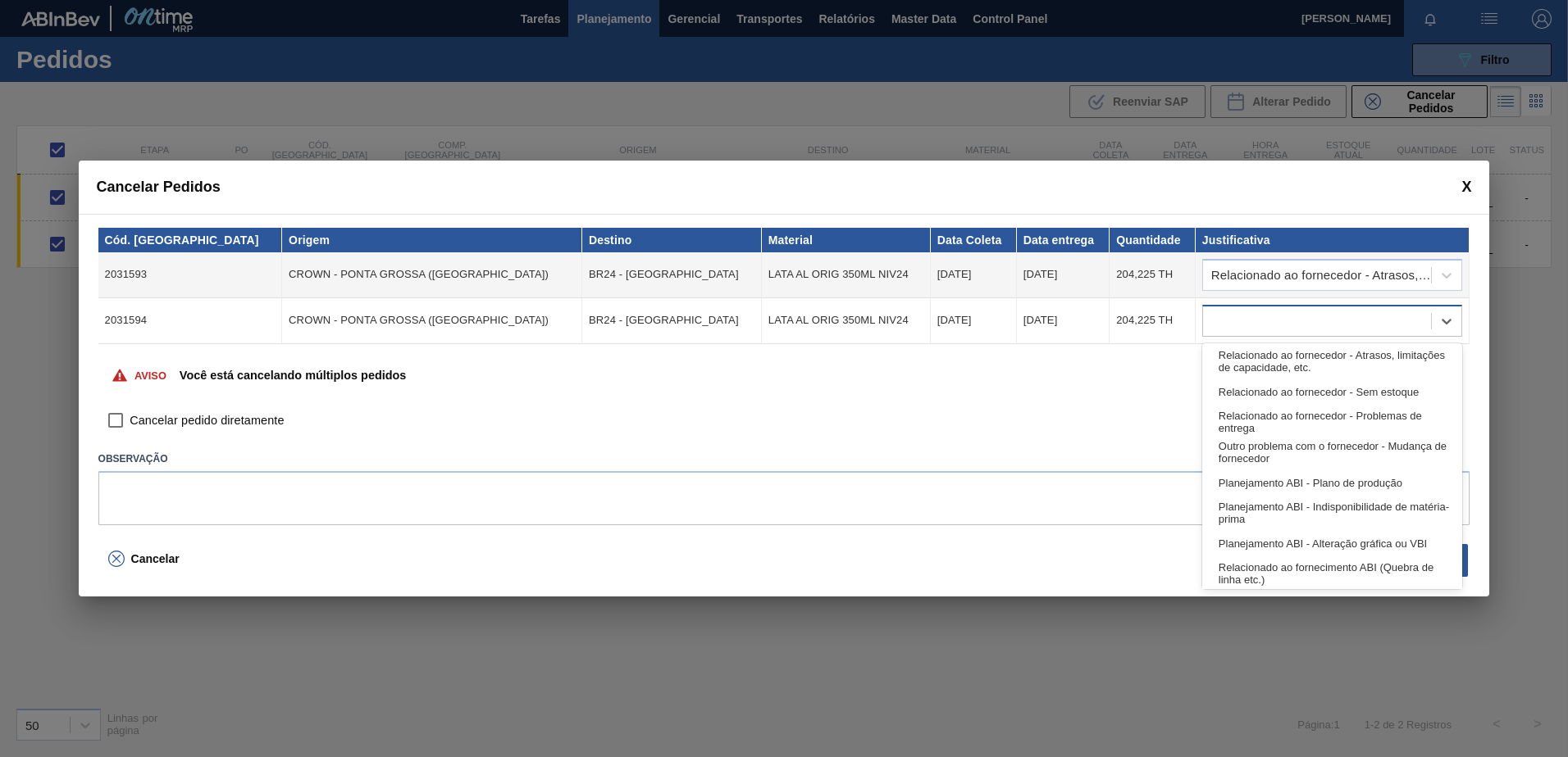
click at [1267, 332] on div at bounding box center [1317, 321] width 229 height 24
click at [1289, 394] on div "Relacionado ao fornecedor - Sem estoque" at bounding box center [1332, 392] width 261 height 30
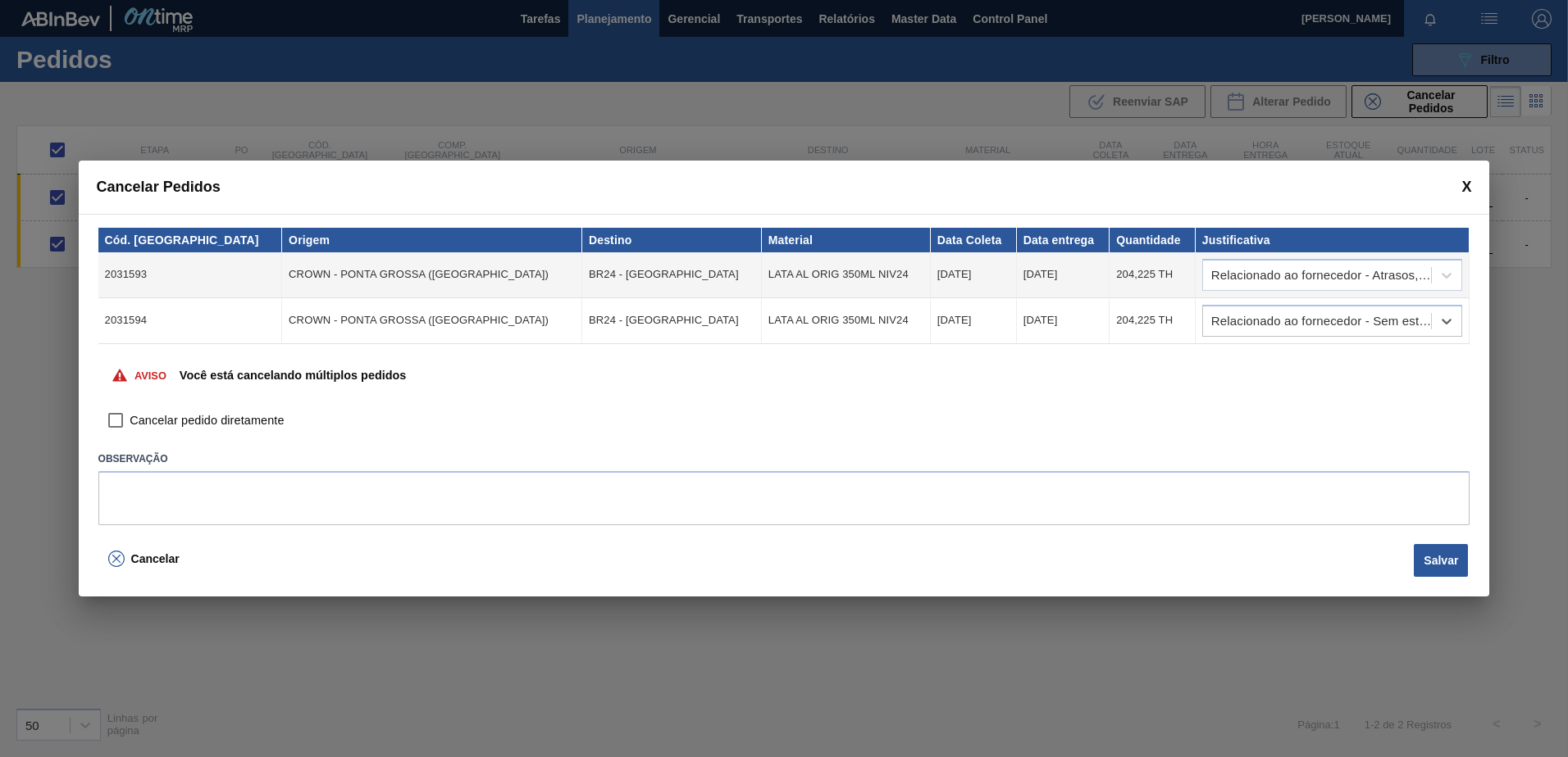
click at [104, 421] on input "Cancelar pedido diretamente" at bounding box center [117, 421] width 28 height 28
checkbox input "true"
click at [1427, 554] on button "Salvar" at bounding box center [1440, 560] width 54 height 33
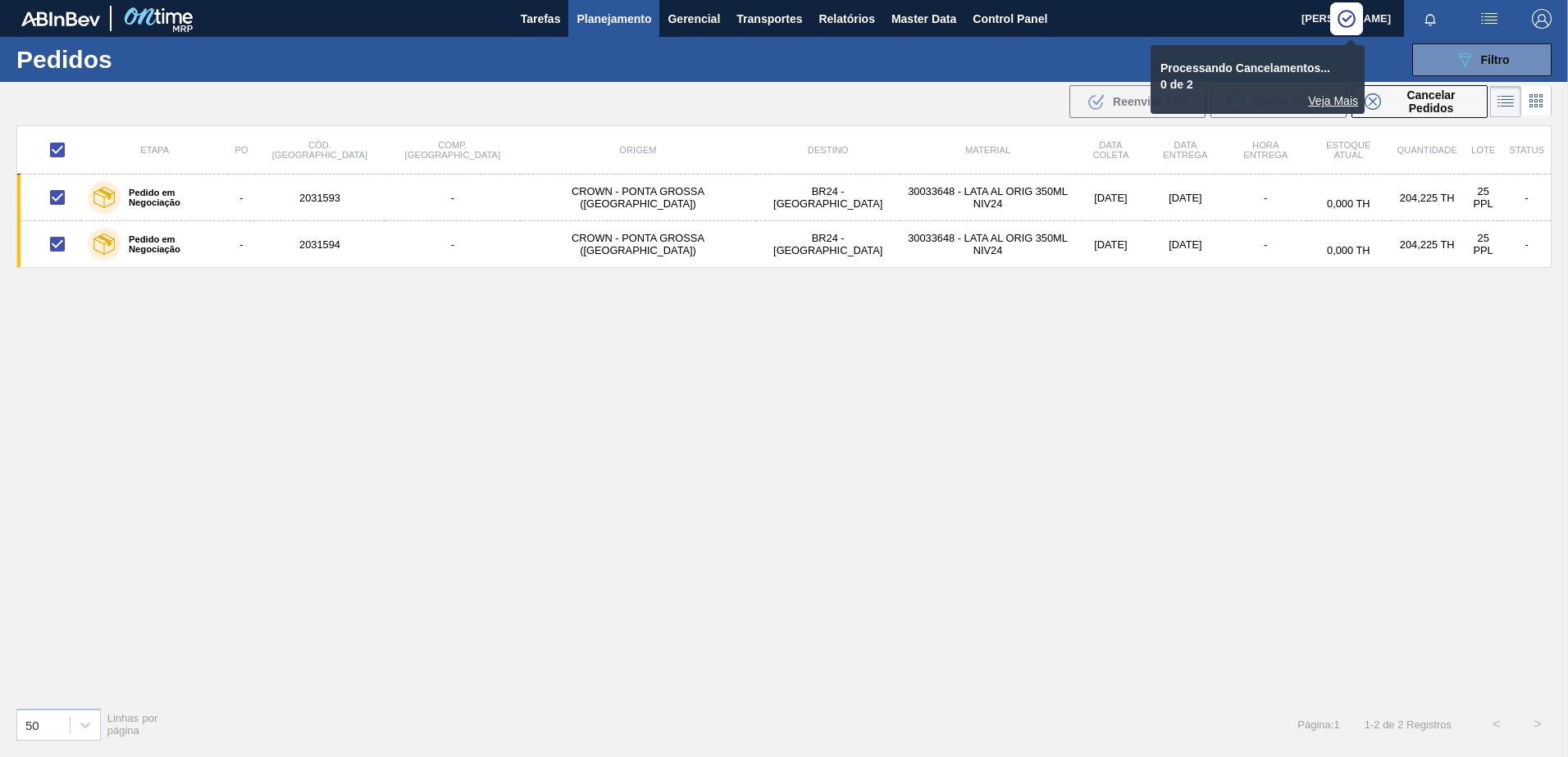
click at [1023, 59] on div "089F7B8B-B2A5-4AFE-B5C0-19BA573D28AC Filtro Código Pedido Portal × 2031594 × 20…" at bounding box center [910, 59] width 1297 height 49
click at [1114, 295] on div "Etapa PO Cód. Pedido Comp. Carga Origem Destino Material Data coleta Data entre…" at bounding box center [784, 409] width 1535 height 568
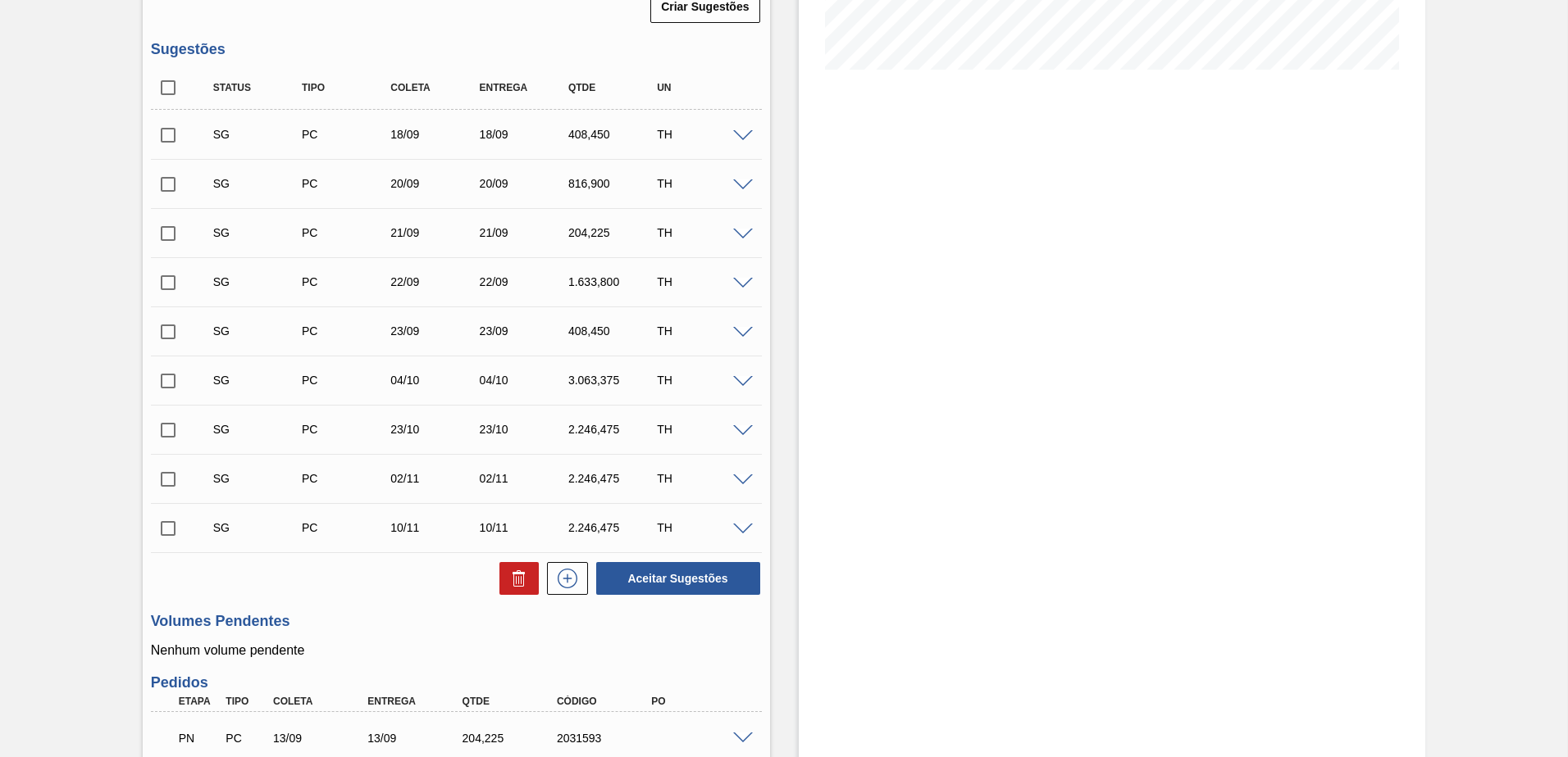
scroll to position [164, 0]
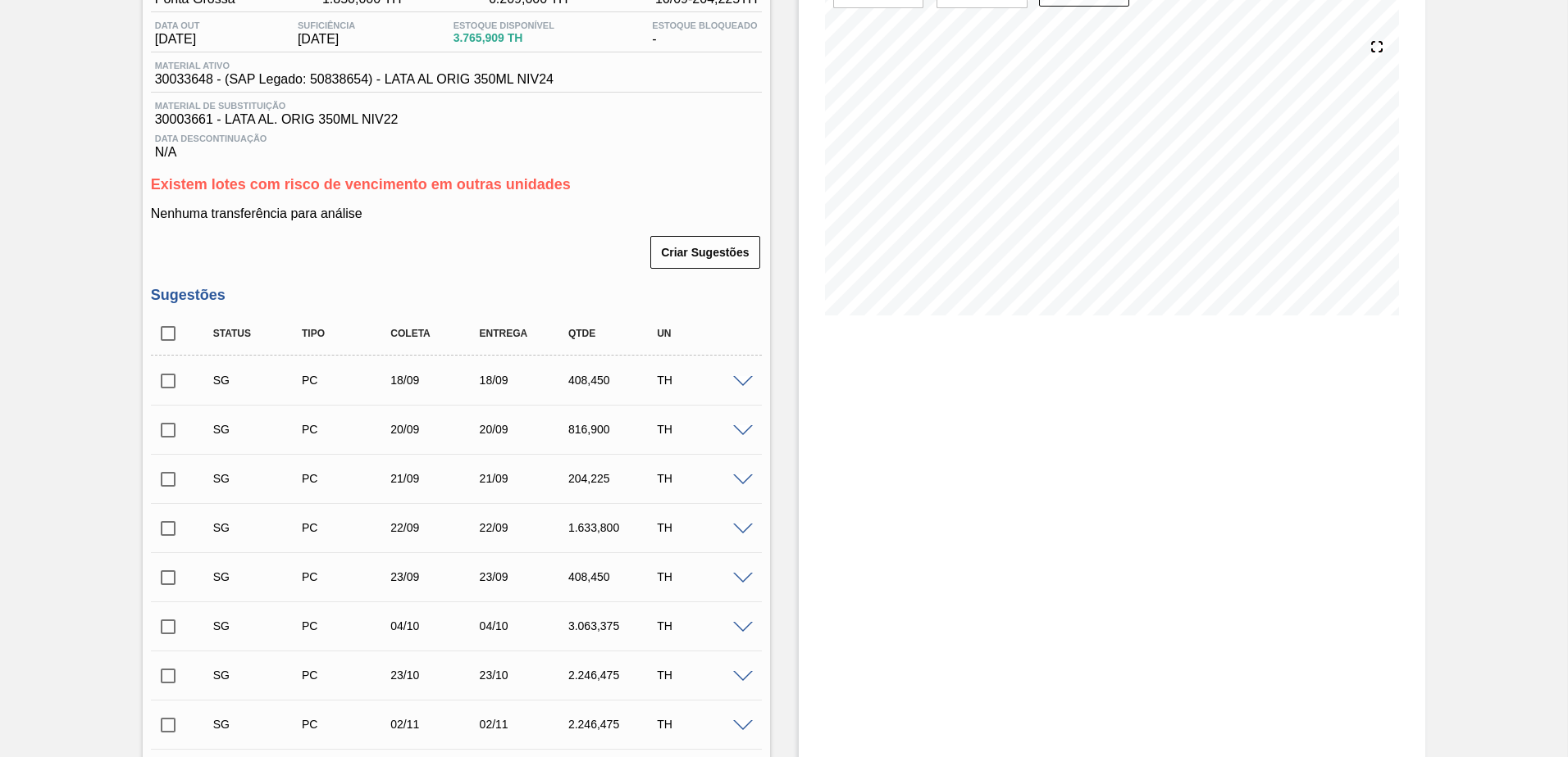
click at [745, 376] on span at bounding box center [742, 382] width 20 height 12
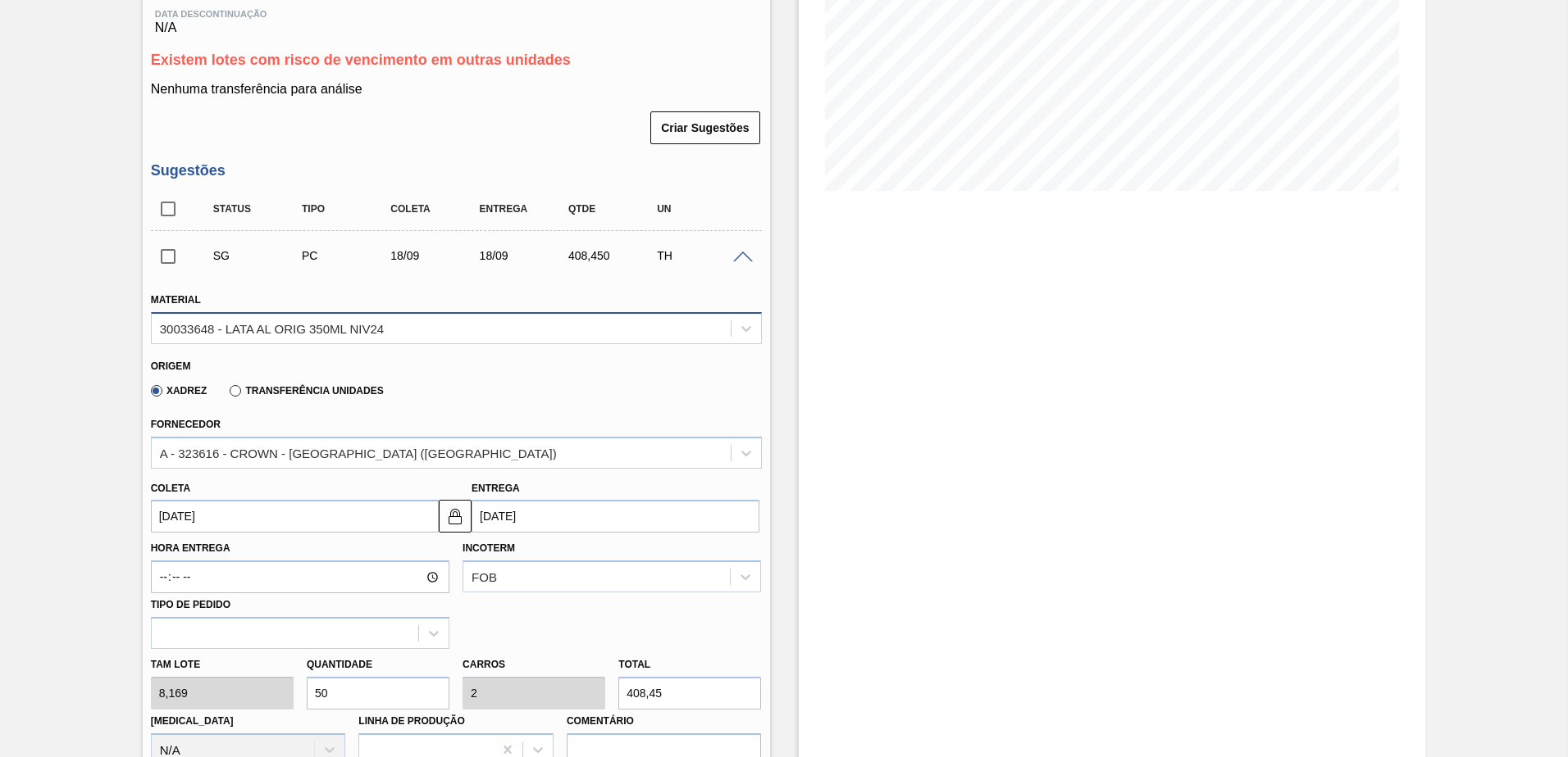
scroll to position [328, 0]
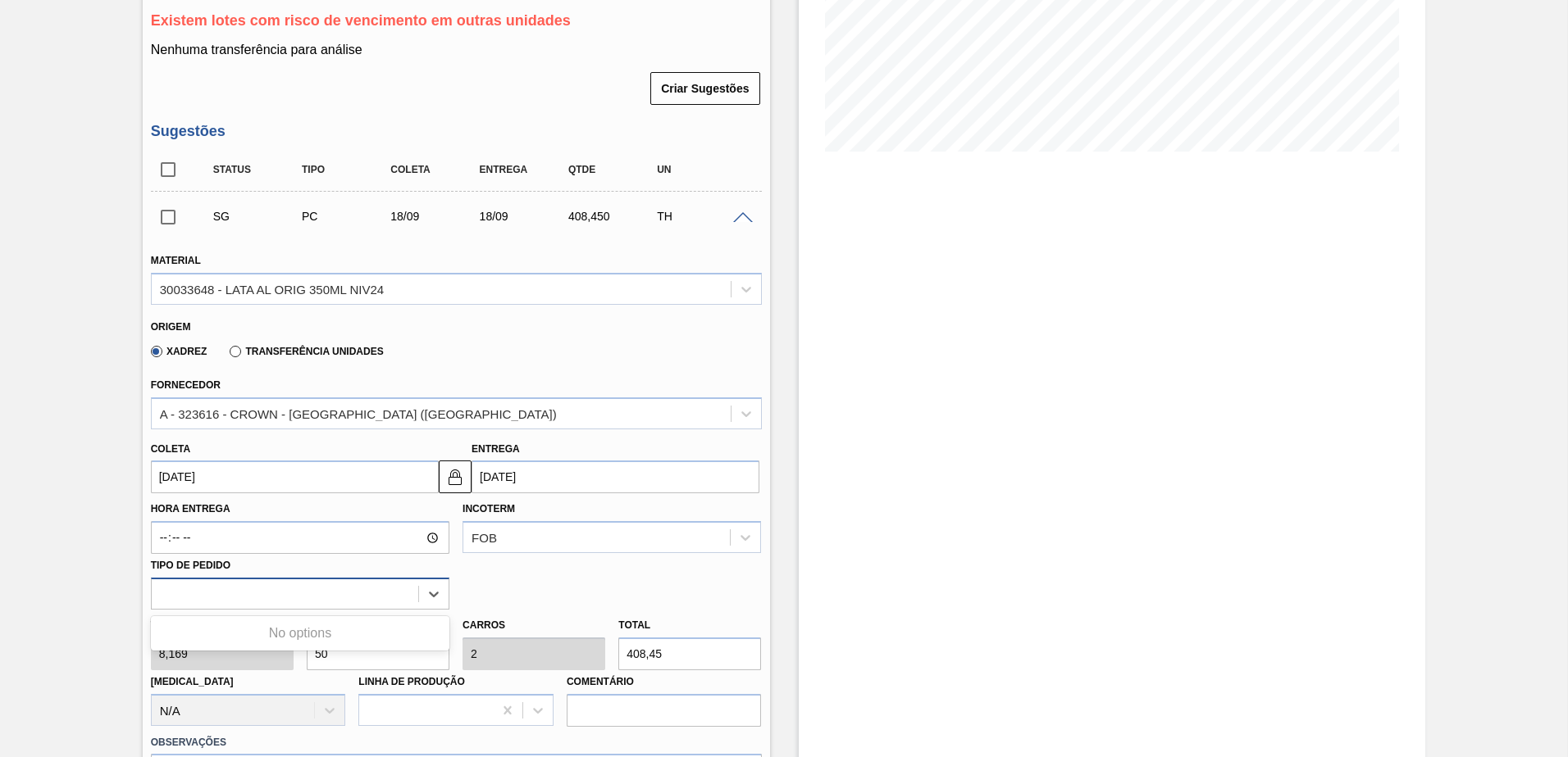
click at [280, 590] on div at bounding box center [285, 593] width 267 height 24
drag, startPoint x: 248, startPoint y: 558, endPoint x: 131, endPoint y: 556, distance: 117.0
click at [131, 556] on div "Pedido em Negociação BR24 - LATA ORIGINAL 350ML Unidade Ponta Grossa PE MIN 1.8…" at bounding box center [784, 746] width 1568 height 1983
drag, startPoint x: 131, startPoint y: 556, endPoint x: 286, endPoint y: 592, distance: 159.1
click at [286, 592] on div at bounding box center [285, 593] width 267 height 24
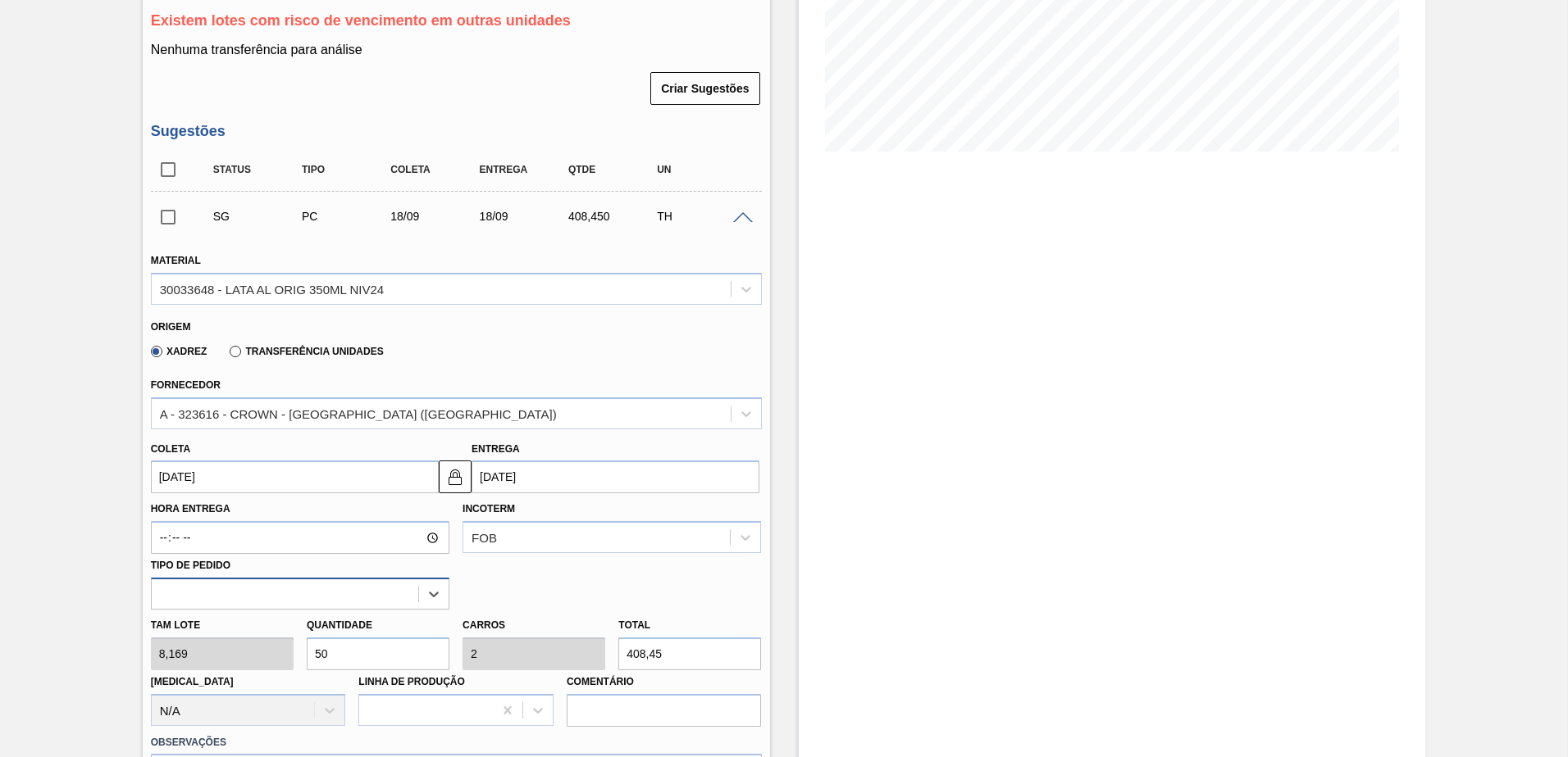
click at [318, 601] on div at bounding box center [285, 593] width 267 height 24
click at [341, 597] on div at bounding box center [285, 593] width 267 height 24
click at [410, 588] on div at bounding box center [285, 593] width 267 height 24
click at [381, 603] on div at bounding box center [285, 593] width 267 height 24
click at [487, 604] on div "Hora Entrega Incoterm FOB Tipo de pedido" at bounding box center [456, 551] width 624 height 116
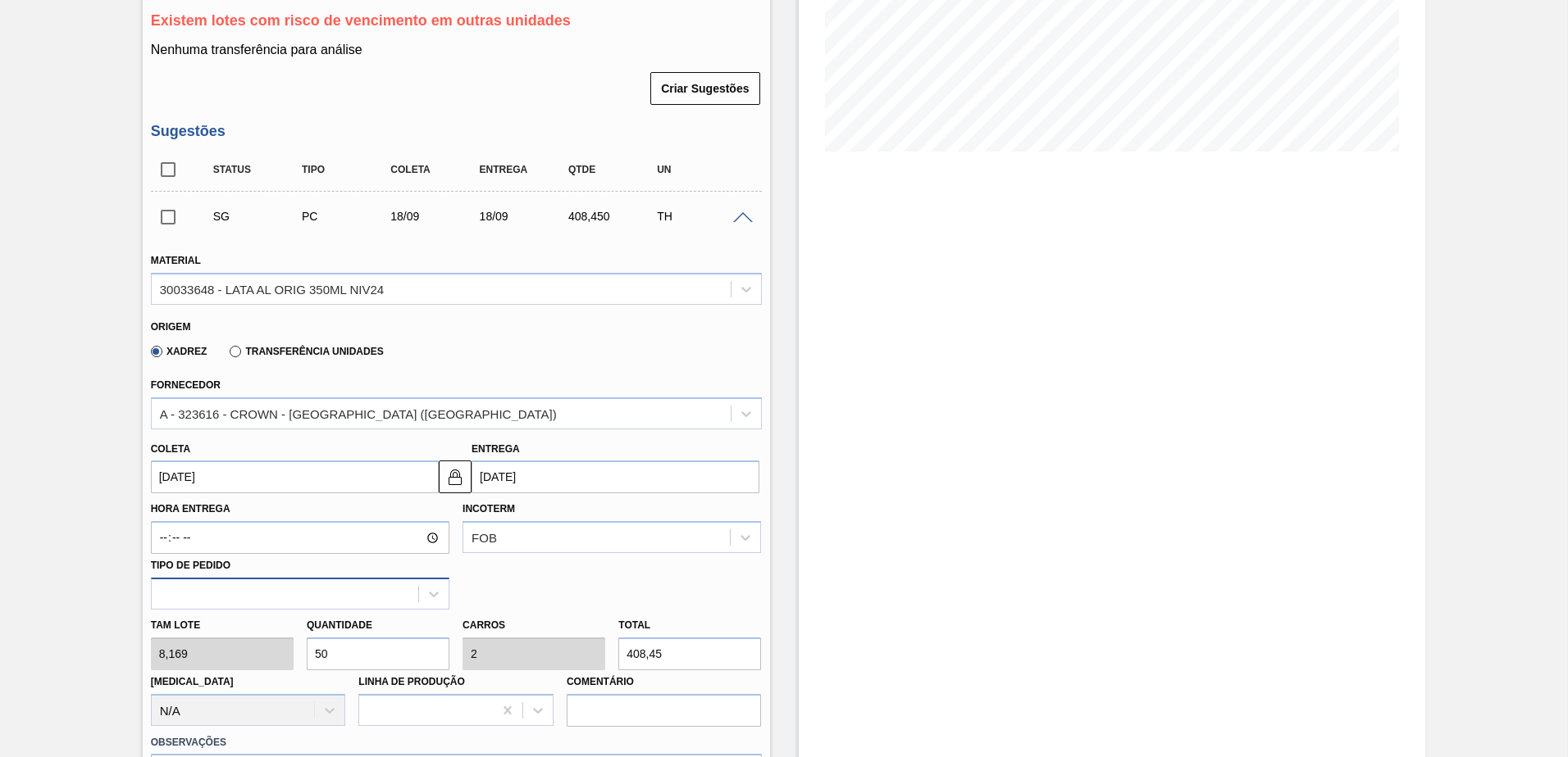
click at [385, 598] on div at bounding box center [285, 593] width 267 height 24
click at [733, 217] on span at bounding box center [742, 218] width 20 height 12
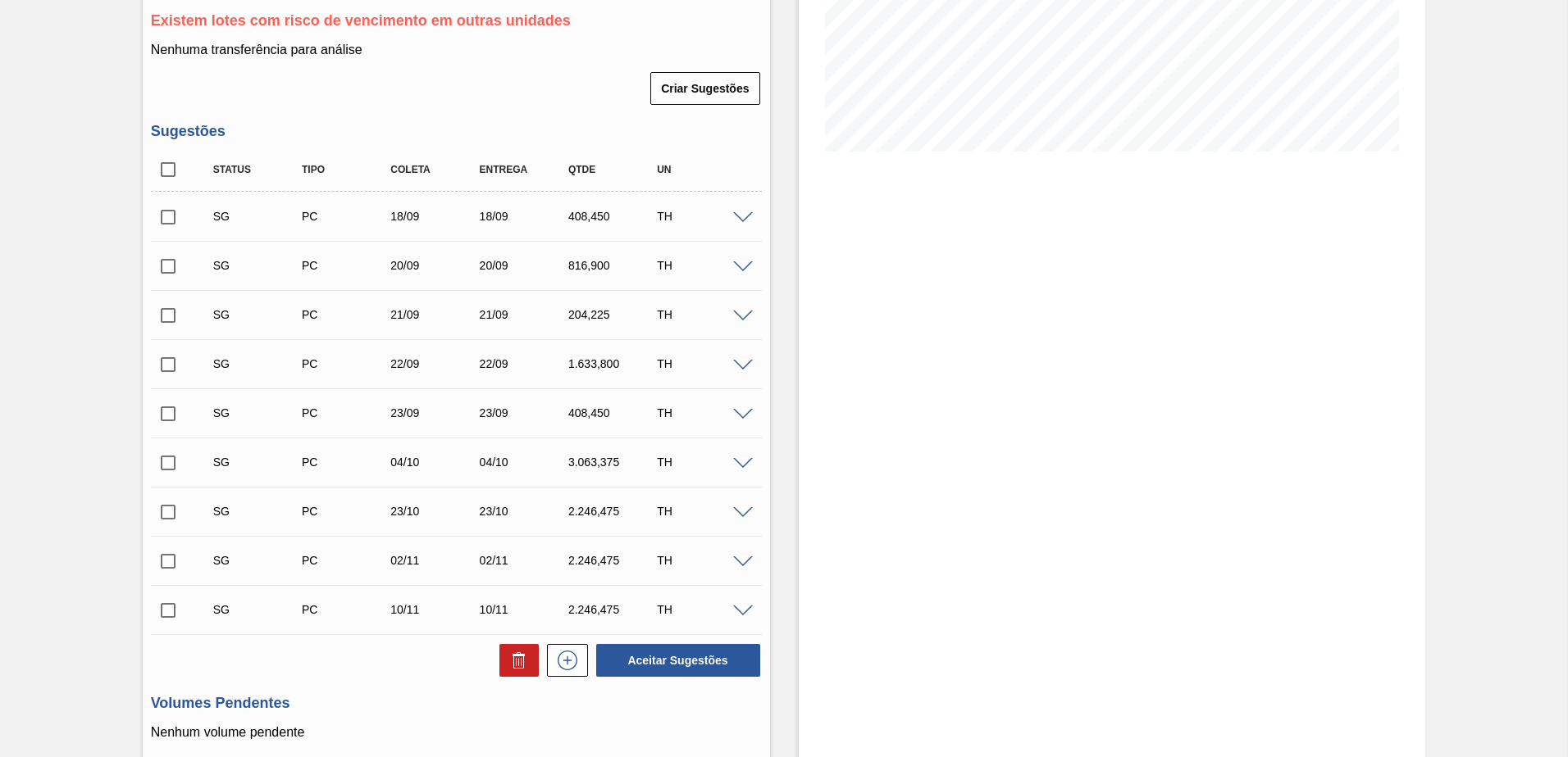
click at [742, 361] on span at bounding box center [742, 366] width 20 height 12
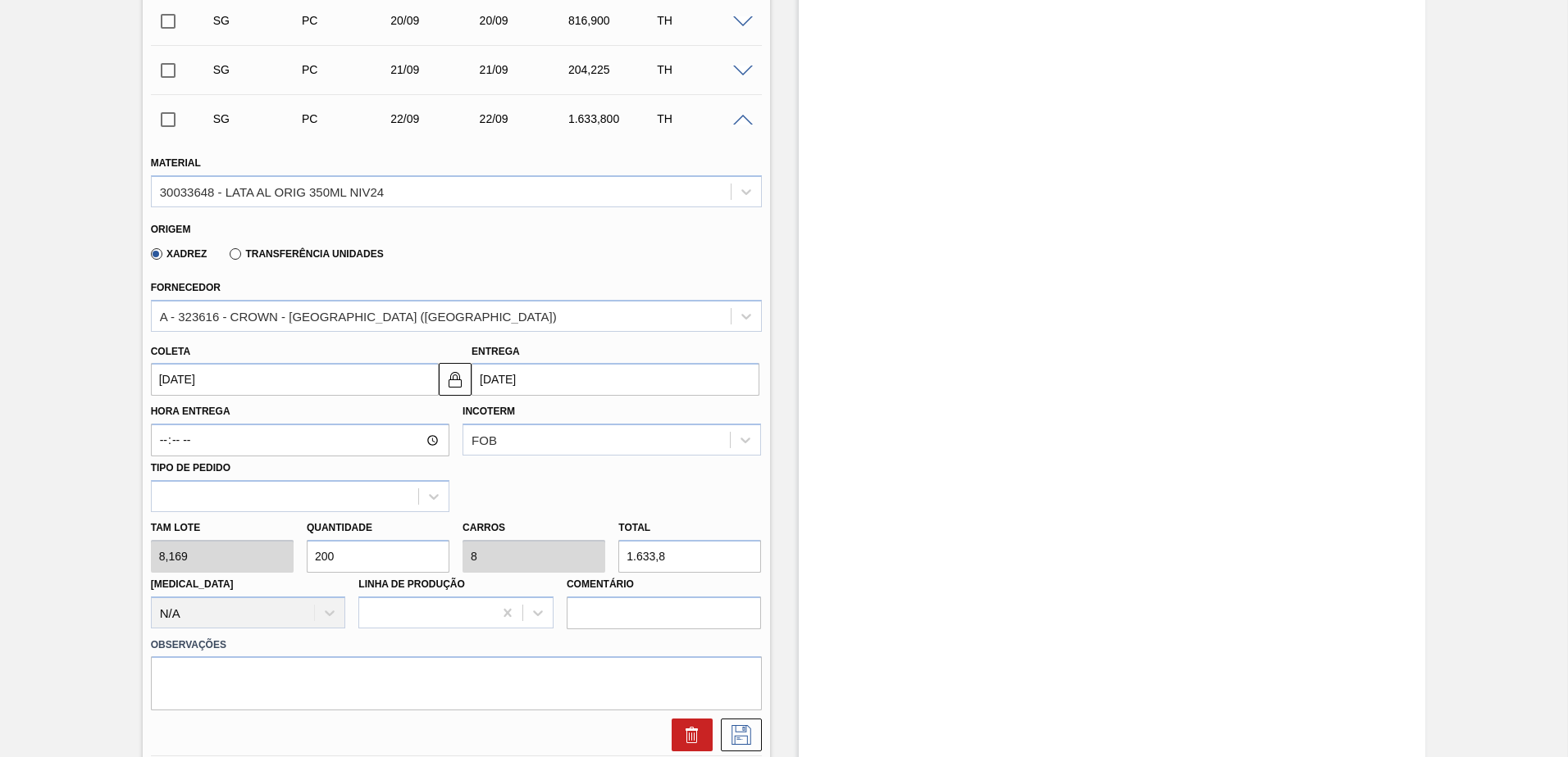
scroll to position [574, 0]
click at [282, 481] on div at bounding box center [300, 496] width 299 height 32
click at [248, 491] on div at bounding box center [285, 495] width 267 height 24
click at [440, 469] on div "Tipo de pedido Use Up and Down to choose options, press Enter to select the cur…" at bounding box center [300, 483] width 299 height 56
click at [435, 499] on icon at bounding box center [433, 495] width 16 height 16
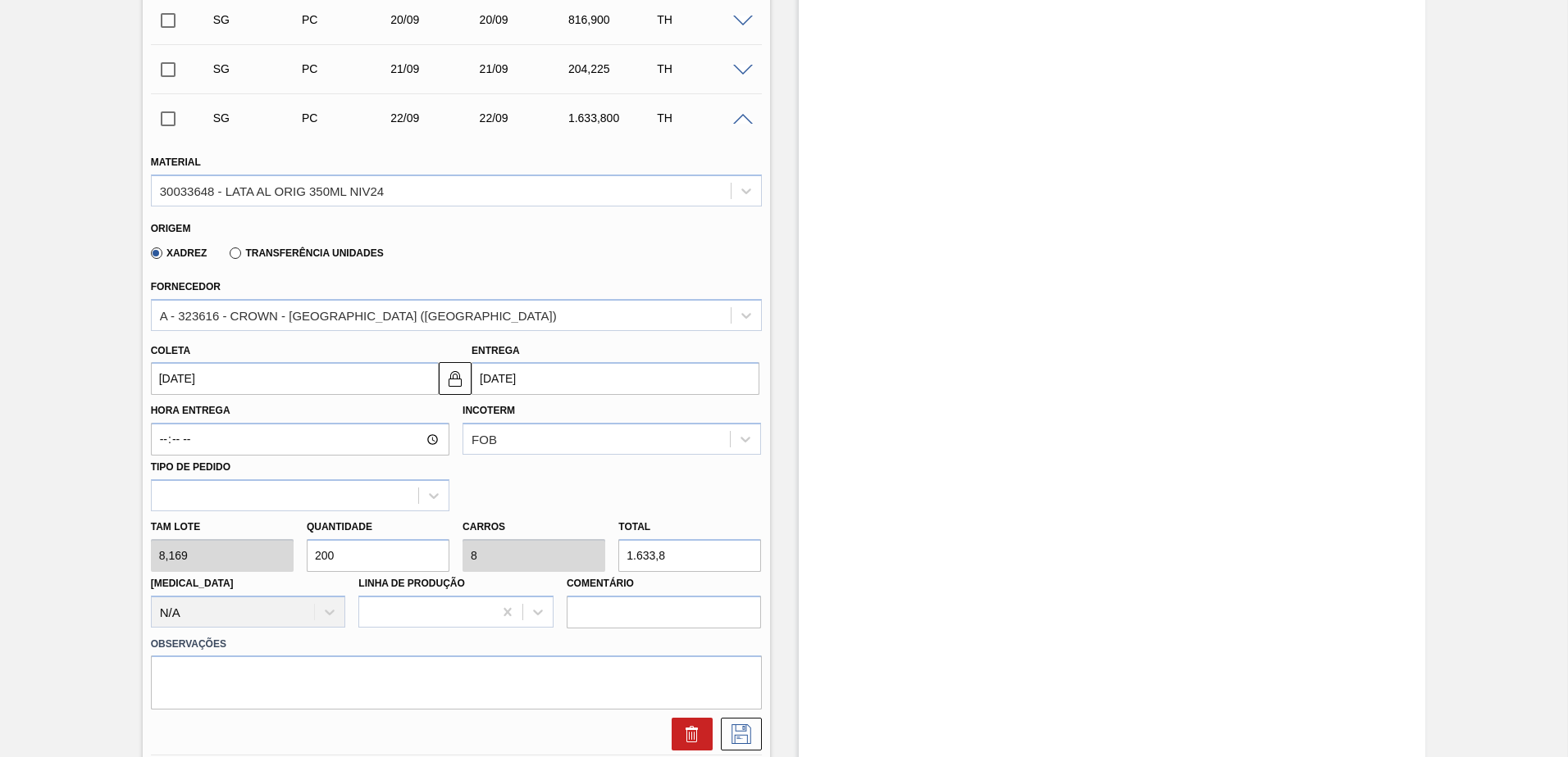
click at [562, 510] on div "Hora Entrega Incoterm FOB Tipo de pedido" at bounding box center [456, 453] width 624 height 116
click at [327, 498] on div at bounding box center [285, 495] width 267 height 24
click at [519, 500] on div "Hora Entrega Incoterm FOB Tipo de pedido Use Up and Down to choose options, pre…" at bounding box center [456, 453] width 624 height 116
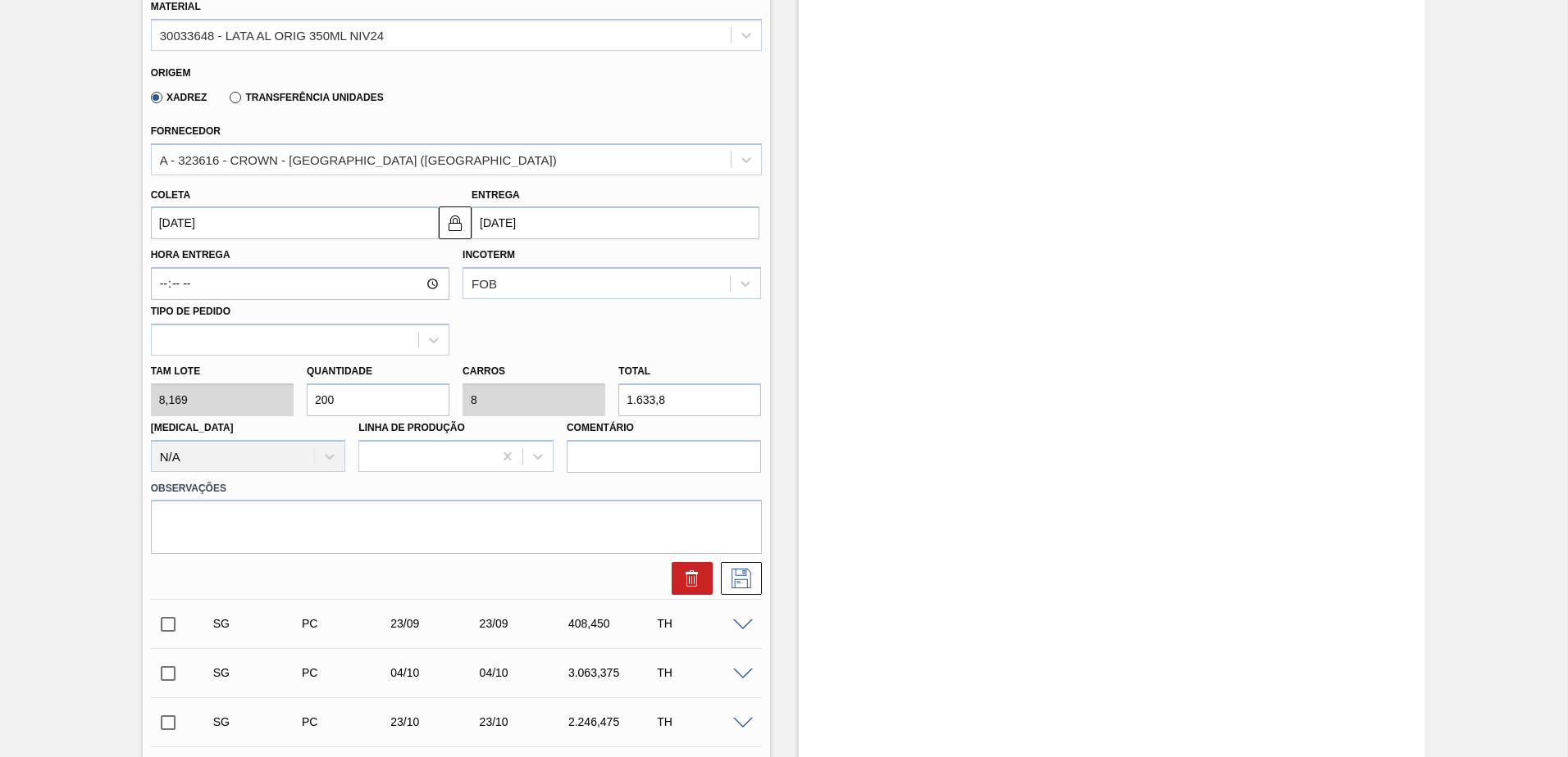
scroll to position [820, 0]
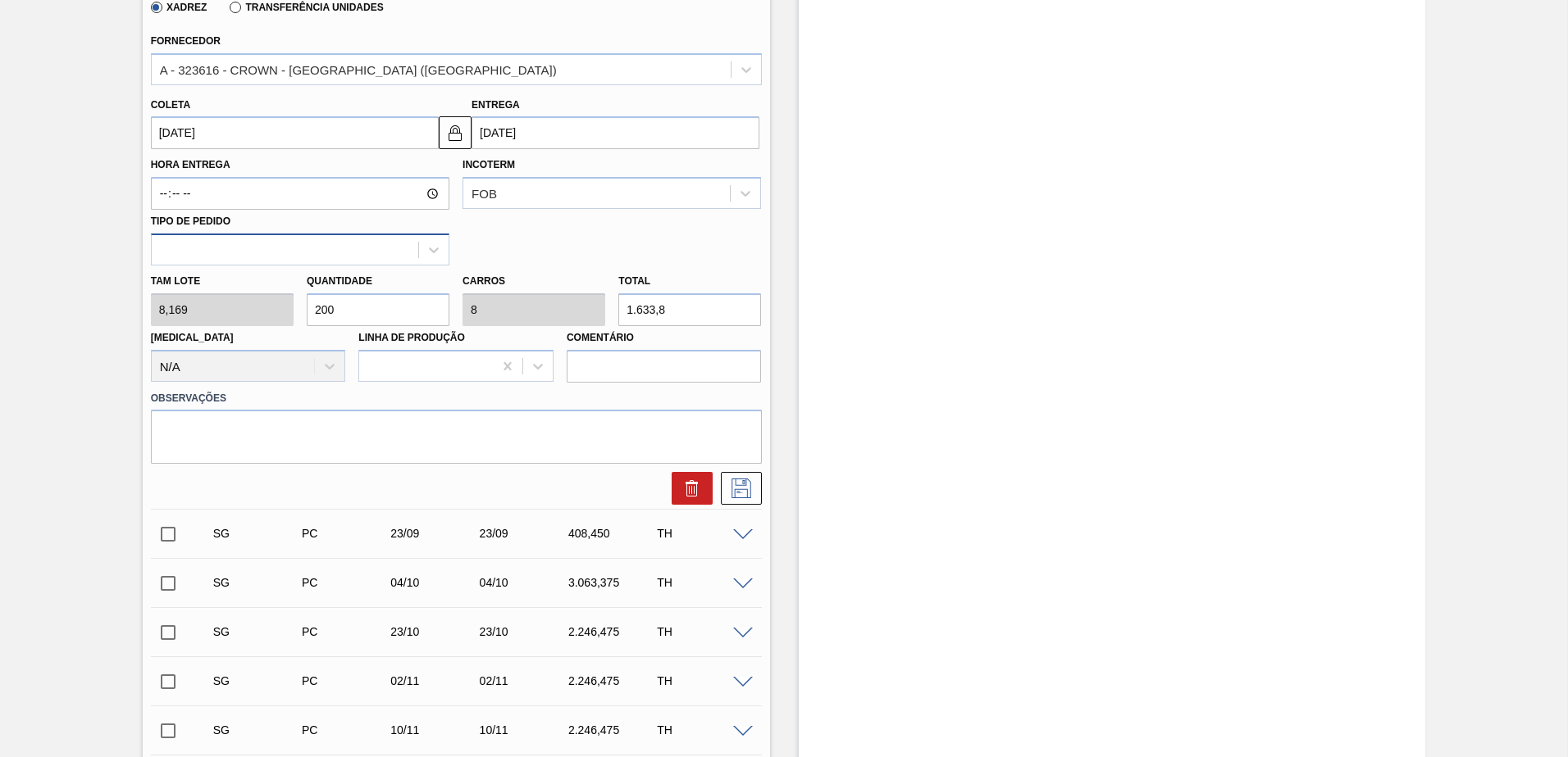
click at [402, 239] on div at bounding box center [285, 249] width 267 height 24
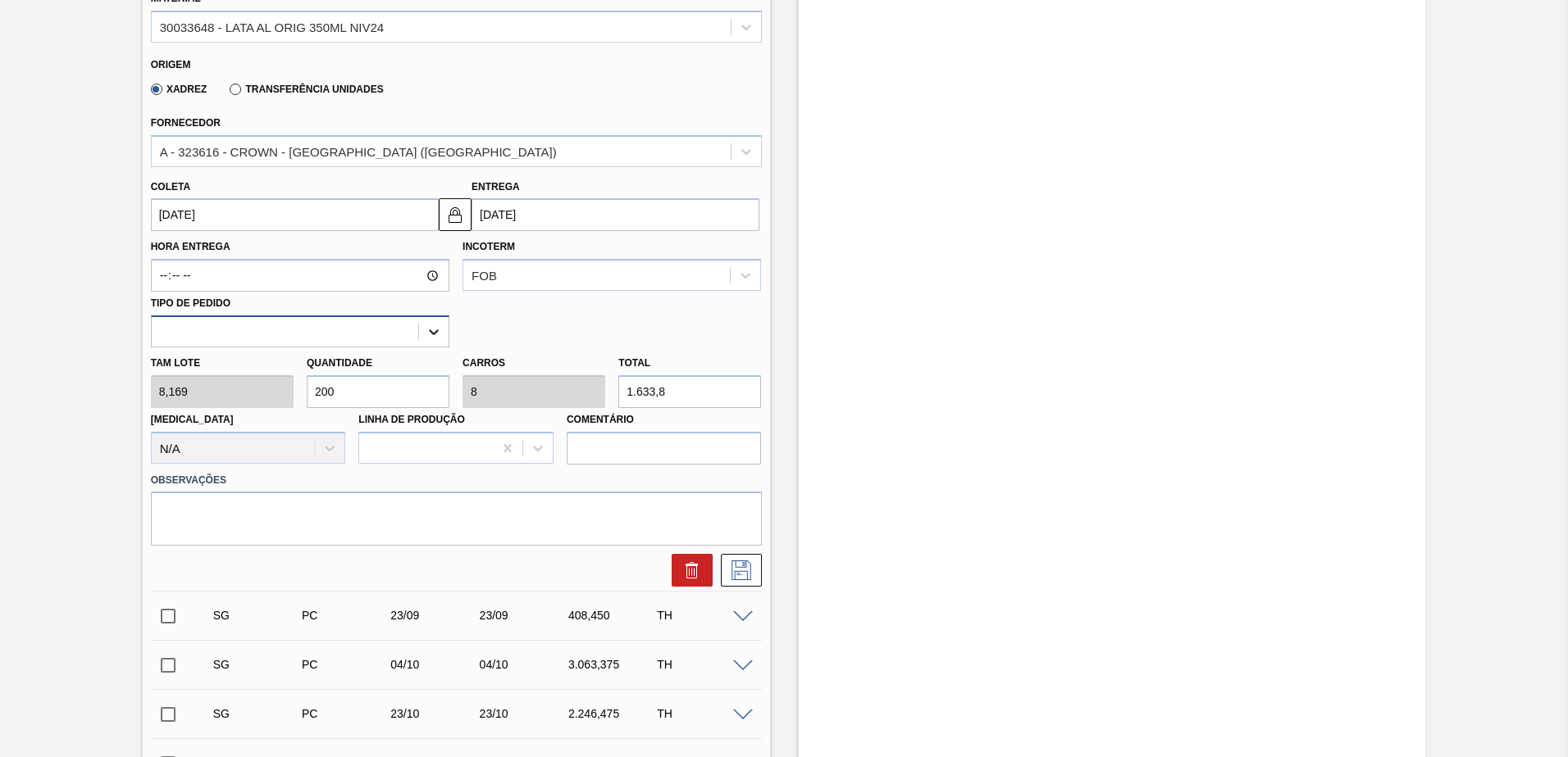
click at [440, 327] on icon at bounding box center [433, 331] width 16 height 16
click at [441, 321] on div at bounding box center [433, 332] width 29 height 29
click at [545, 325] on div "Hora Entrega Incoterm FOB Tipo de pedido Use Up and Down to choose options, pre…" at bounding box center [456, 288] width 624 height 116
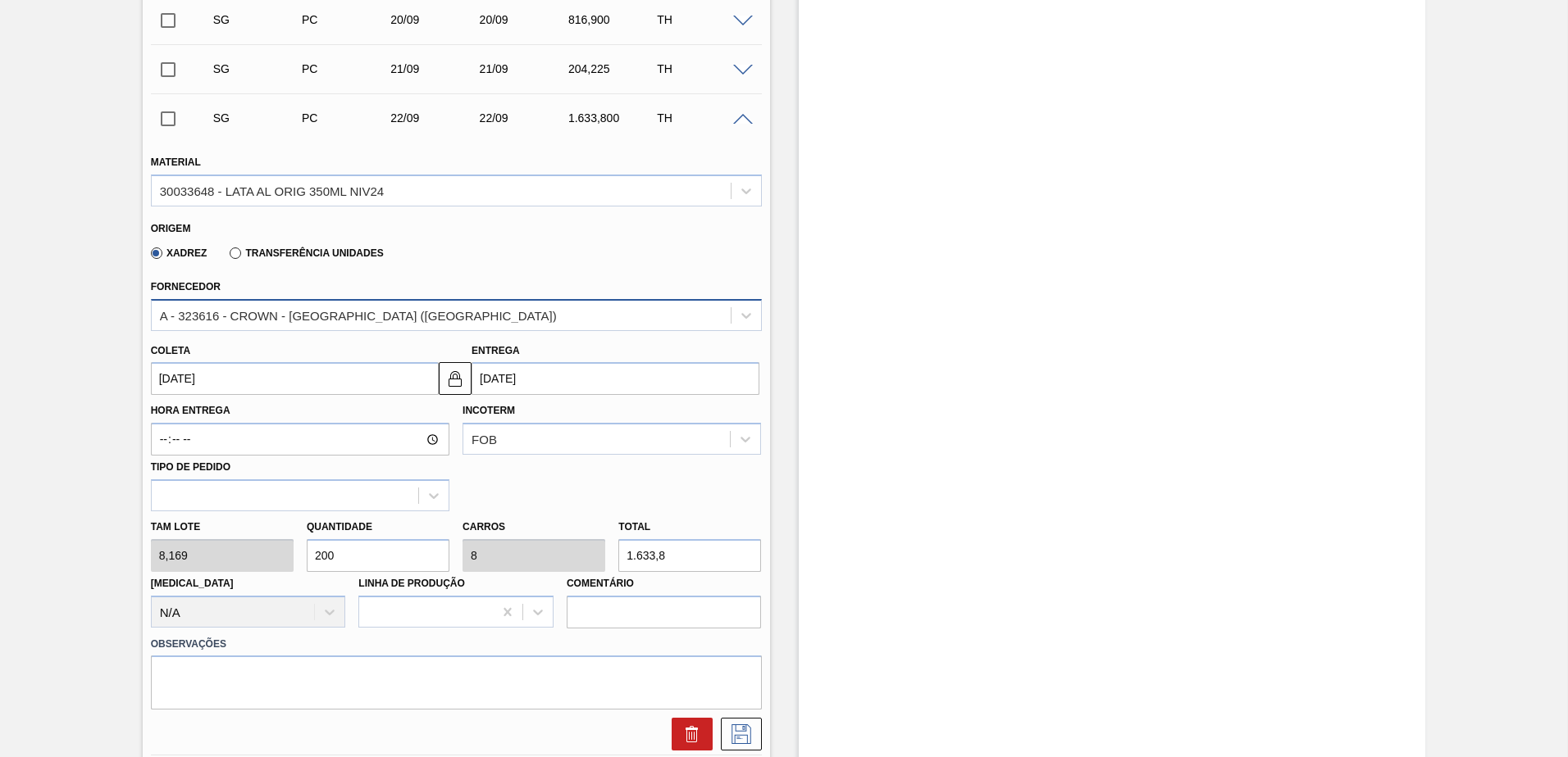
scroll to position [492, 0]
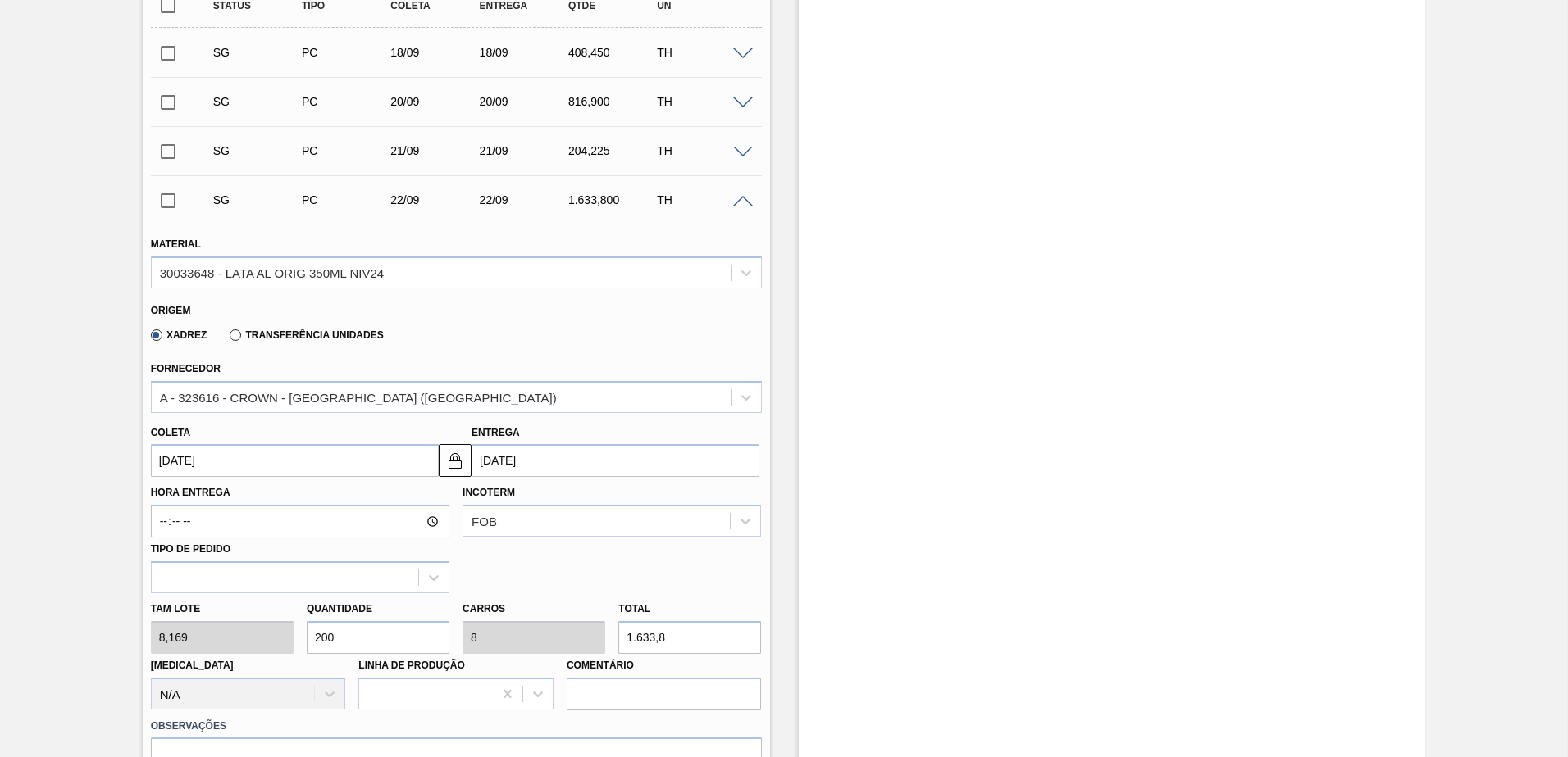
drag, startPoint x: 739, startPoint y: 191, endPoint x: 742, endPoint y: 205, distance: 14.3
click at [739, 191] on div "SG PC 22/09 22/09 1.633,800 TH" at bounding box center [456, 199] width 611 height 41
click at [742, 205] on span at bounding box center [742, 202] width 20 height 12
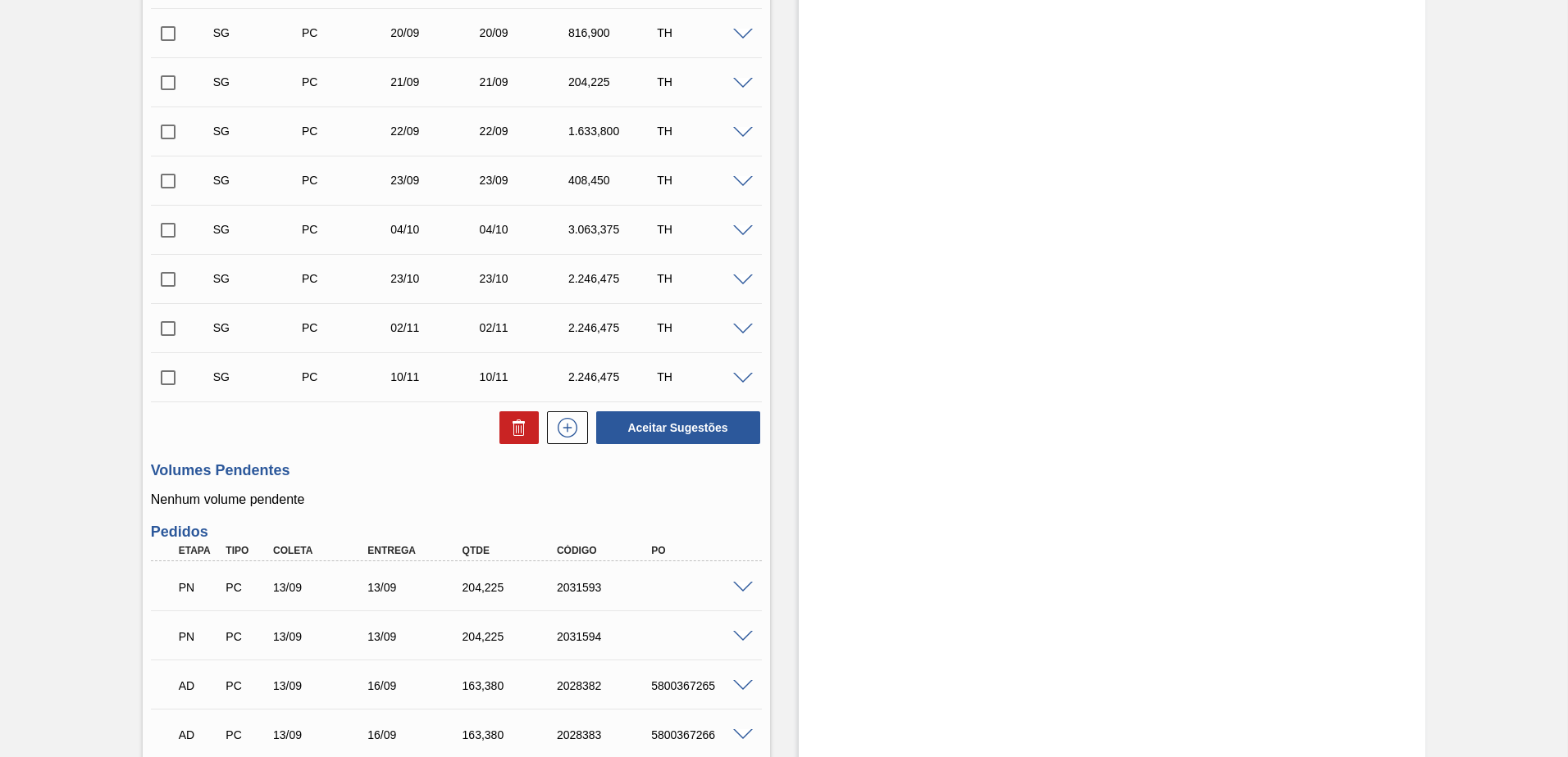
scroll to position [656, 0]
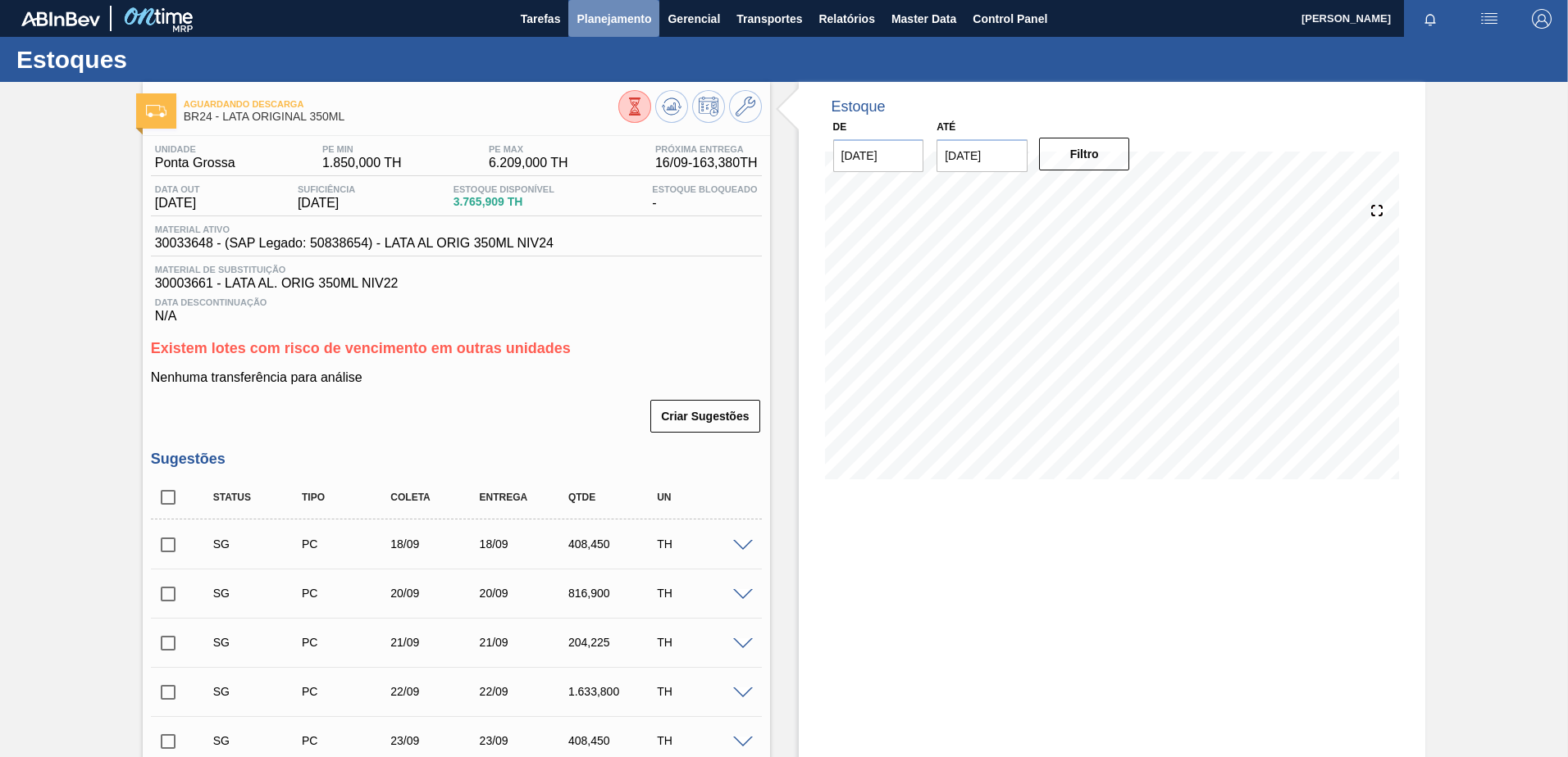
click at [626, 16] on span "Planejamento" at bounding box center [613, 19] width 74 height 20
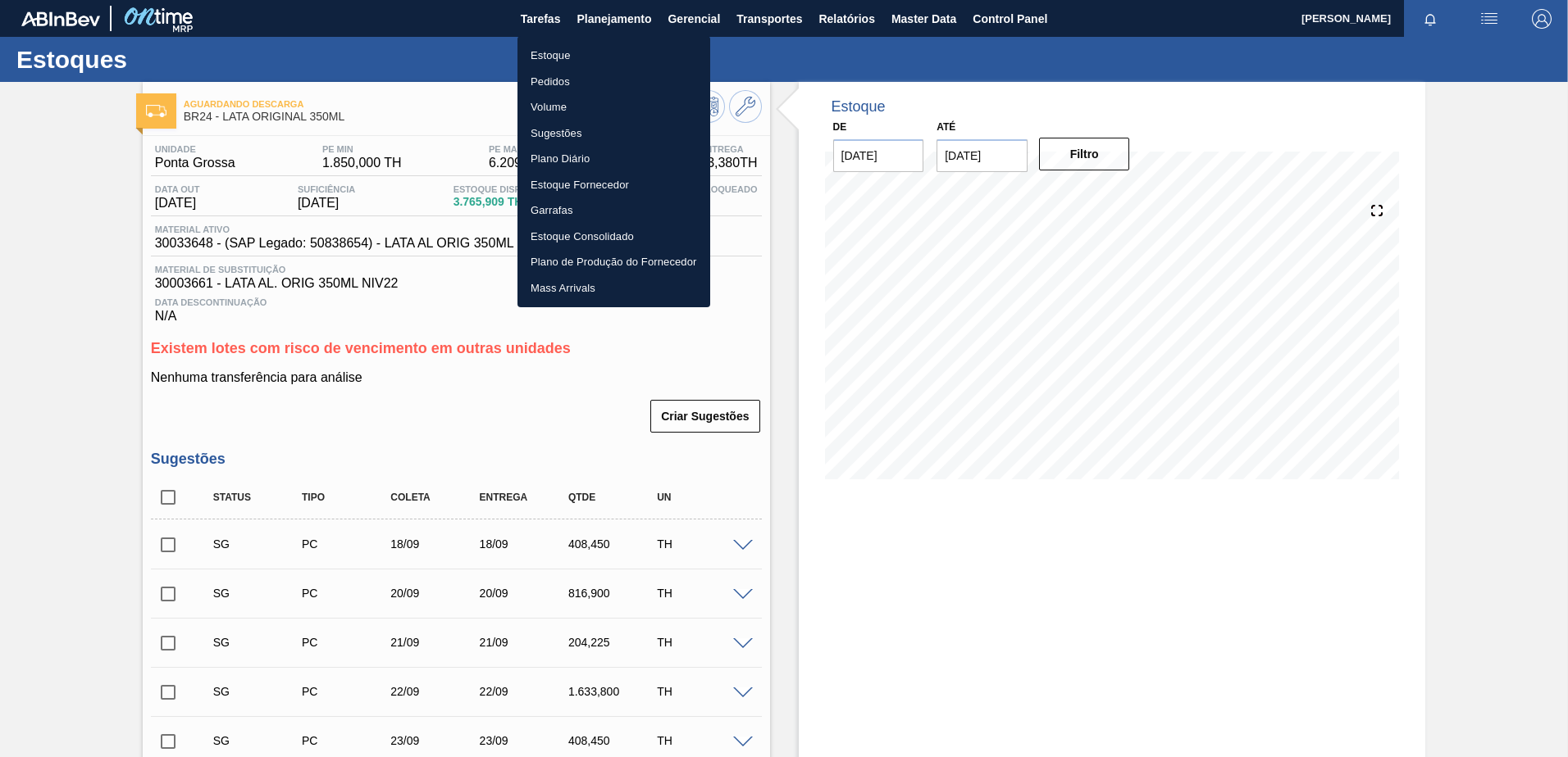
click at [562, 61] on li "Estoque" at bounding box center [614, 56] width 192 height 26
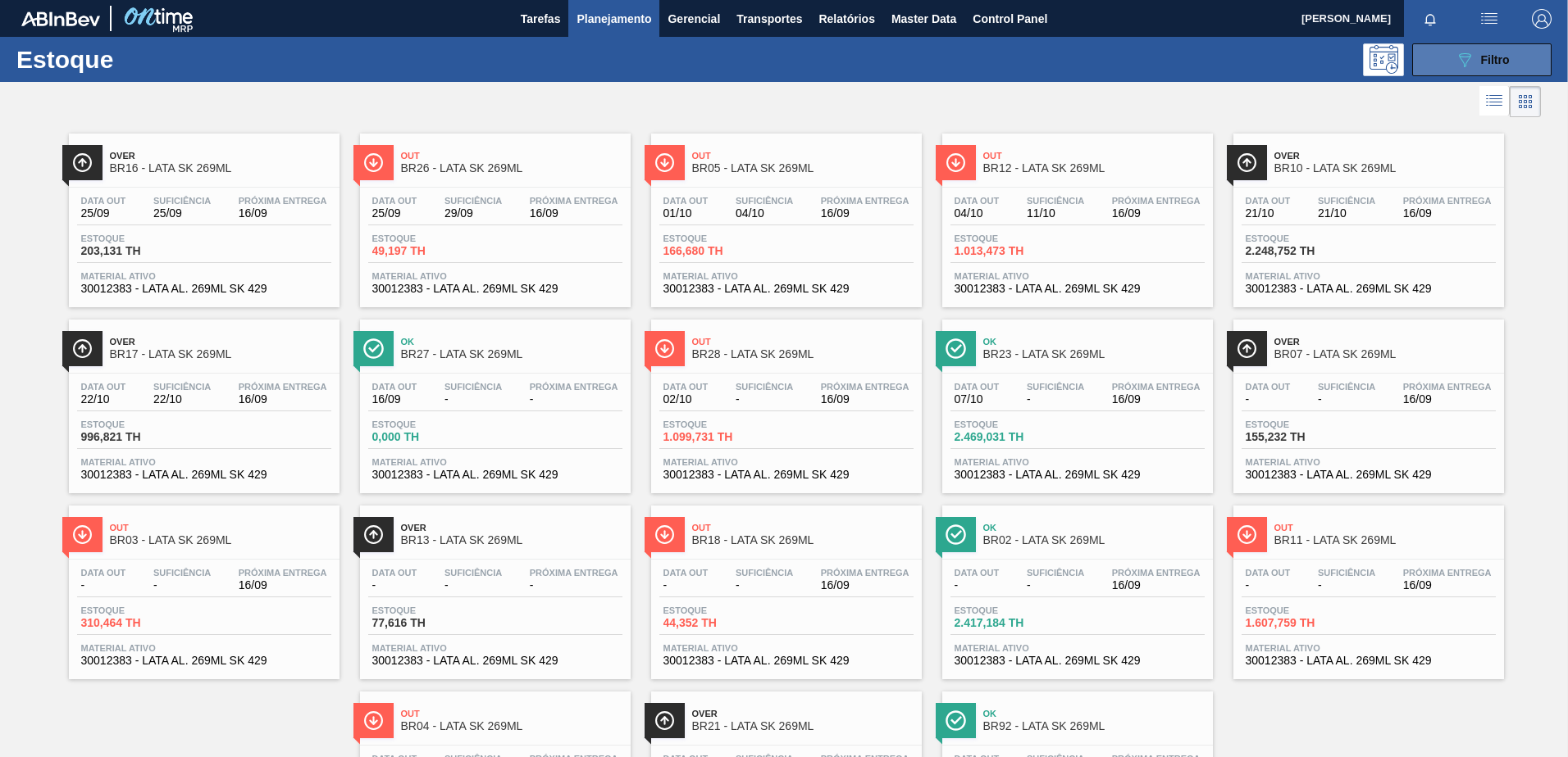
click at [1485, 47] on button "089F7B8B-B2A5-4AFE-B5C0-19BA573D28AC Filtro" at bounding box center [1481, 59] width 140 height 33
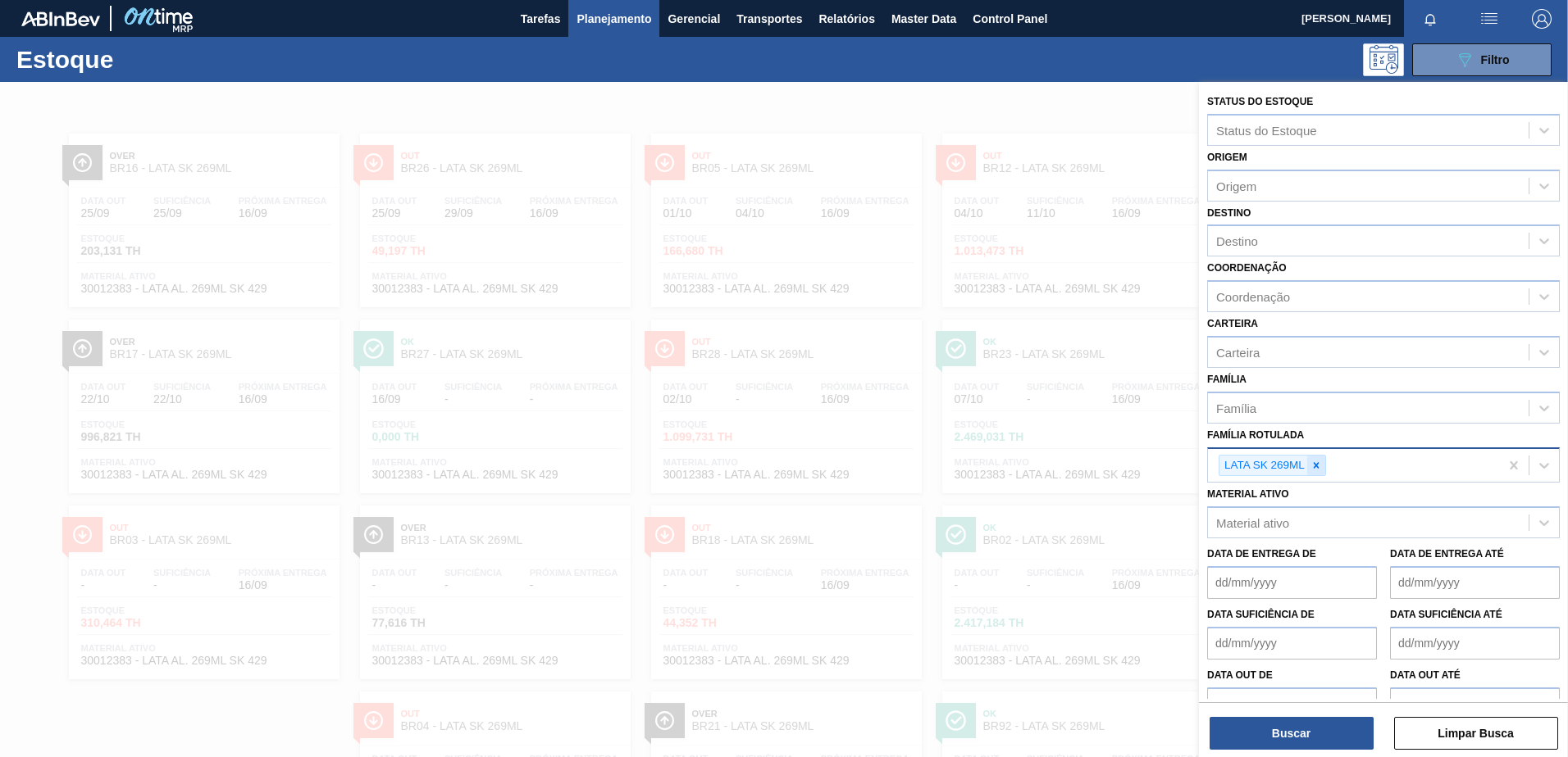
click at [1319, 466] on icon at bounding box center [1316, 466] width 11 height 11
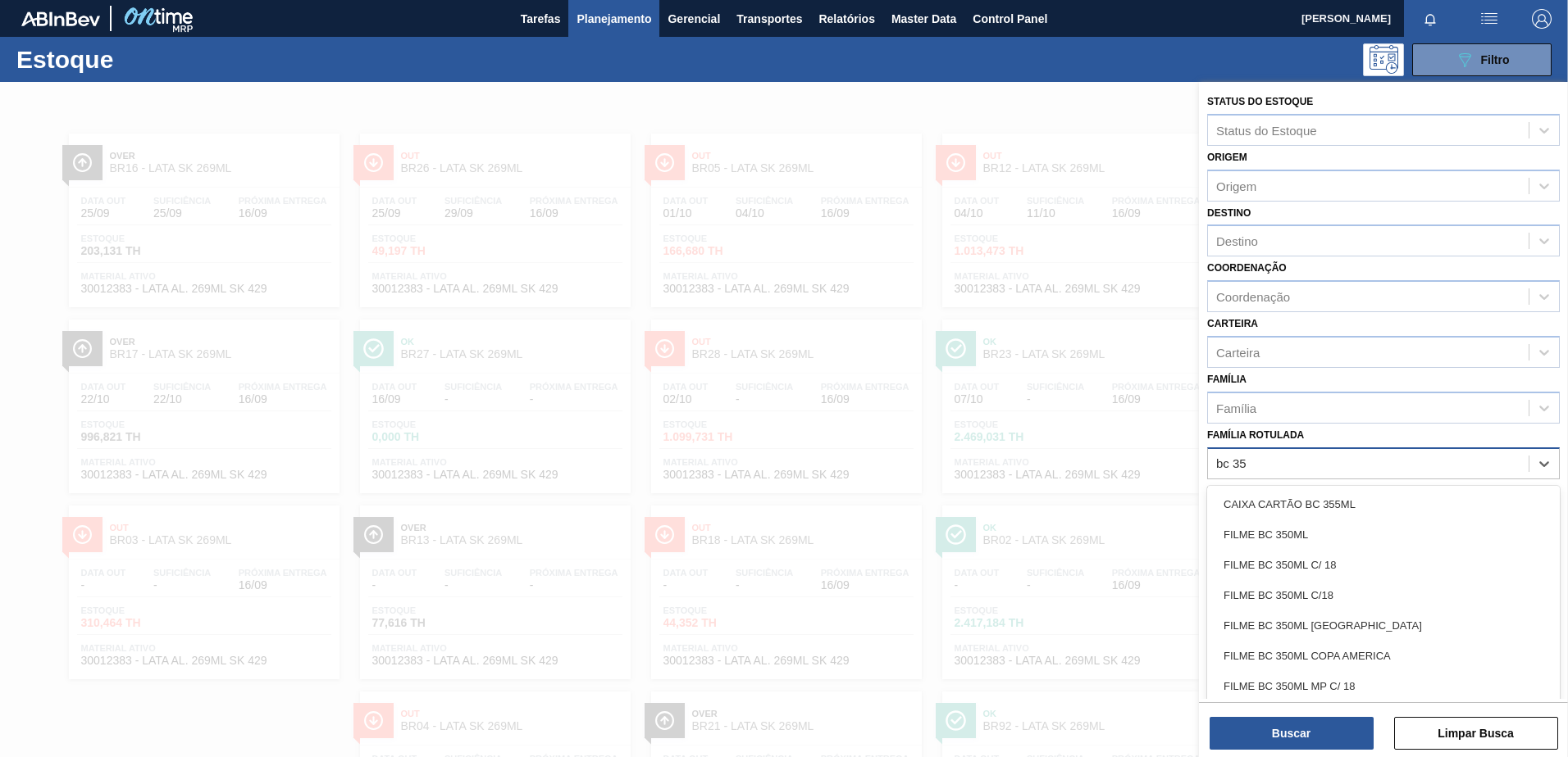
type Rotulada "bc 350"
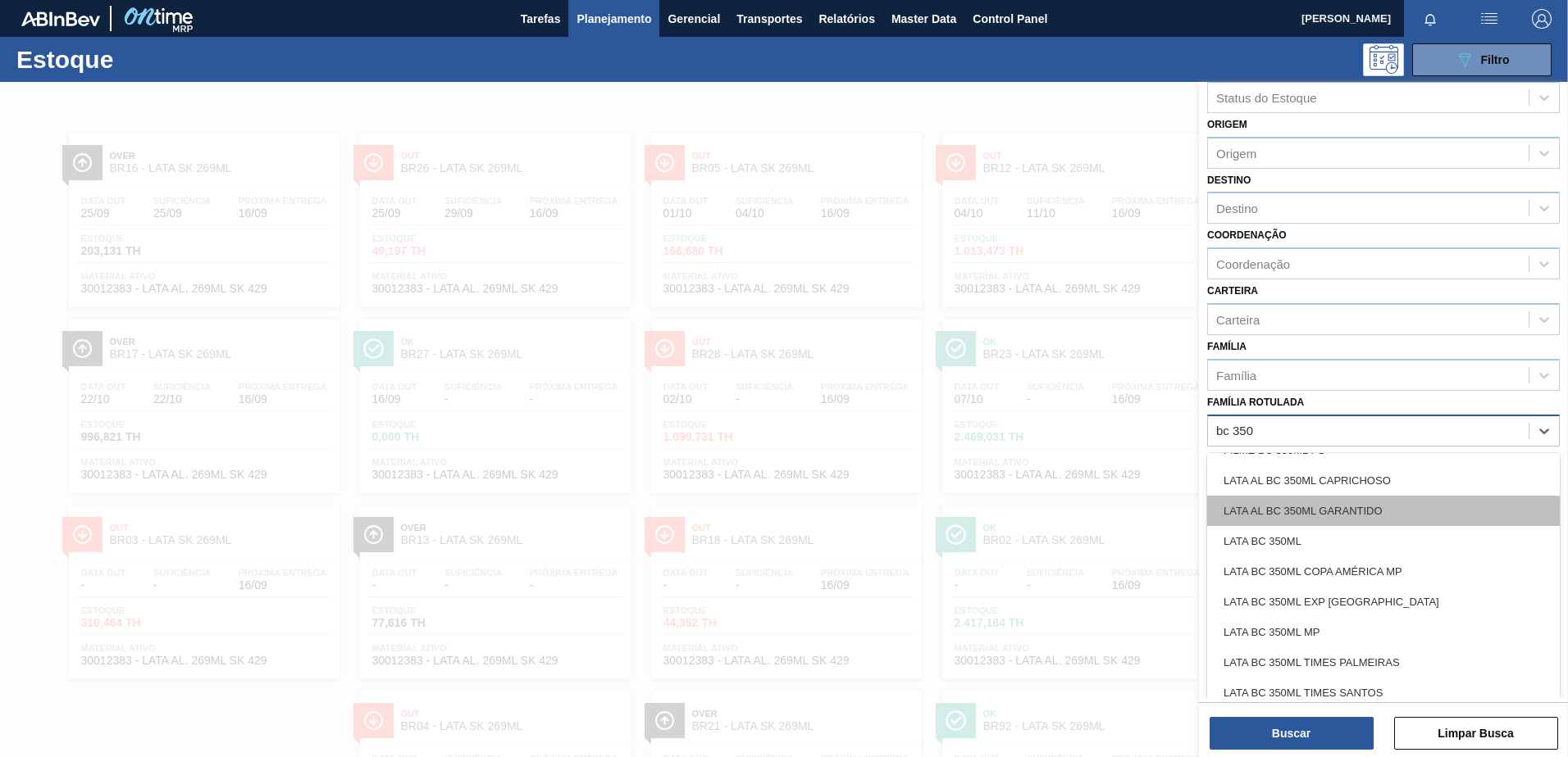
scroll to position [337, 0]
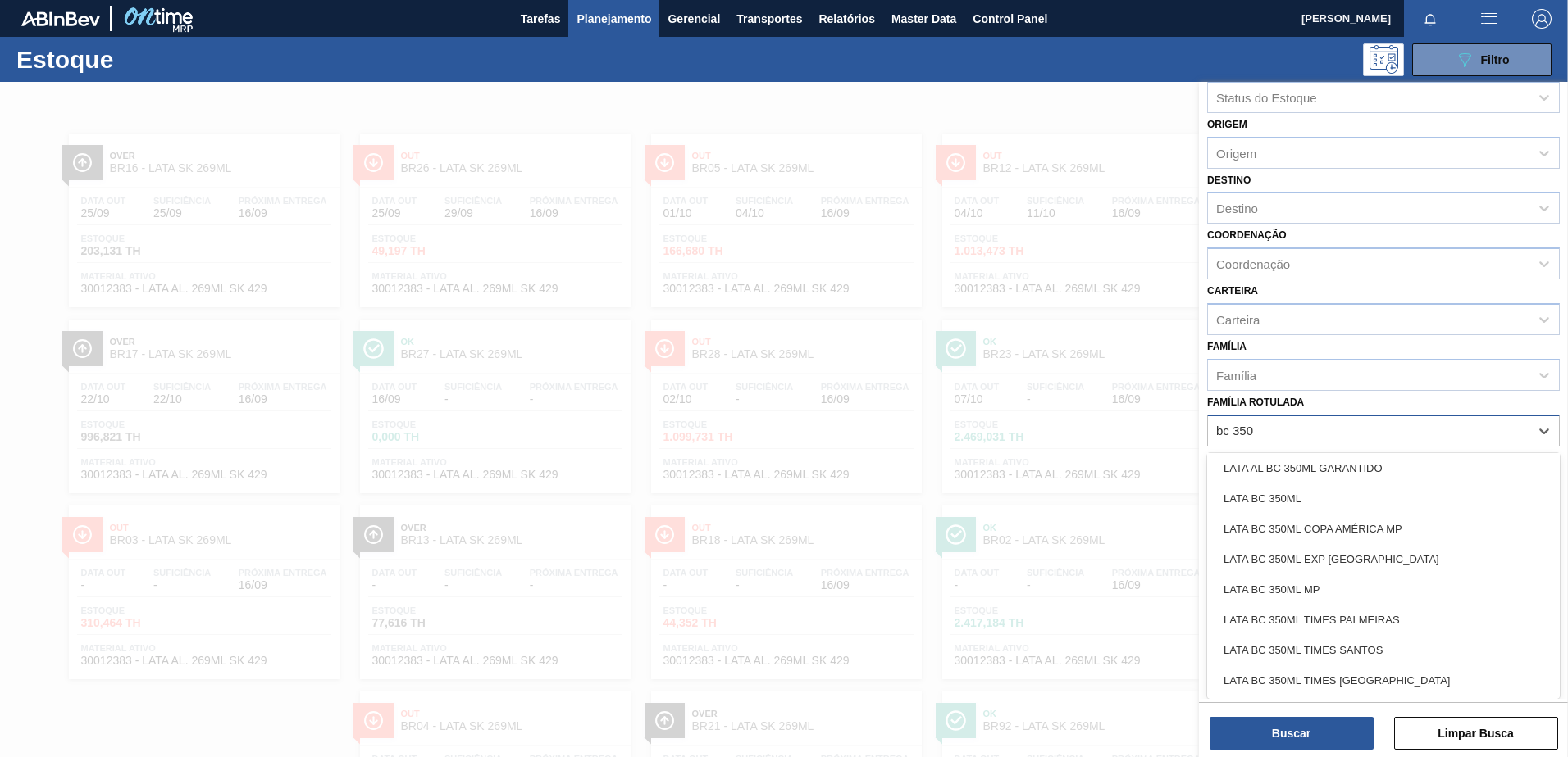
click at [1353, 582] on div "LATA BC 350ML MP" at bounding box center [1383, 590] width 353 height 30
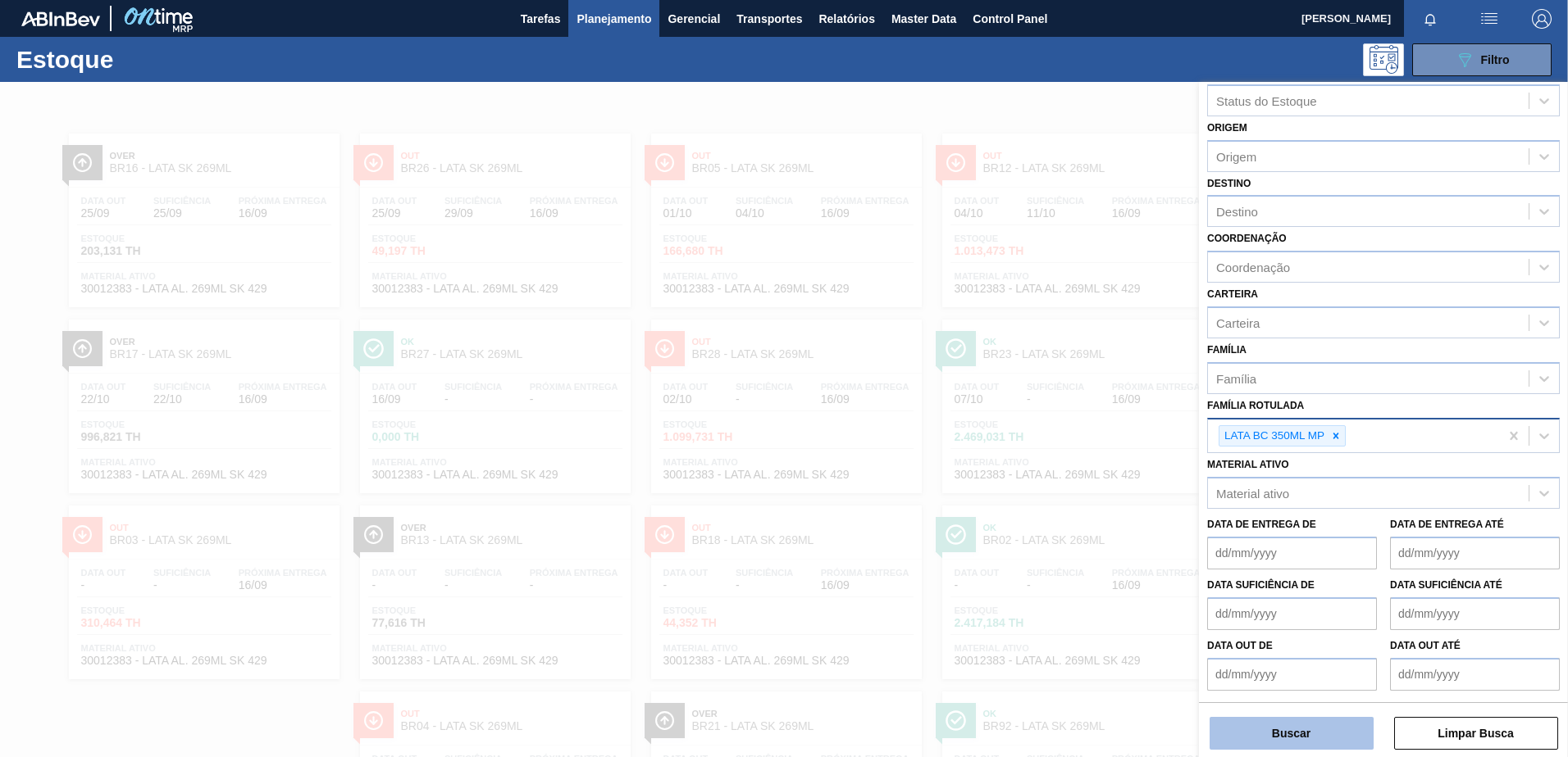
click at [1297, 740] on button "Buscar" at bounding box center [1292, 733] width 164 height 33
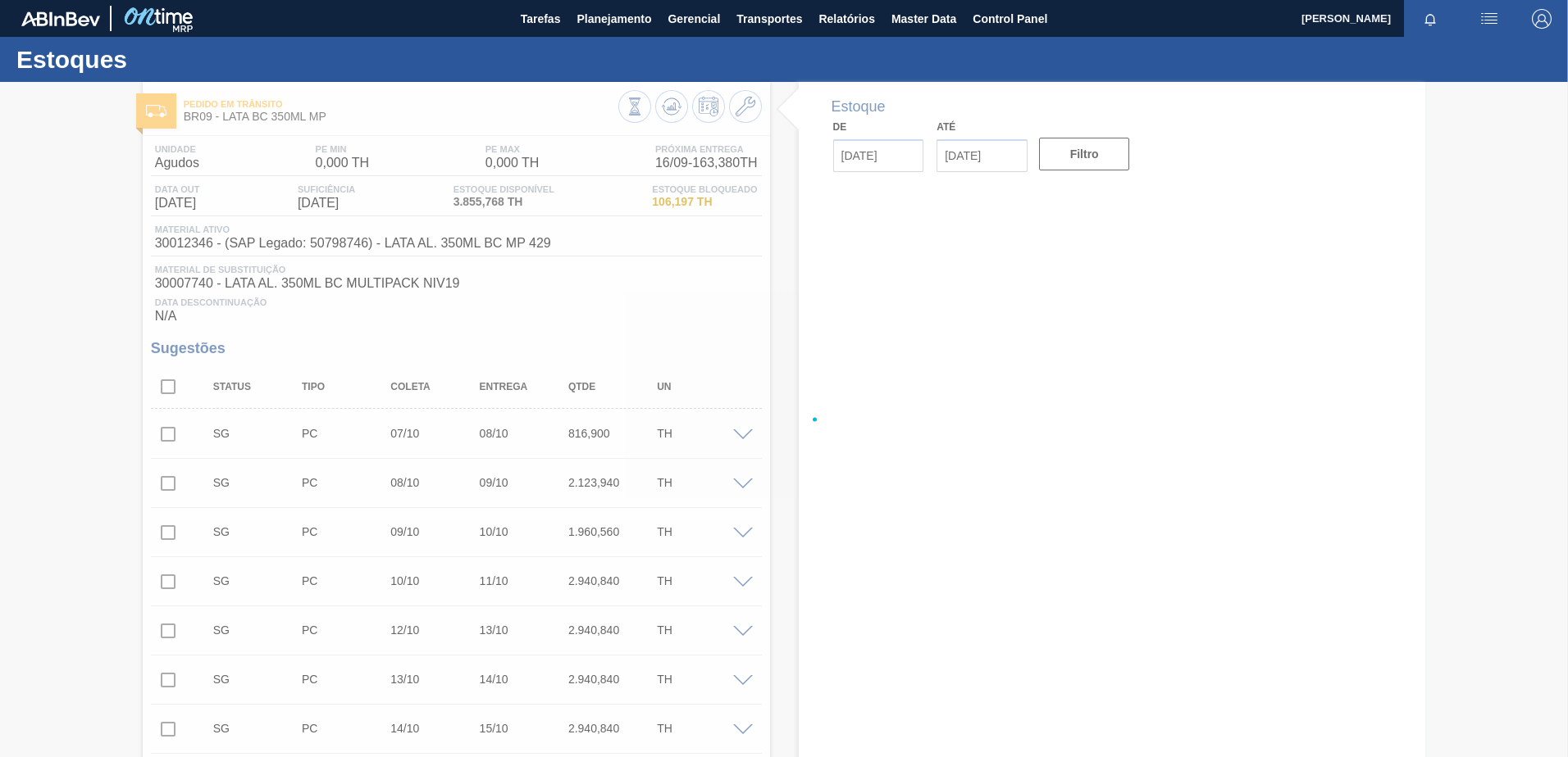
type input "[DATE]"
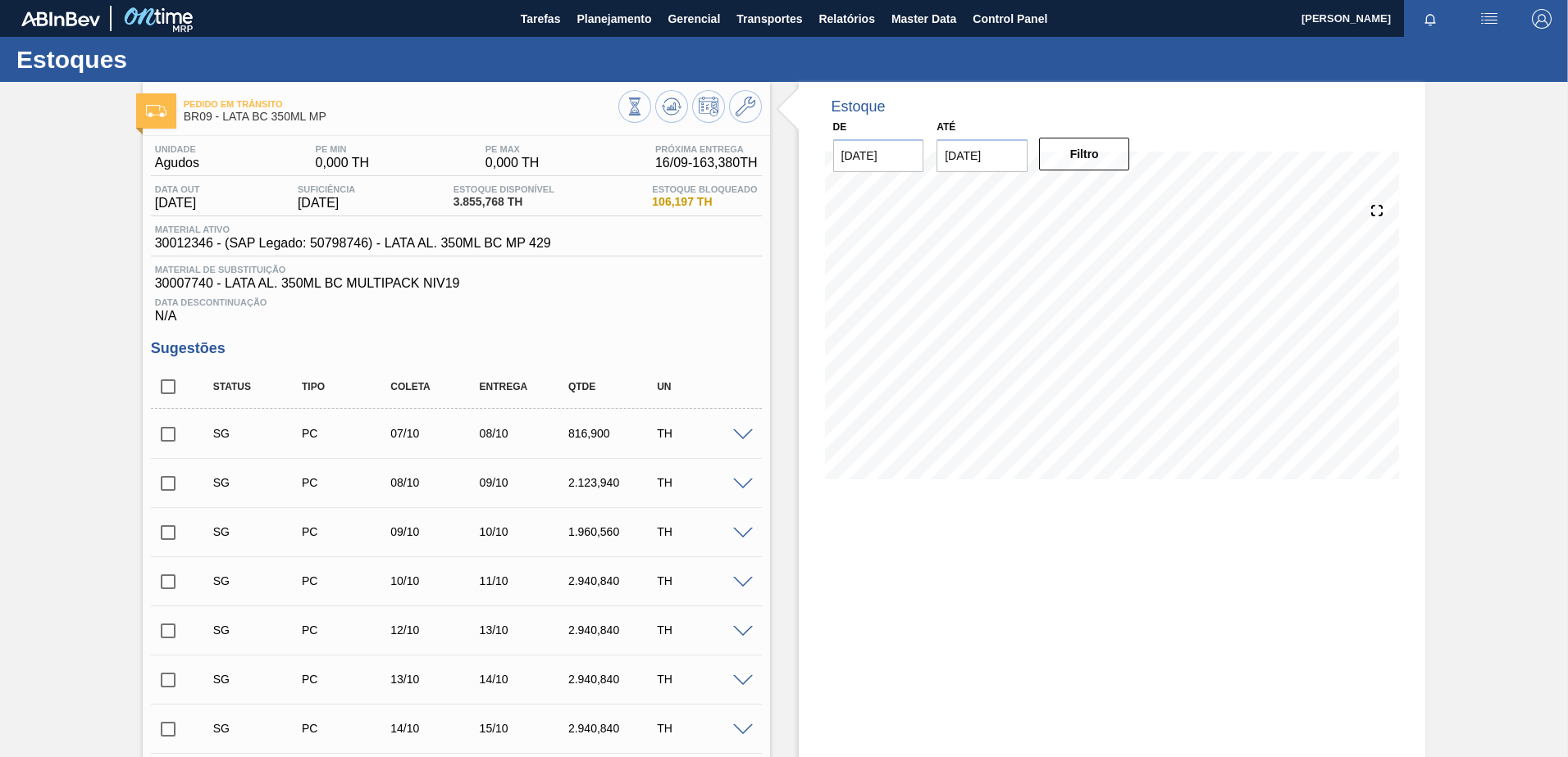
click at [683, 91] on div at bounding box center [690, 108] width 143 height 37
click at [680, 97] on button at bounding box center [671, 107] width 33 height 33
click at [673, 108] on icon at bounding box center [674, 107] width 2 height 7
click at [662, 102] on icon at bounding box center [671, 107] width 20 height 20
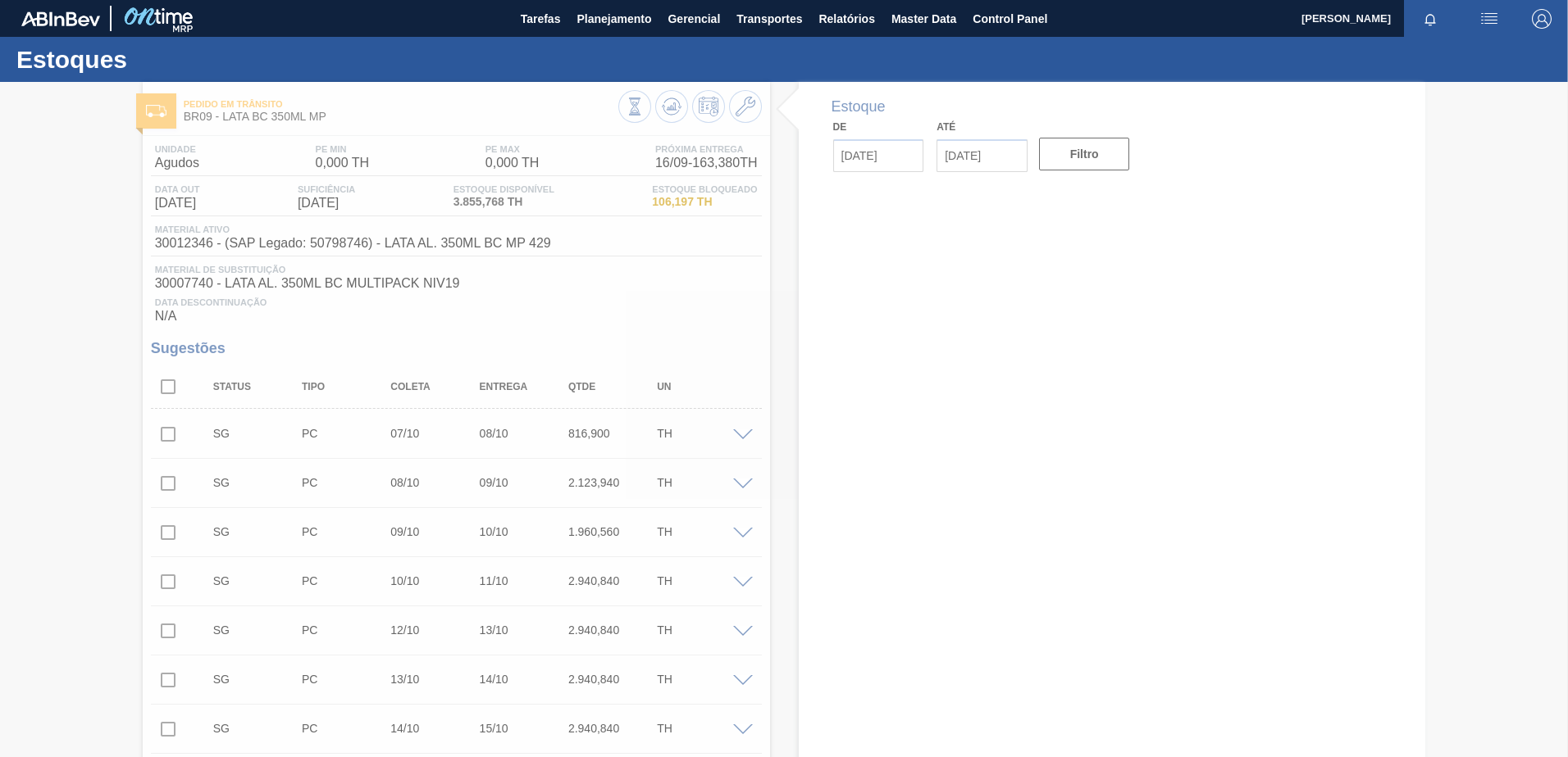
type input "[DATE]"
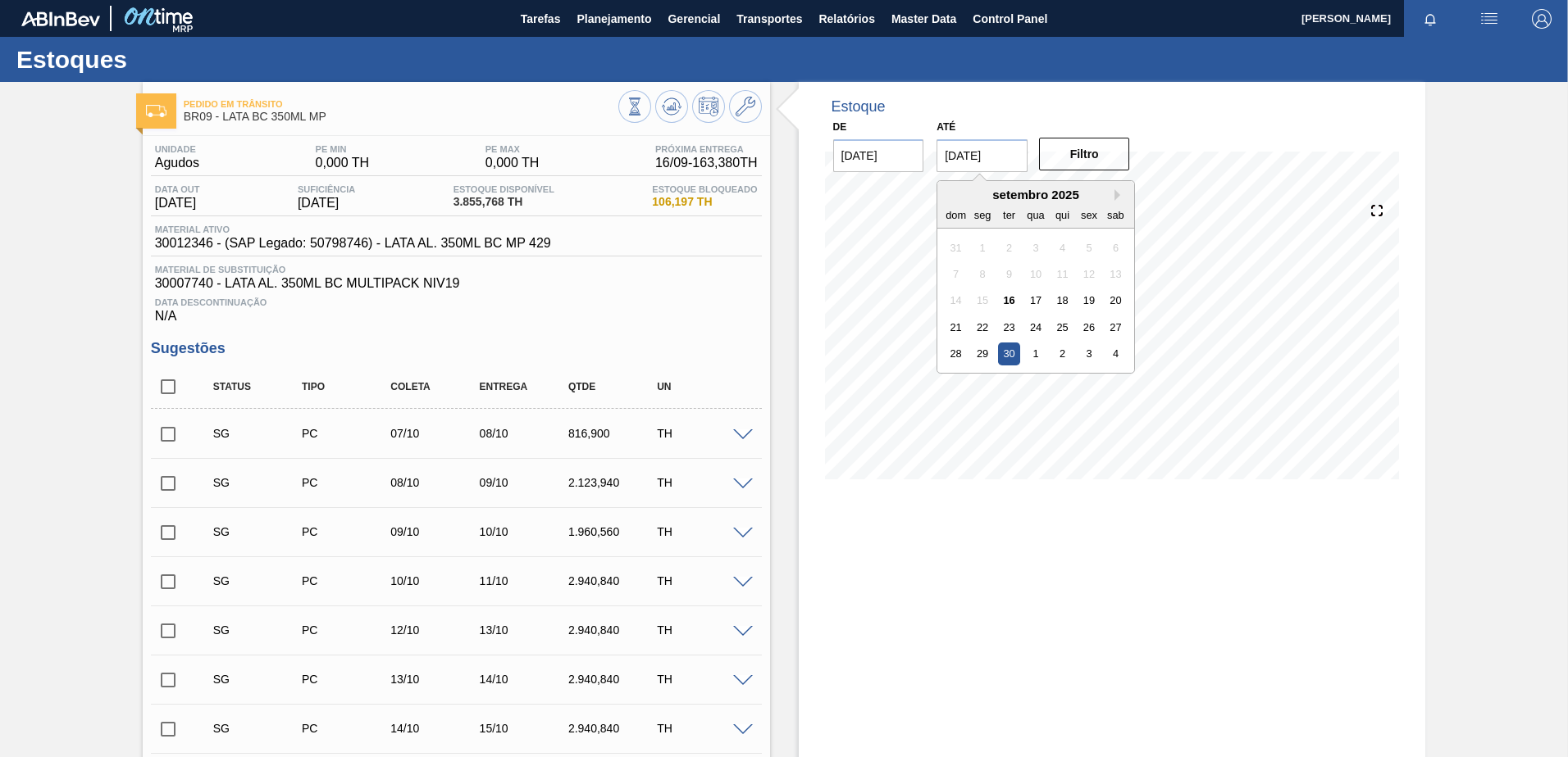
click at [973, 146] on input "30/09/2025" at bounding box center [982, 156] width 91 height 33
click at [1120, 199] on button "Next Month" at bounding box center [1120, 195] width 11 height 11
click at [1057, 364] on div "30" at bounding box center [1062, 353] width 22 height 22
type input "[DATE]"
click at [1104, 169] on button "Filtro" at bounding box center [1084, 154] width 91 height 33
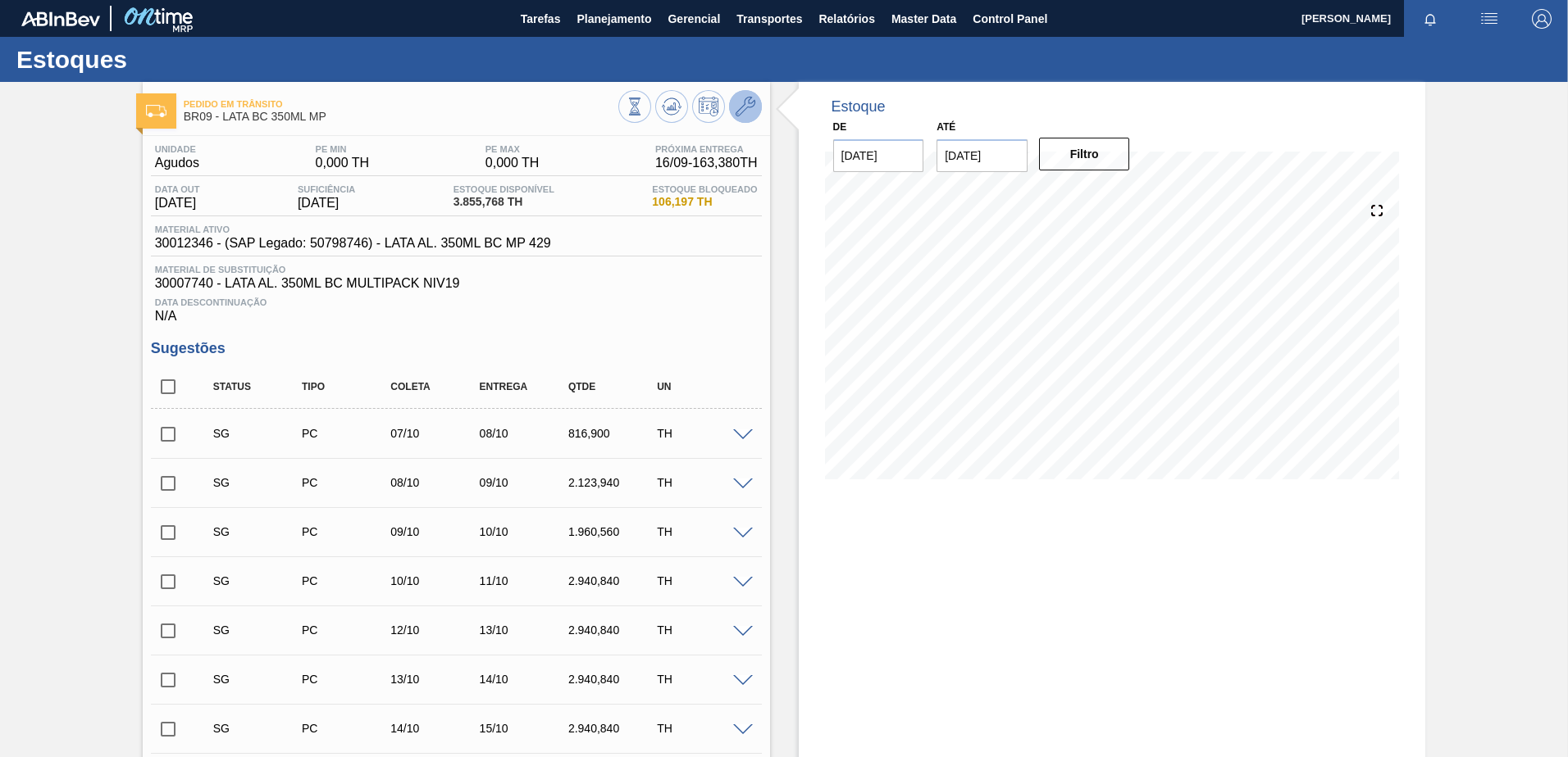
click at [751, 105] on icon at bounding box center [745, 107] width 20 height 20
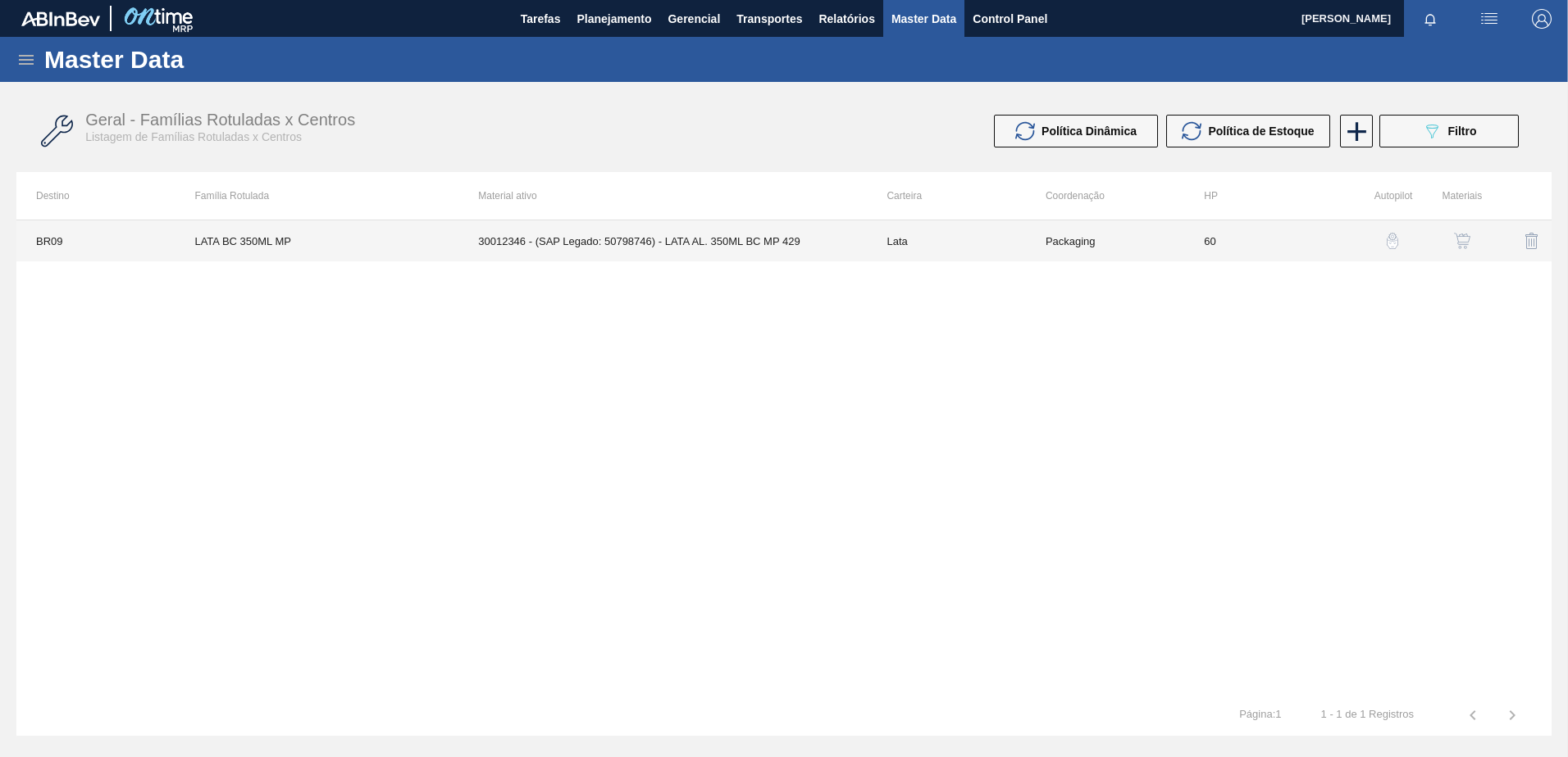
click at [1073, 239] on td "Packaging" at bounding box center [1105, 240] width 158 height 41
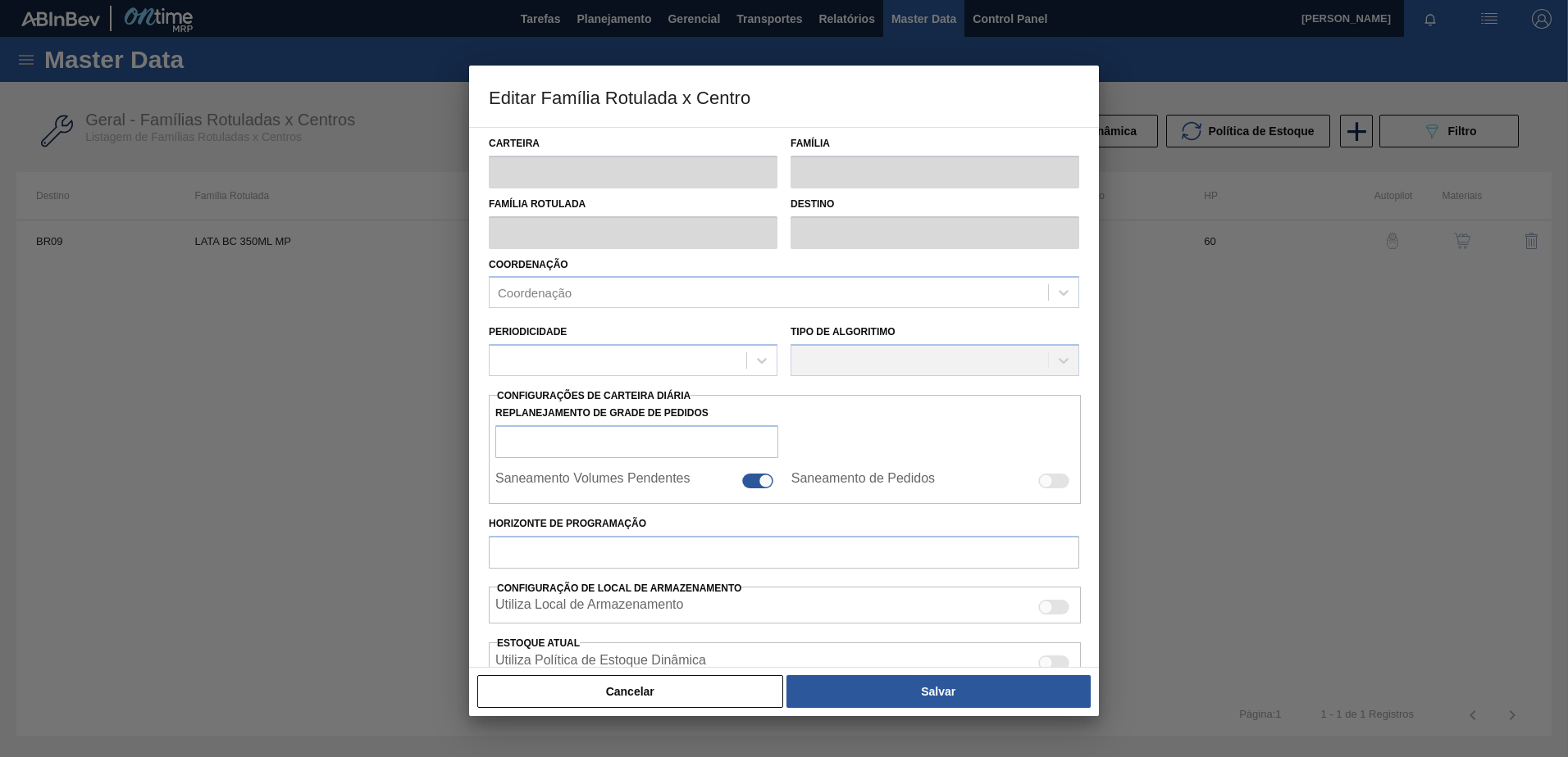
type input "Lata"
type input "LATA BC 350ML MP"
type input "BR09 - Agudos"
type input "0"
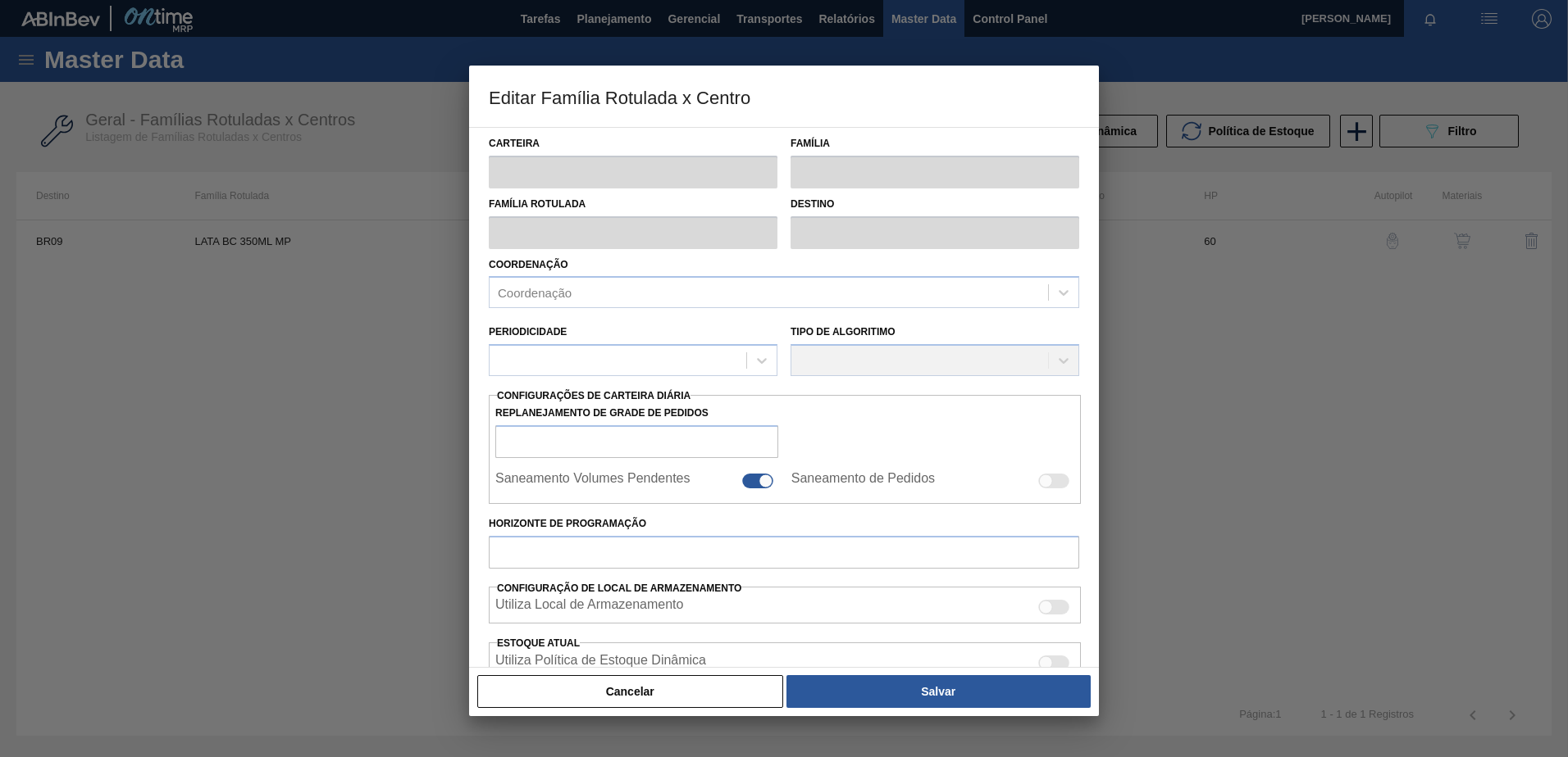
checkbox input "false"
type input "60"
checkbox input "true"
type input "801,531"
type input "2.705,169"
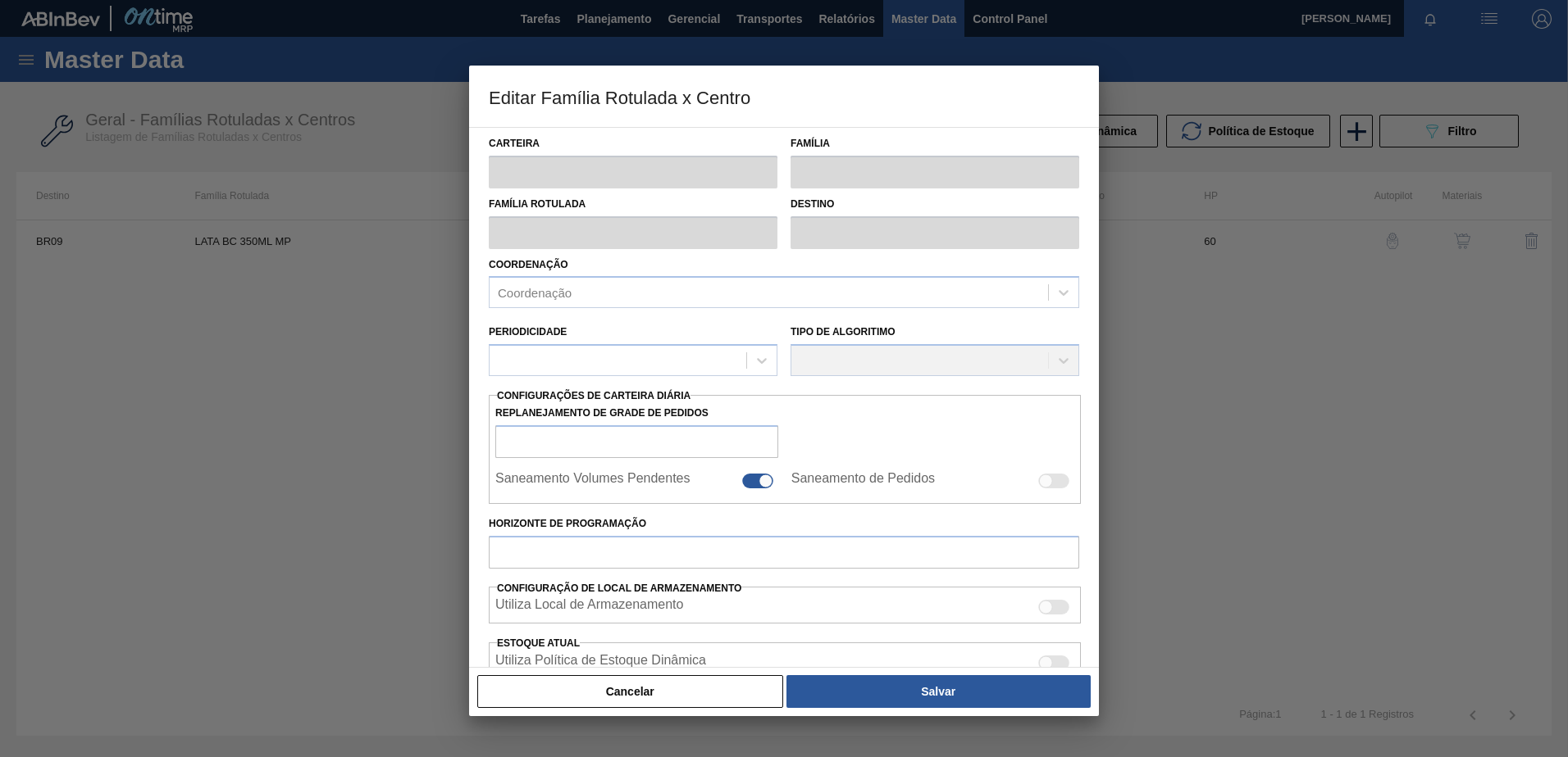
type input "42"
type input "1.601,059"
checkbox input "true"
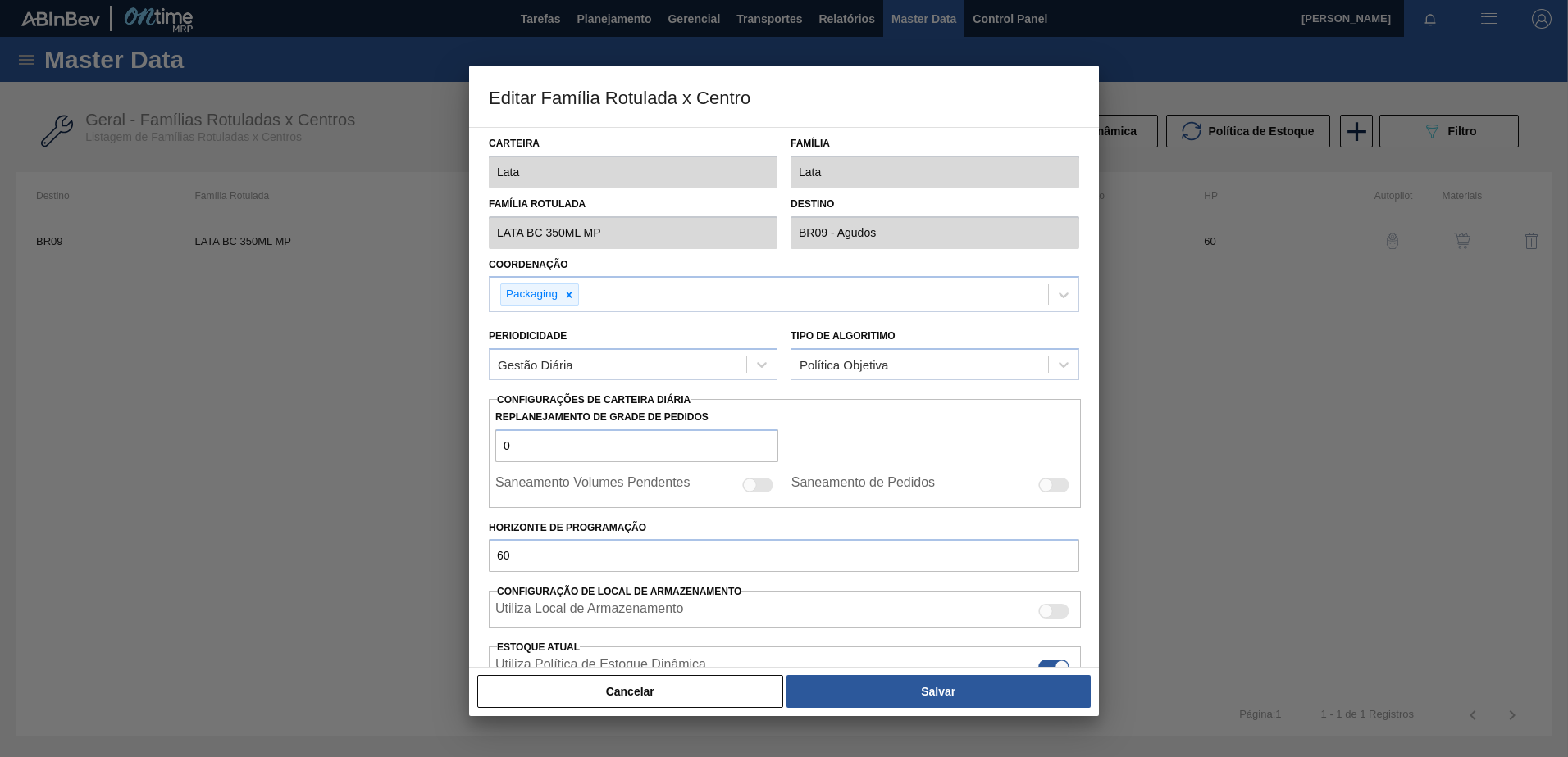
type input "0"
type input "0,000"
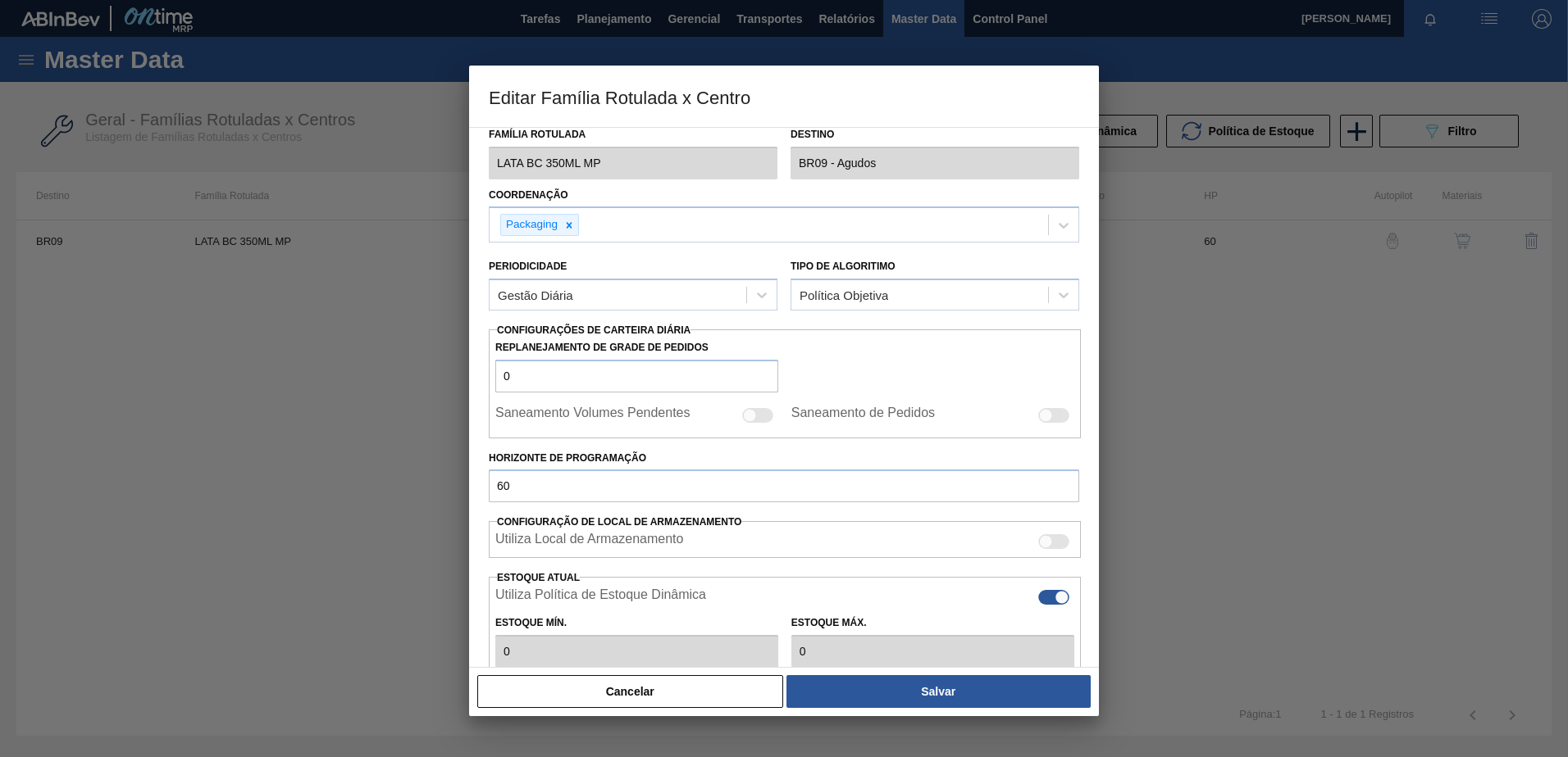
scroll to position [164, 0]
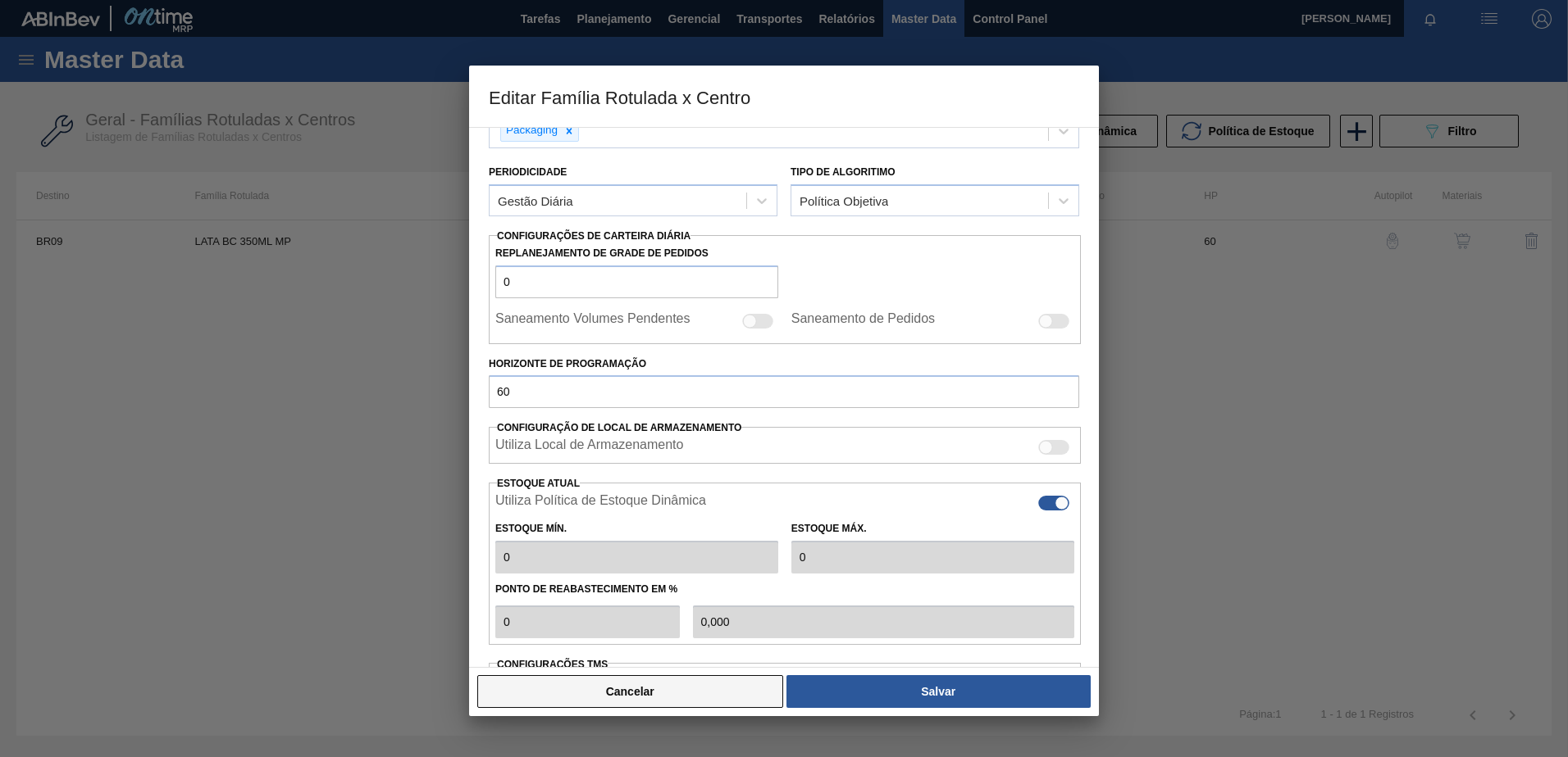
click at [633, 690] on button "Cancelar" at bounding box center [630, 692] width 305 height 33
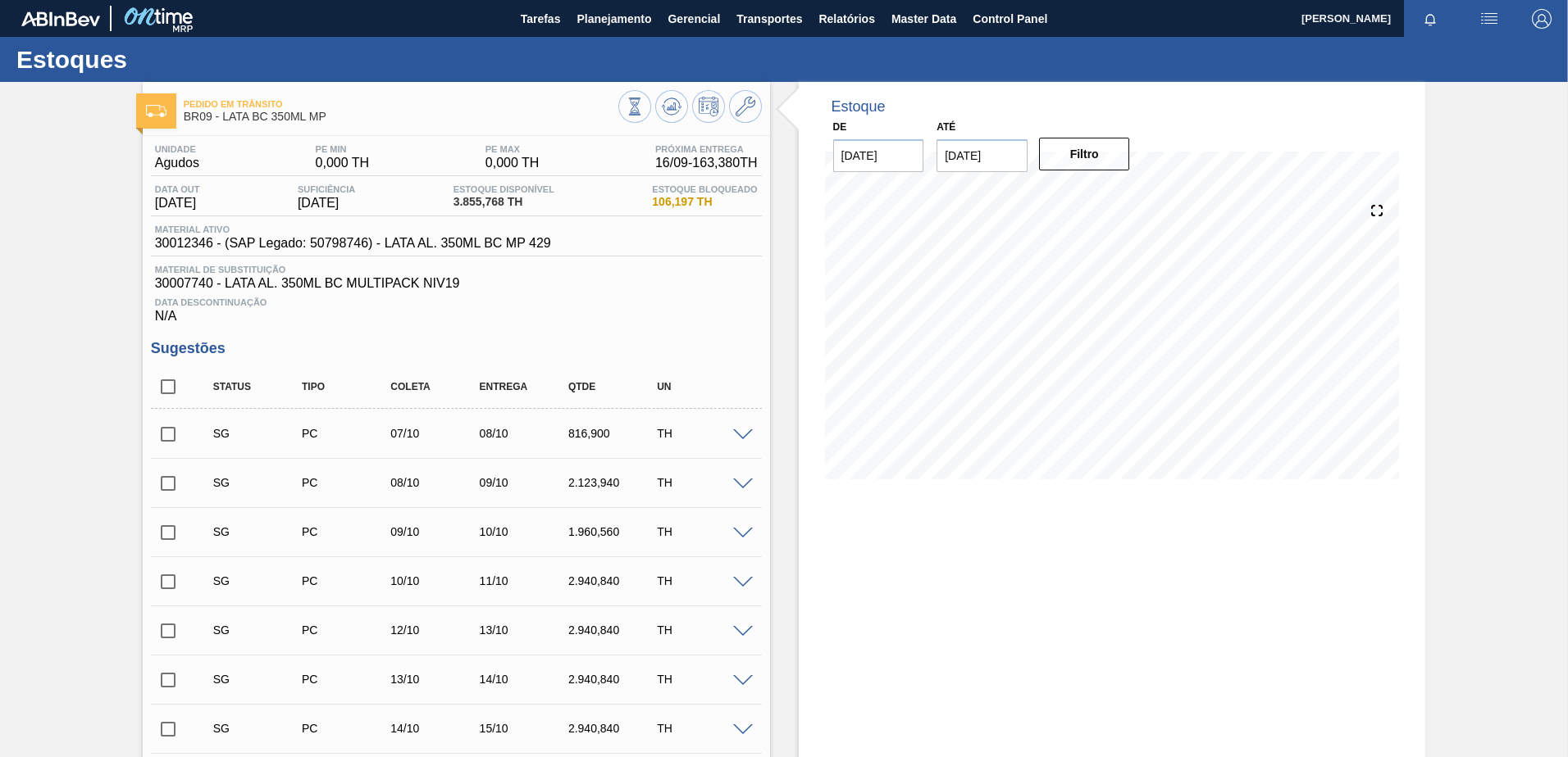
click at [964, 168] on input "[DATE]" at bounding box center [982, 156] width 91 height 33
click at [1035, 248] on div "1" at bounding box center [1035, 246] width 22 height 22
type input "[DATE]"
click at [1077, 156] on button "Filtro" at bounding box center [1084, 154] width 91 height 33
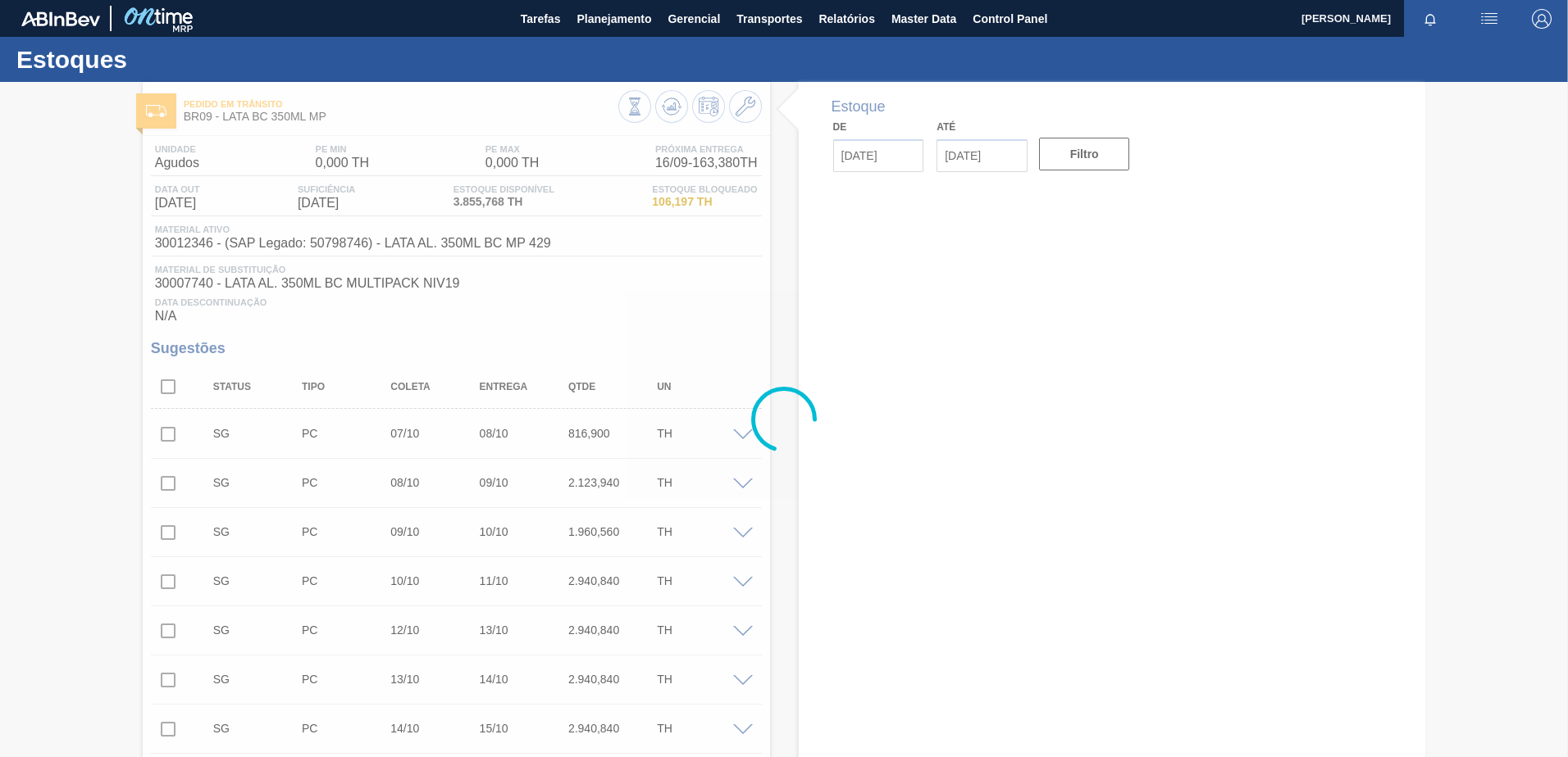
type input "[DATE]"
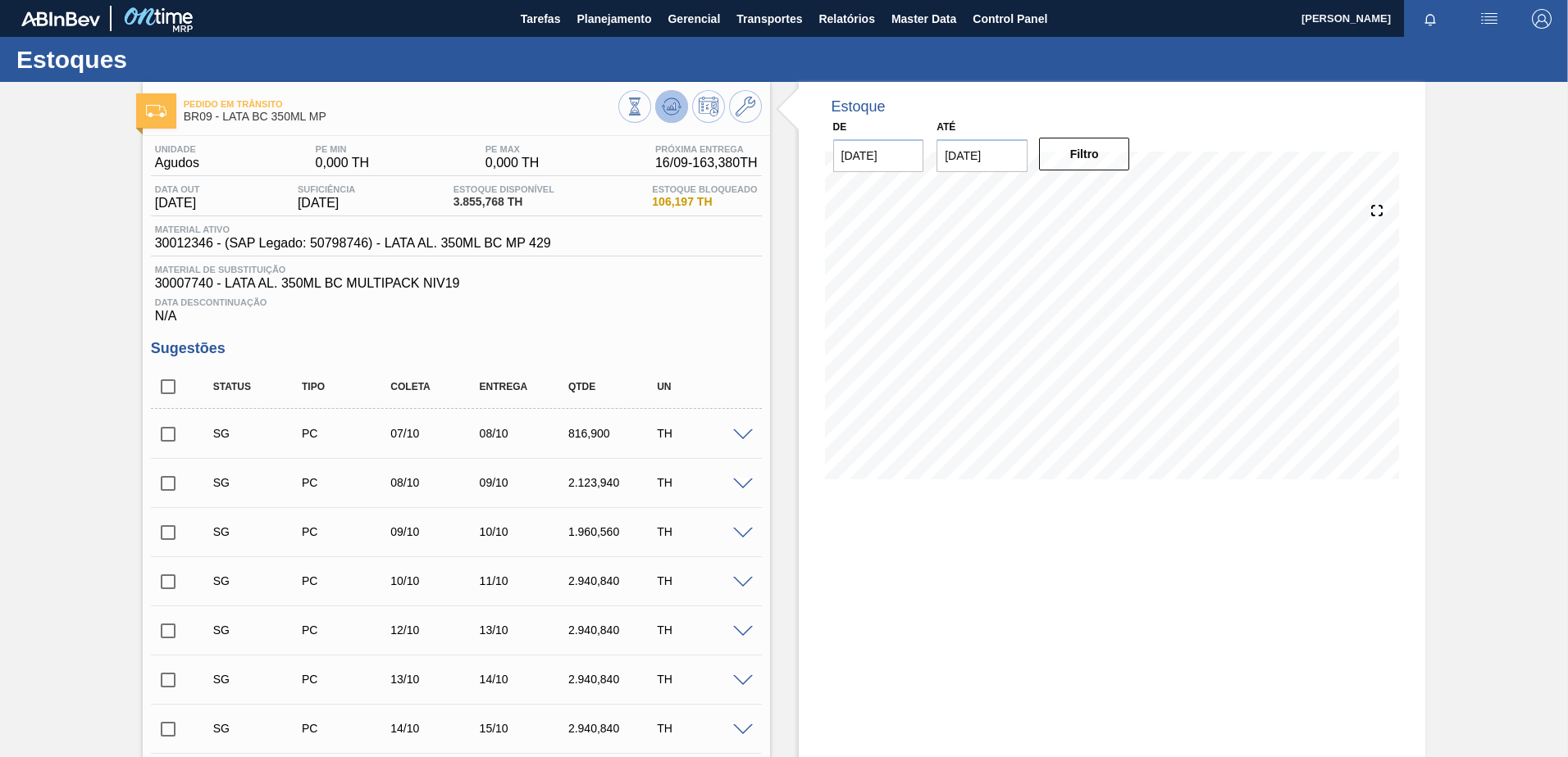
click at [664, 103] on icon at bounding box center [671, 107] width 20 height 20
